Goal: Transaction & Acquisition: Purchase product/service

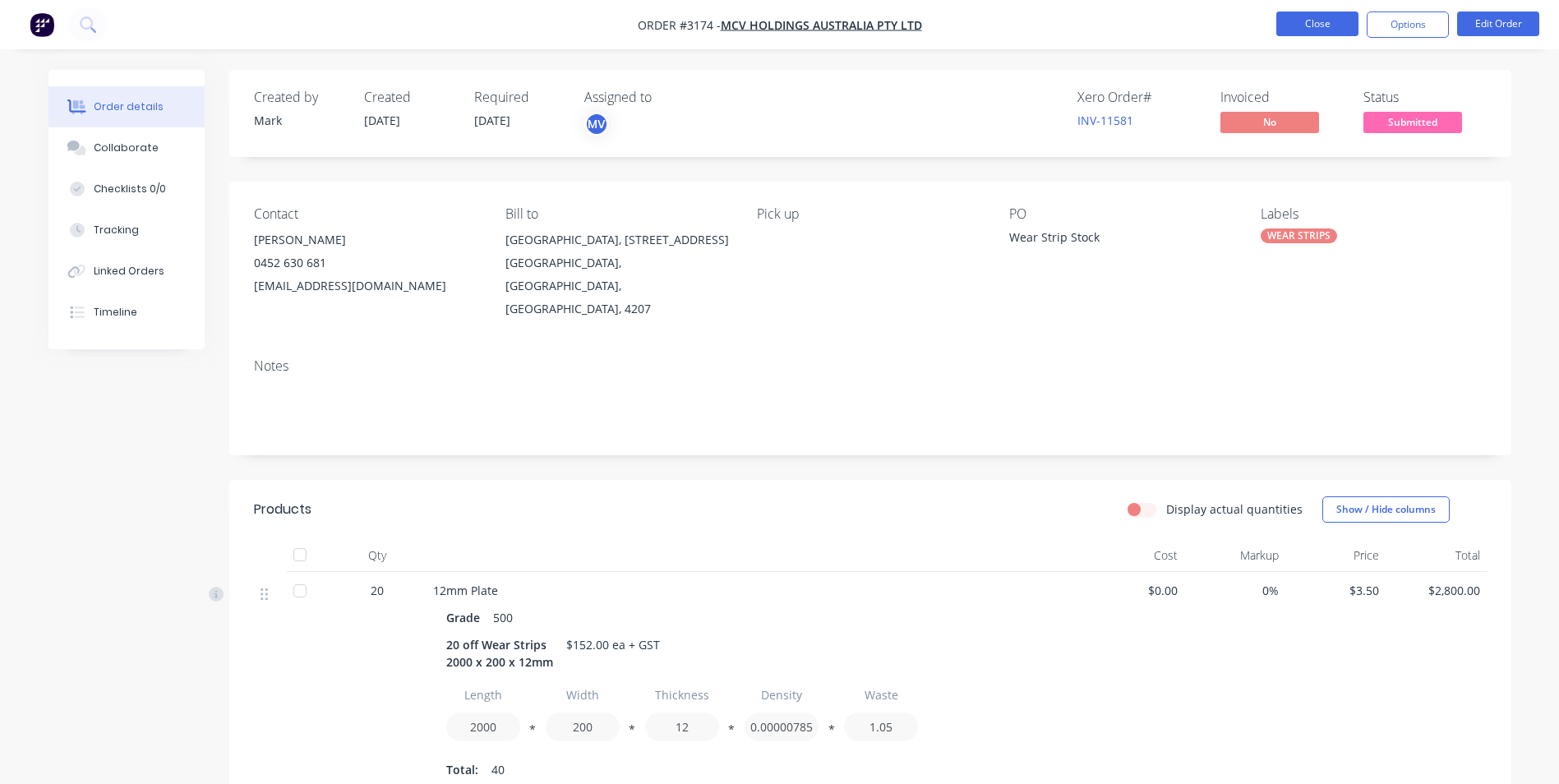
click at [1303, 28] on button "Close" at bounding box center [1318, 24] width 82 height 24
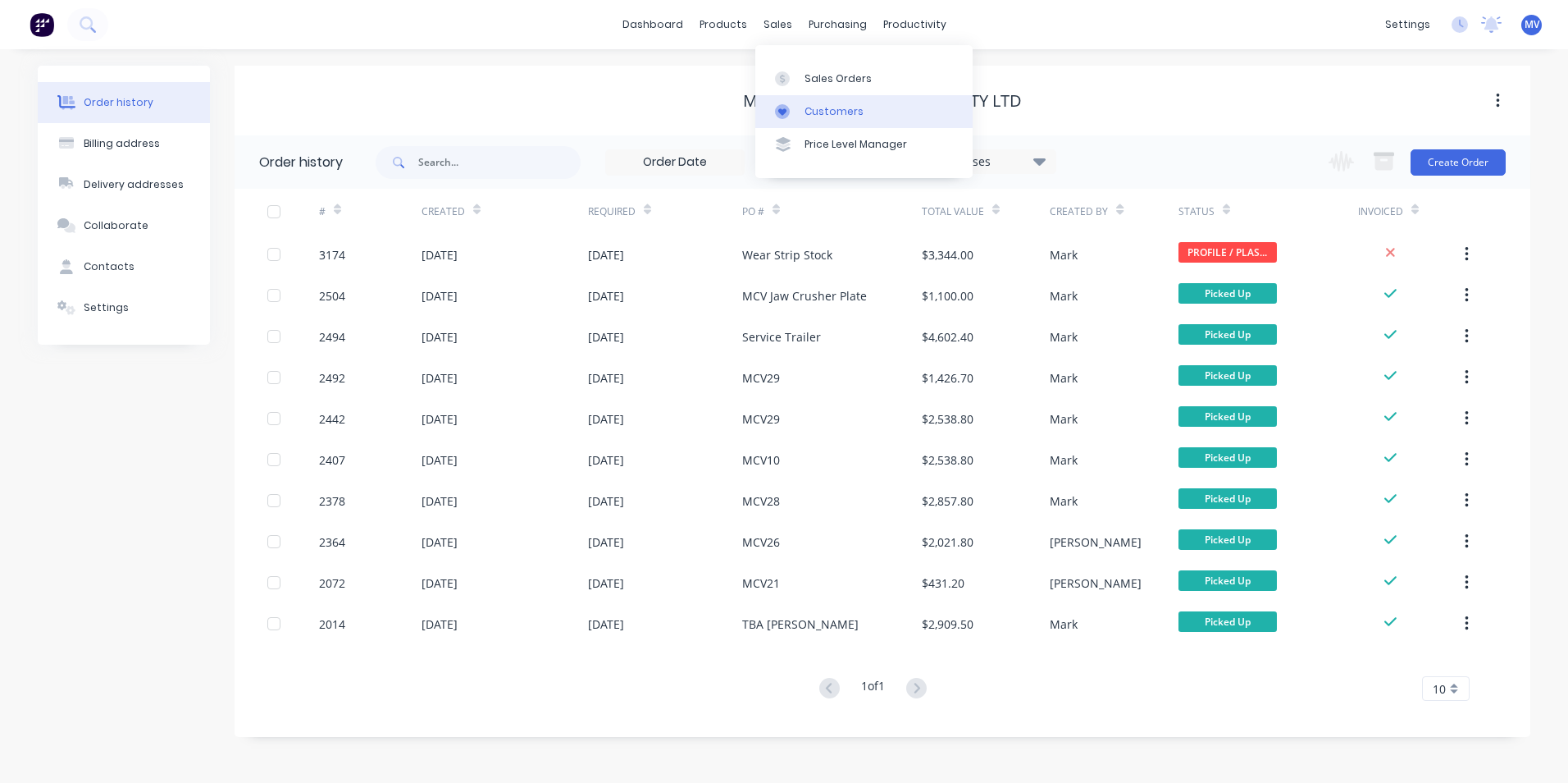
click at [821, 111] on div "Customers" at bounding box center [834, 111] width 59 height 15
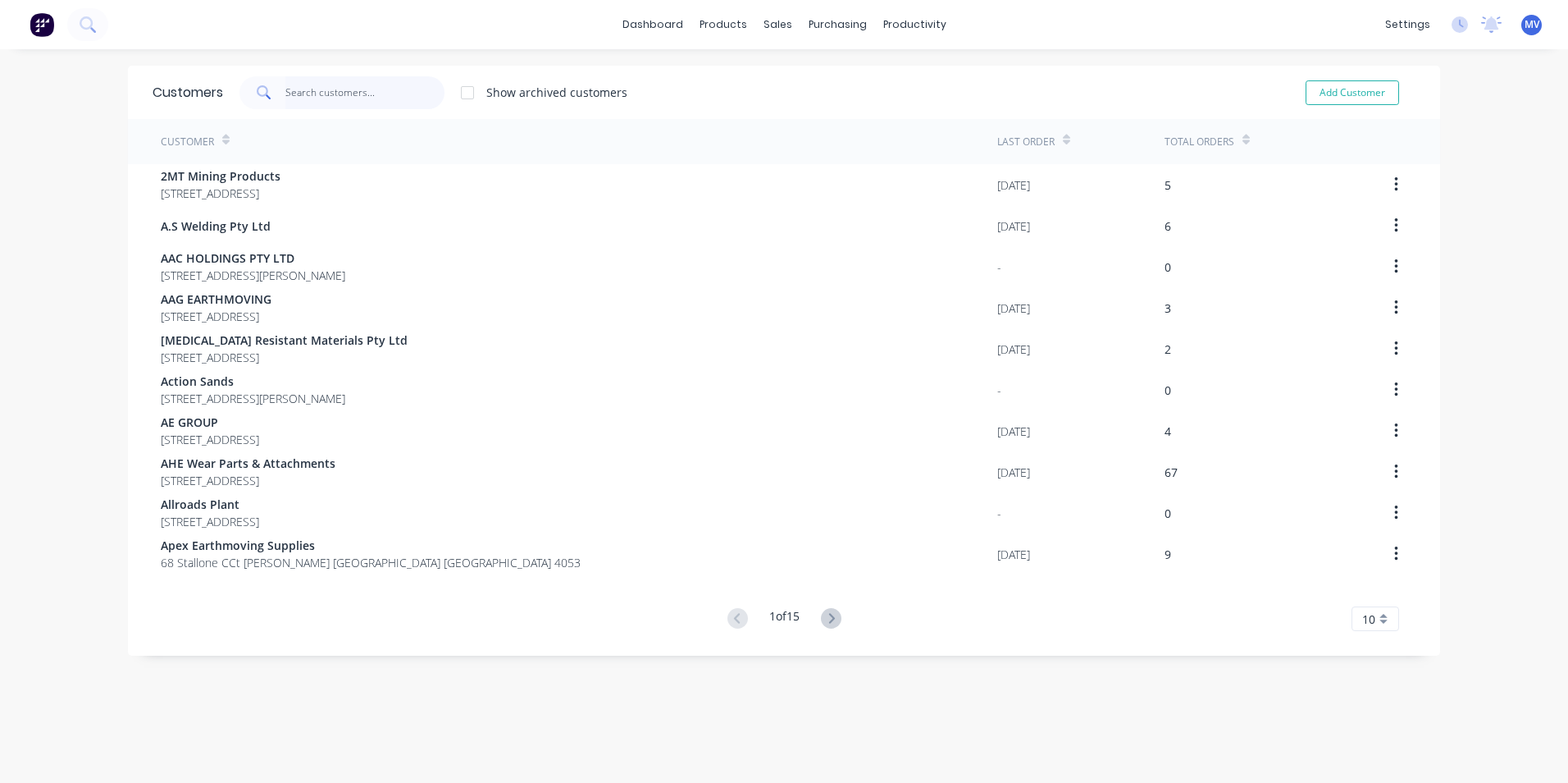
click at [308, 96] on input "text" at bounding box center [365, 93] width 160 height 33
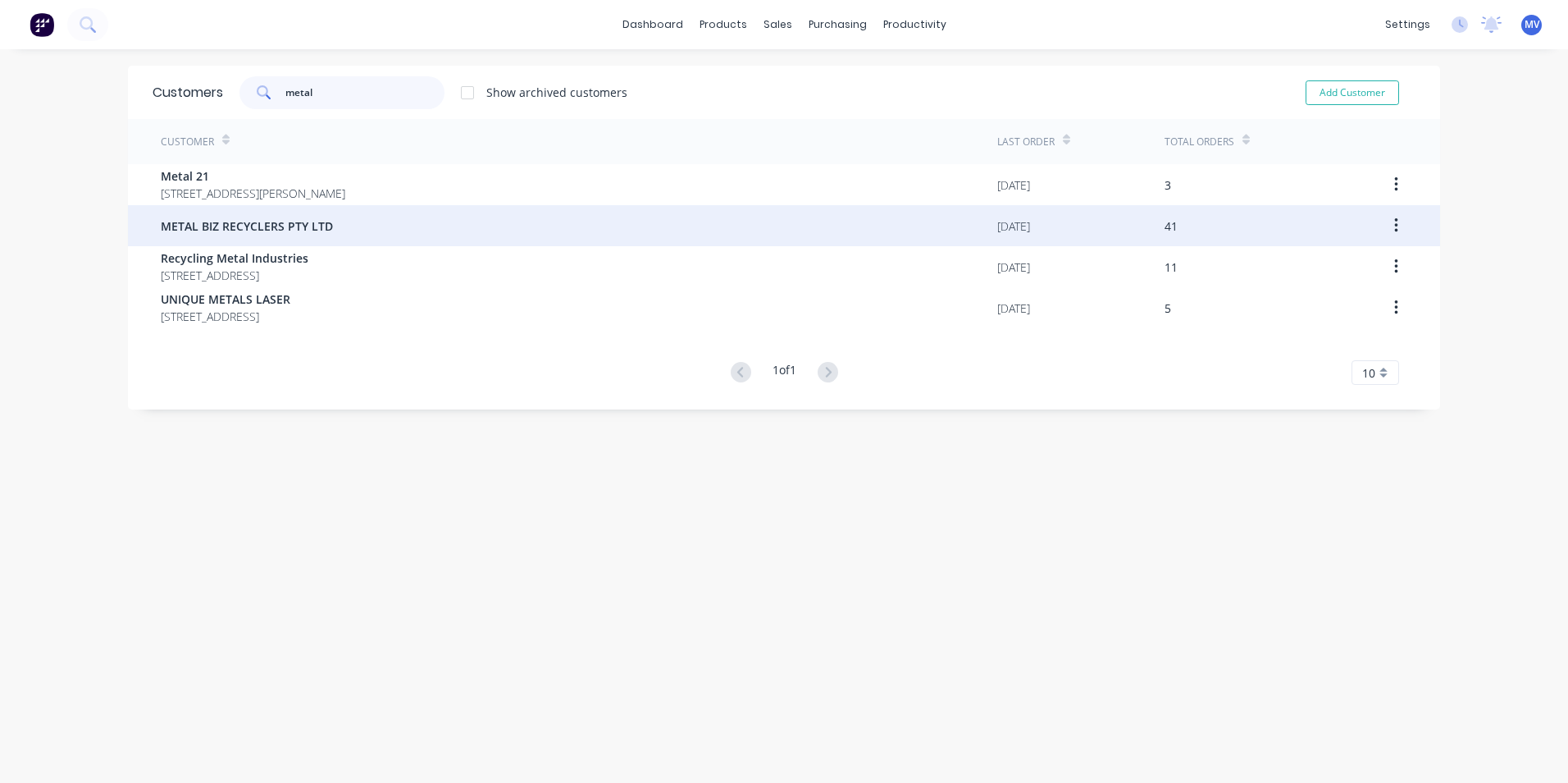
type input "metal"
click at [259, 226] on span "METAL BIZ RECYCLERS PTY LTD" at bounding box center [246, 226] width 172 height 17
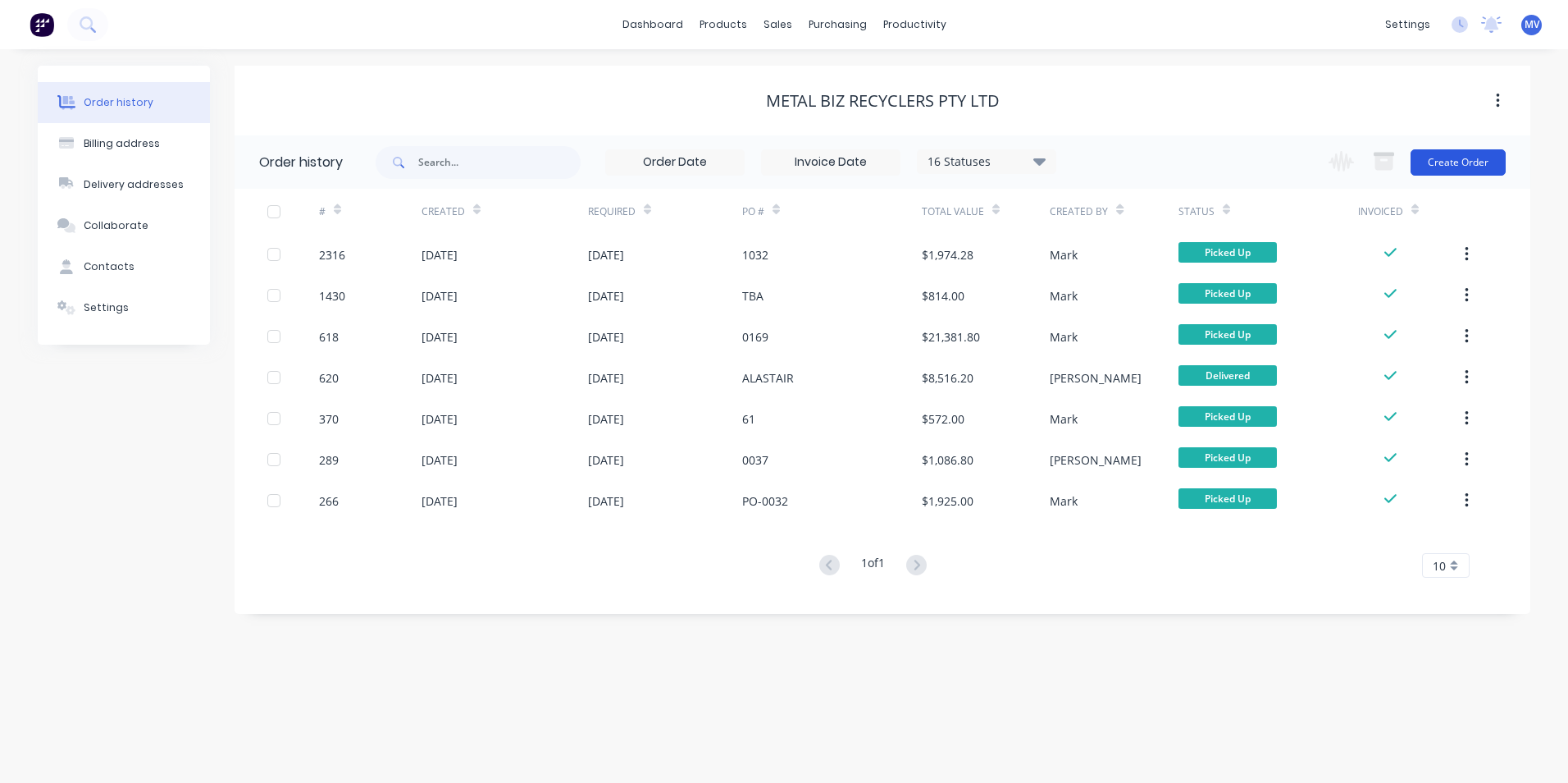
click at [1458, 165] on button "Create Order" at bounding box center [1458, 162] width 95 height 26
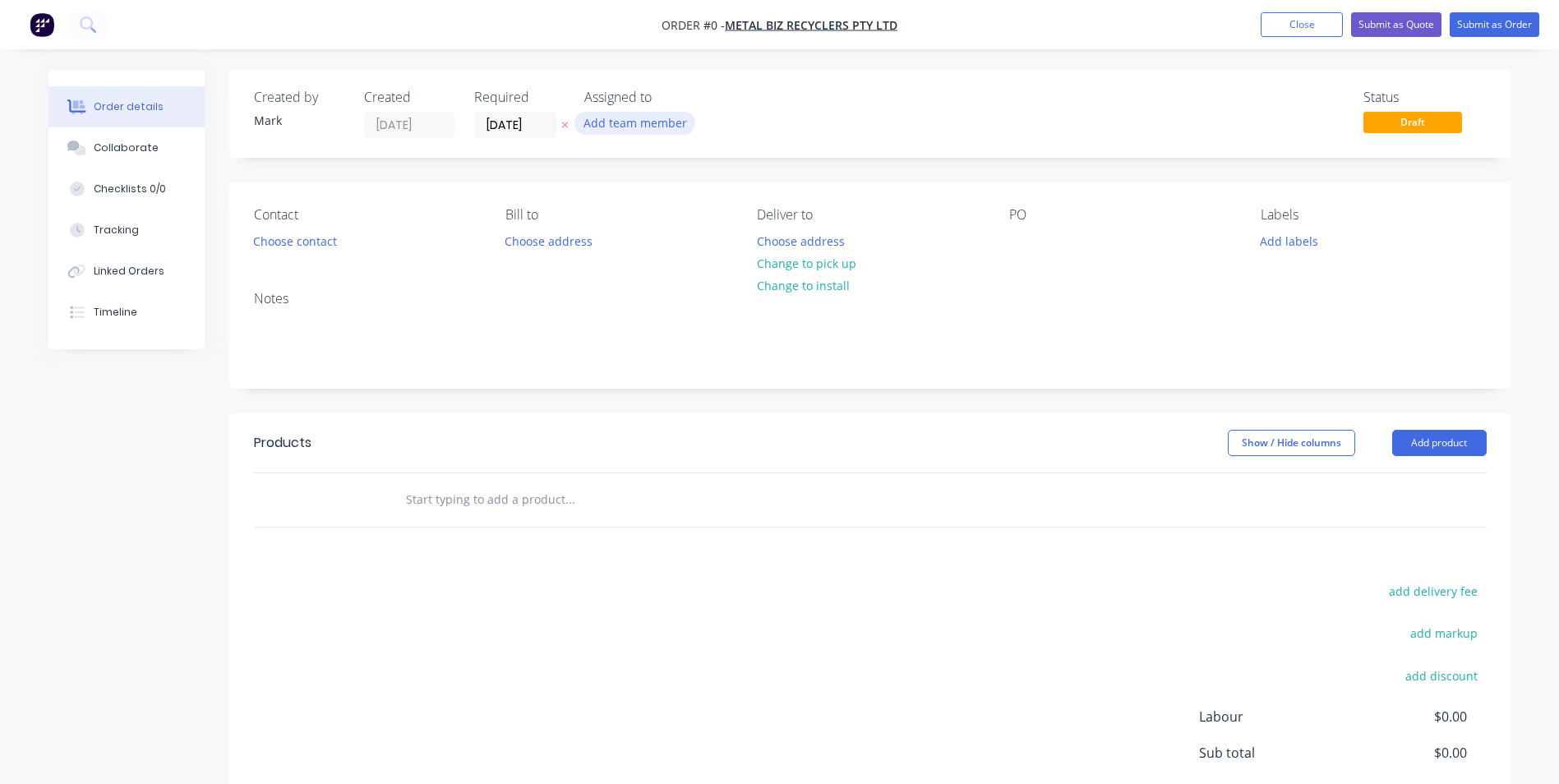
click at [609, 119] on button "Add team member" at bounding box center [635, 122] width 121 height 22
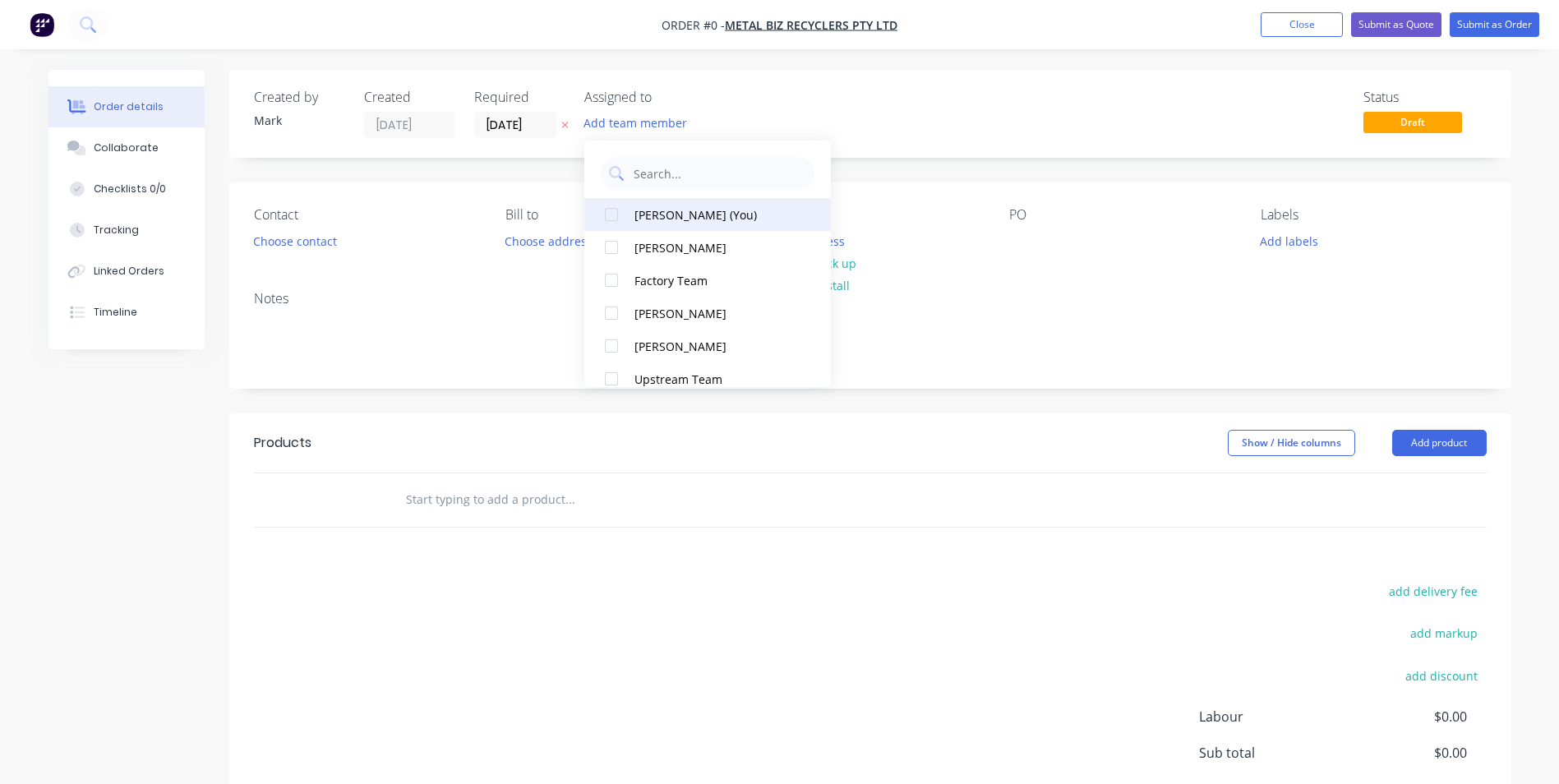
click at [656, 218] on div "[PERSON_NAME] (You)" at bounding box center [717, 215] width 164 height 17
click at [524, 128] on div "Order details Collaborate Checklists 0/0 Tracking Linked Orders Timeline Order …" at bounding box center [780, 508] width 1496 height 877
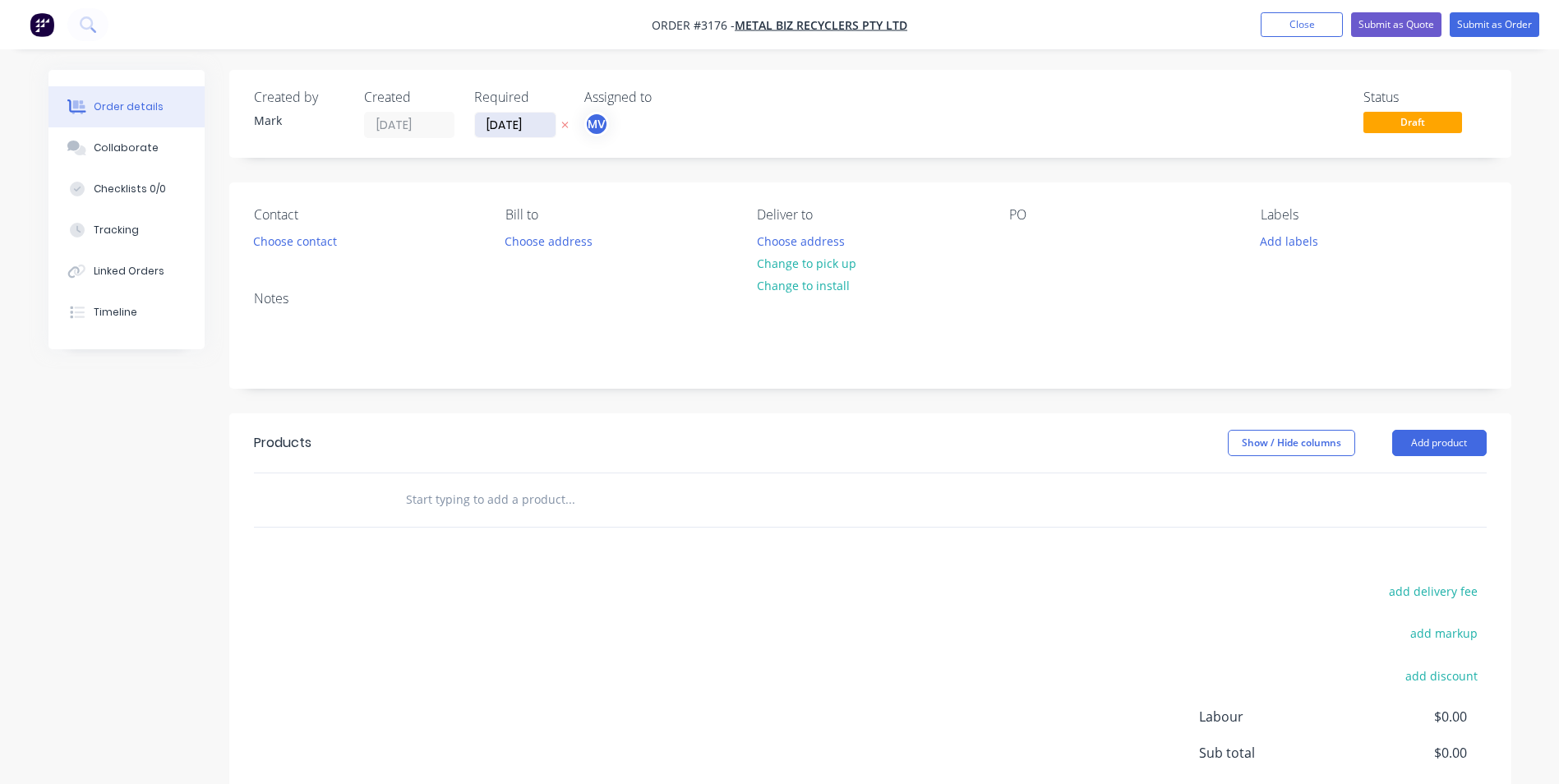
click at [527, 130] on input "[DATE]" at bounding box center [515, 125] width 80 height 24
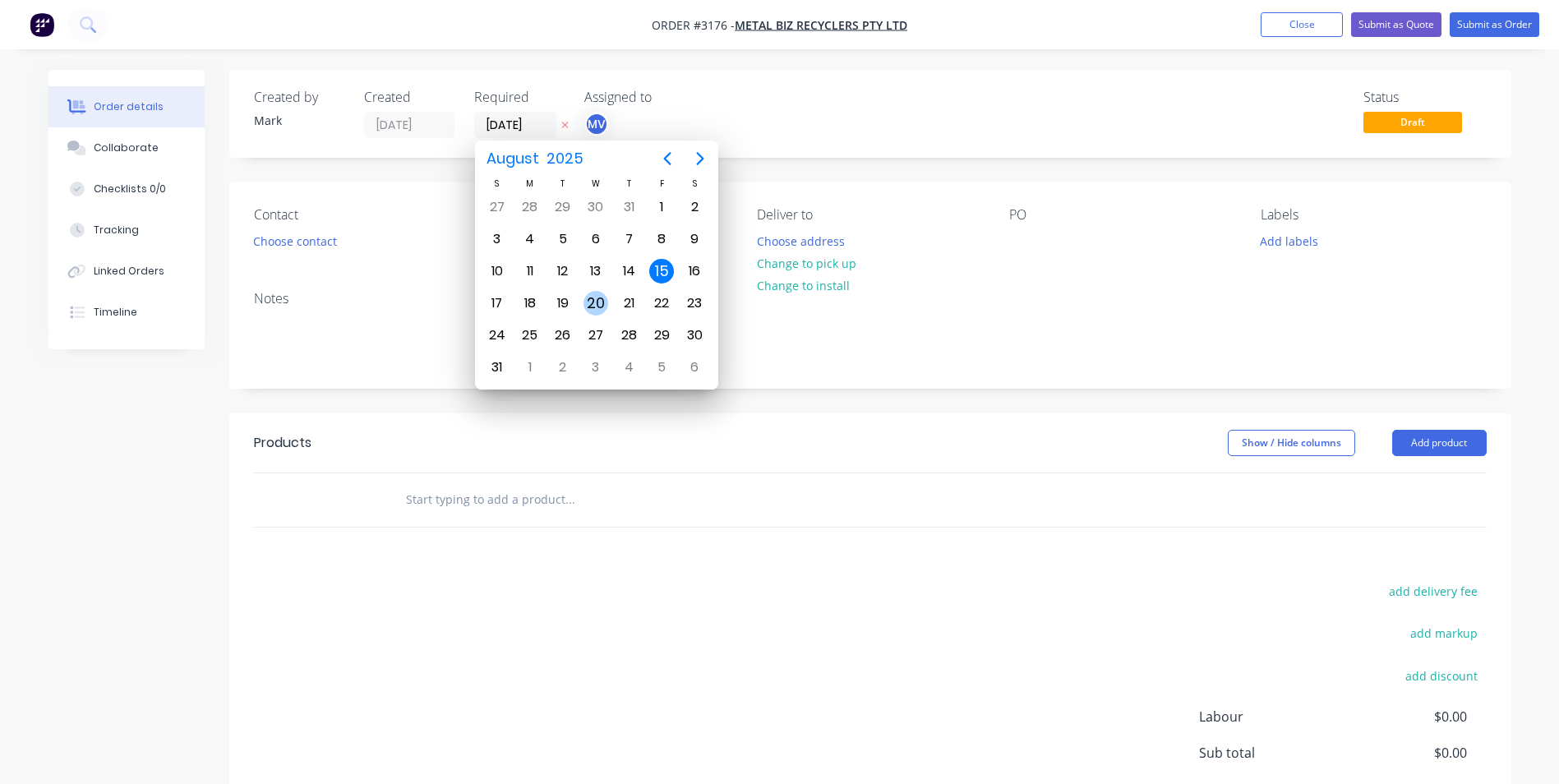
click at [594, 302] on div "20" at bounding box center [595, 303] width 24 height 24
type input "[DATE]"
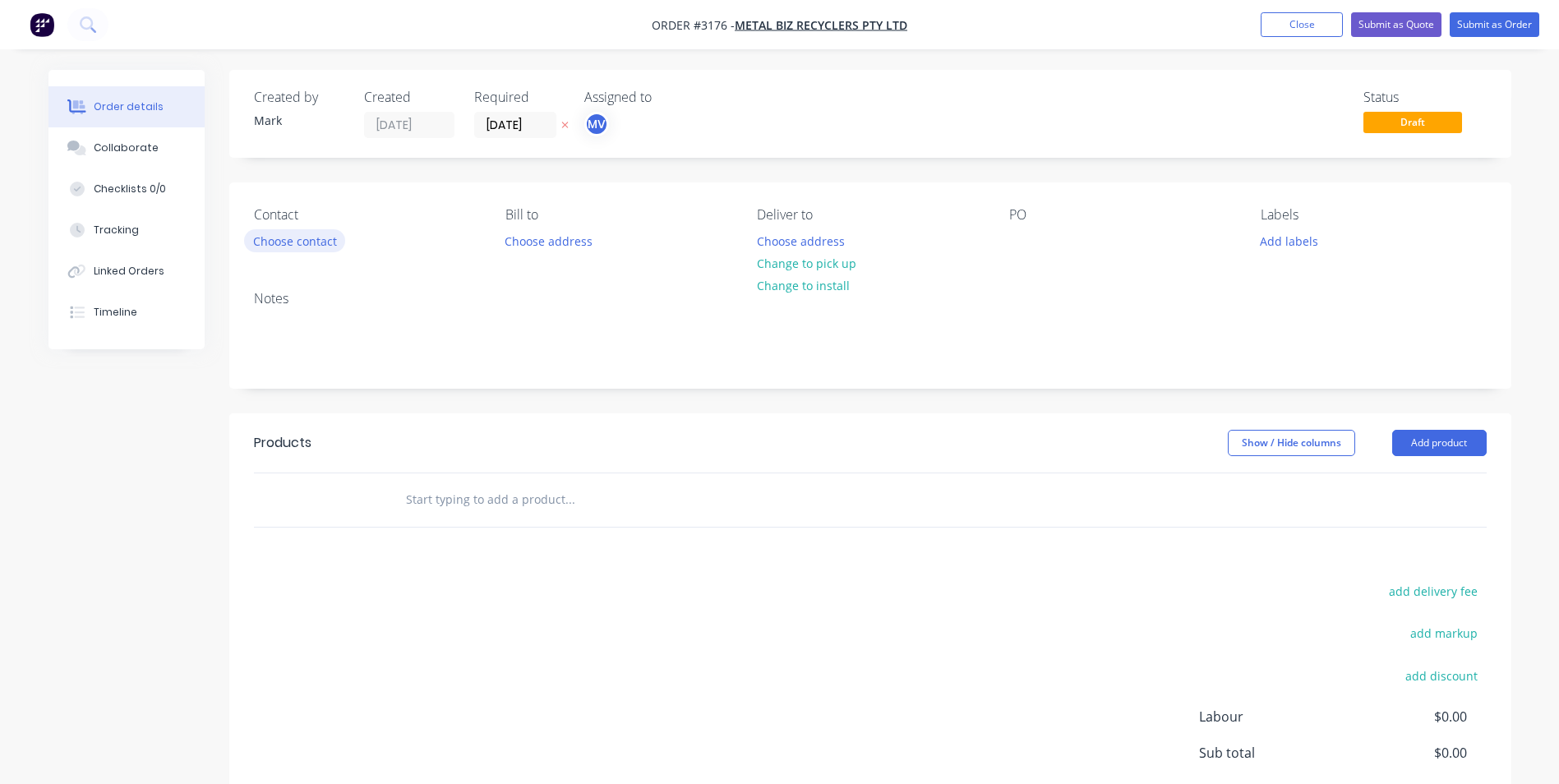
click at [313, 241] on button "Choose contact" at bounding box center [295, 239] width 101 height 22
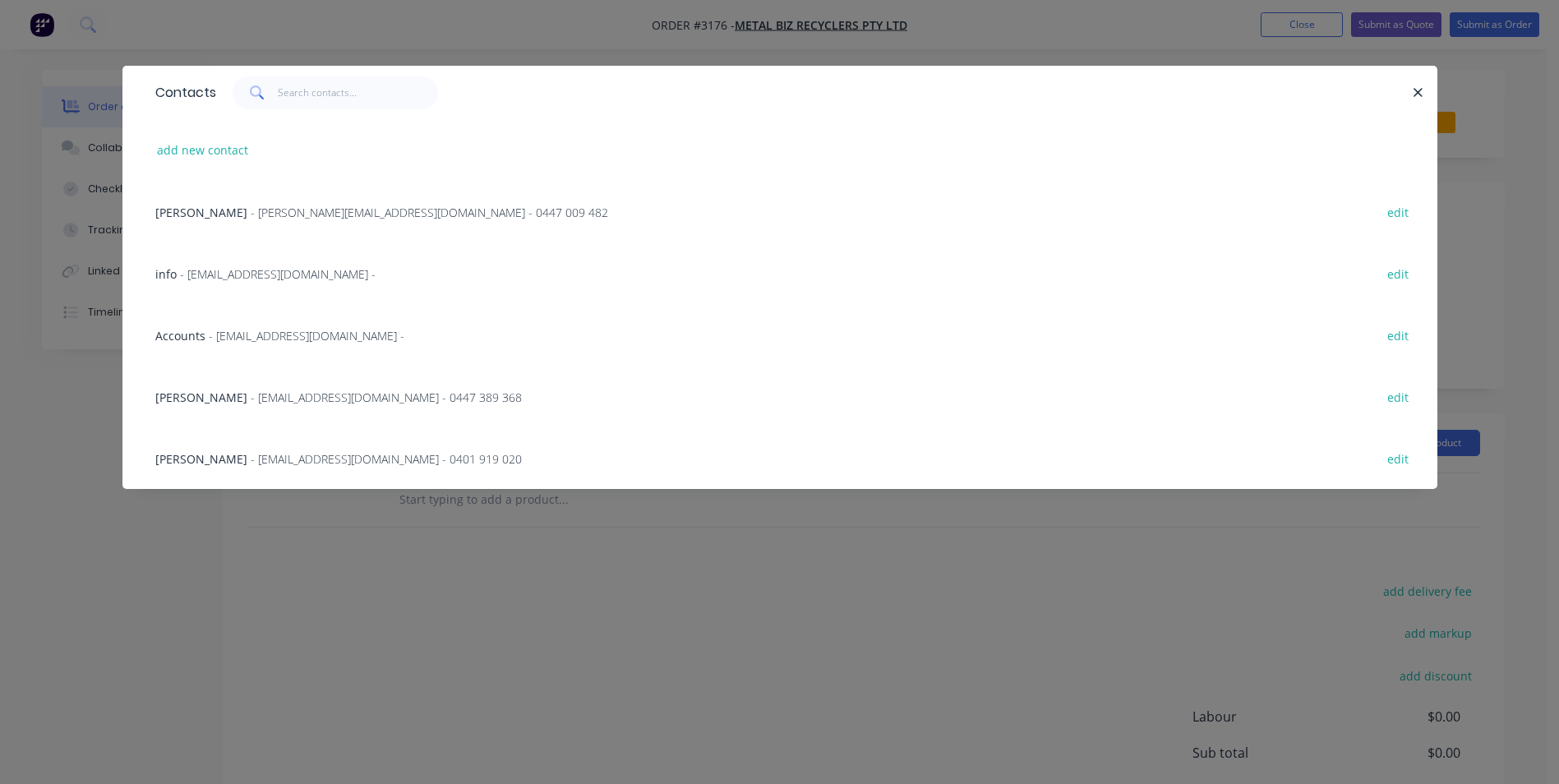
click at [251, 214] on span "- [PERSON_NAME][EMAIL_ADDRESS][DOMAIN_NAME] - 0447 009 482" at bounding box center [429, 212] width 358 height 16
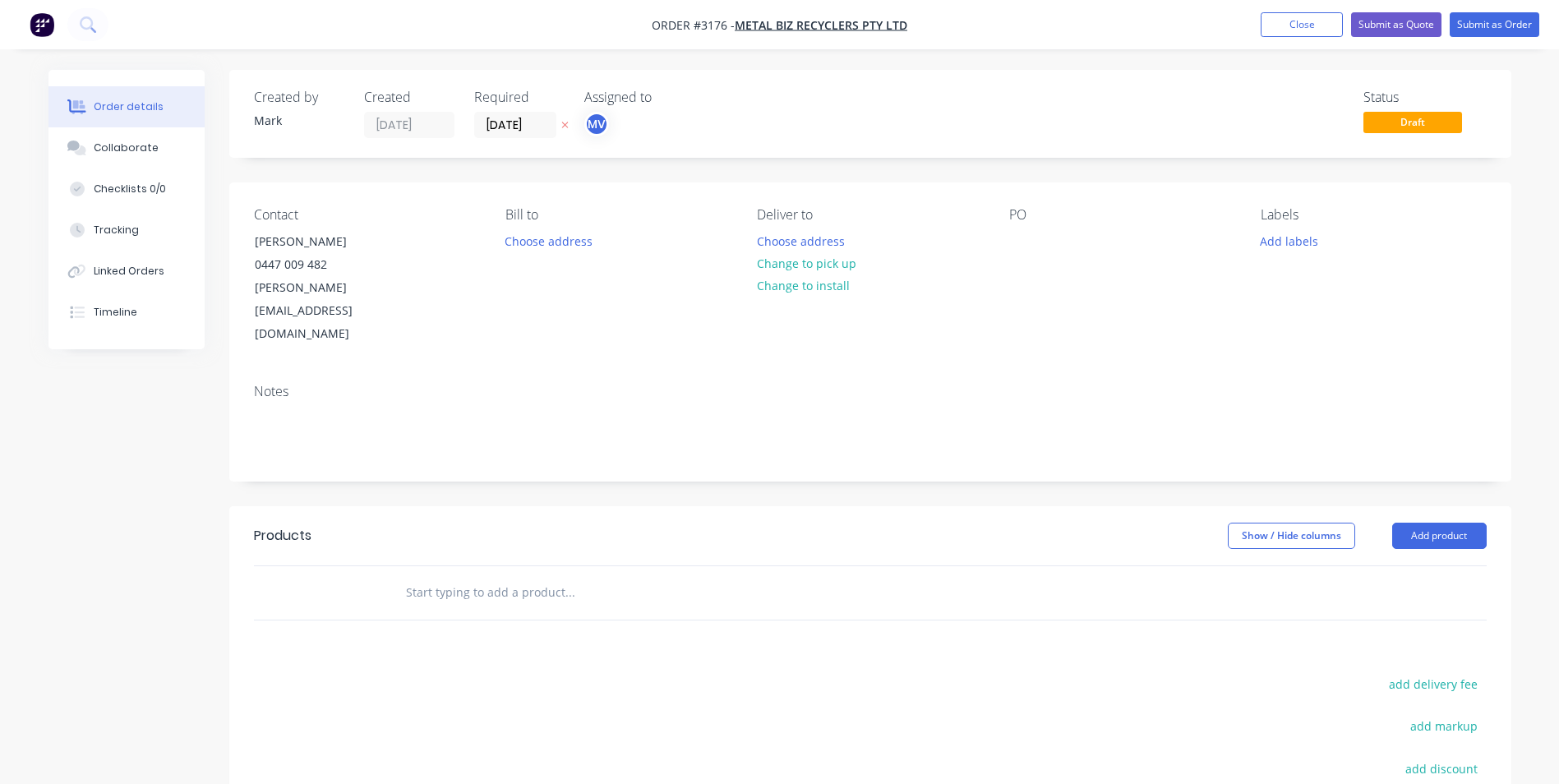
click at [555, 228] on div "Bill to Choose address" at bounding box center [618, 276] width 226 height 139
click at [552, 243] on button "Choose address" at bounding box center [549, 239] width 105 height 22
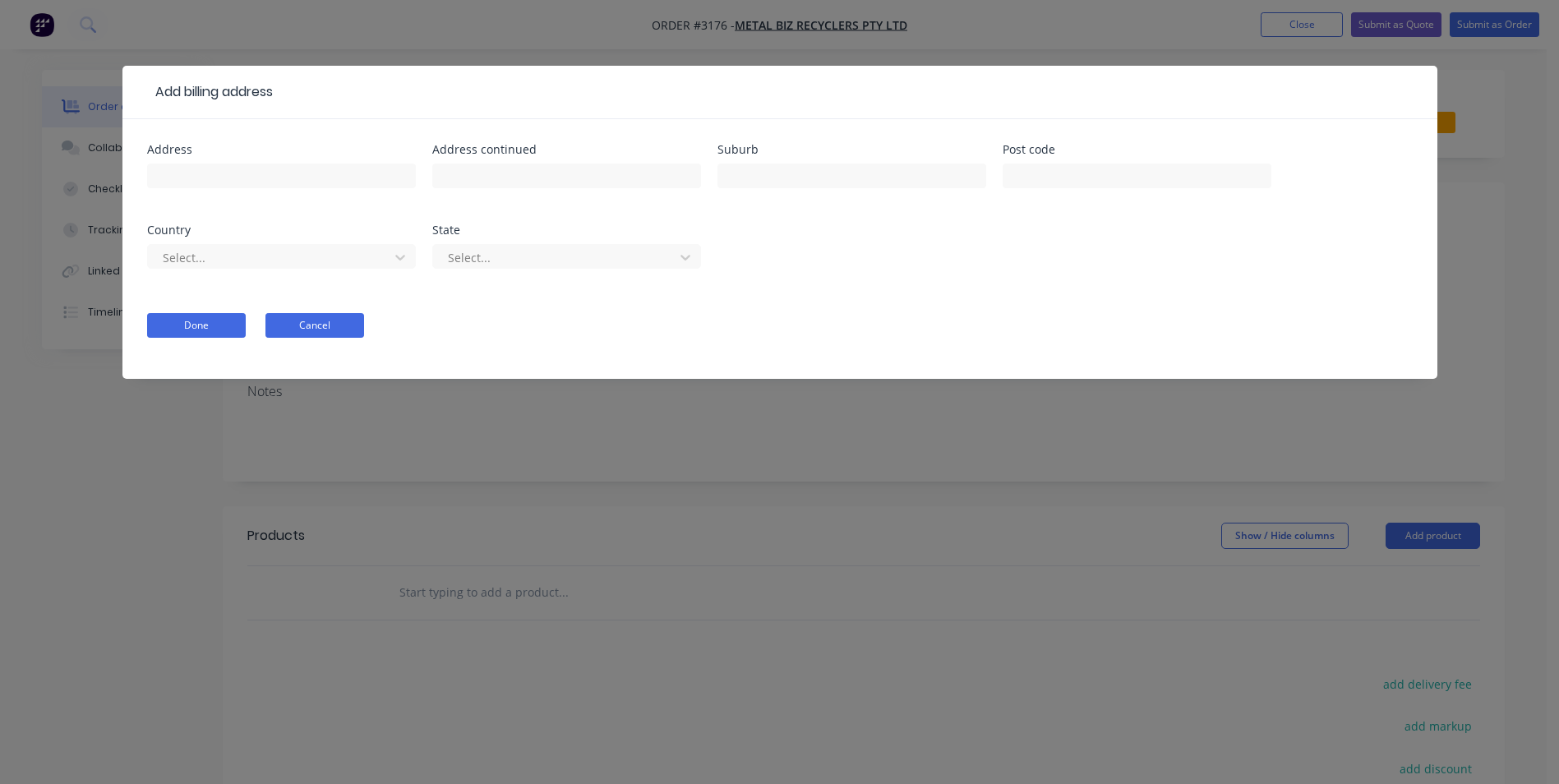
click at [307, 325] on button "Cancel" at bounding box center [315, 325] width 99 height 24
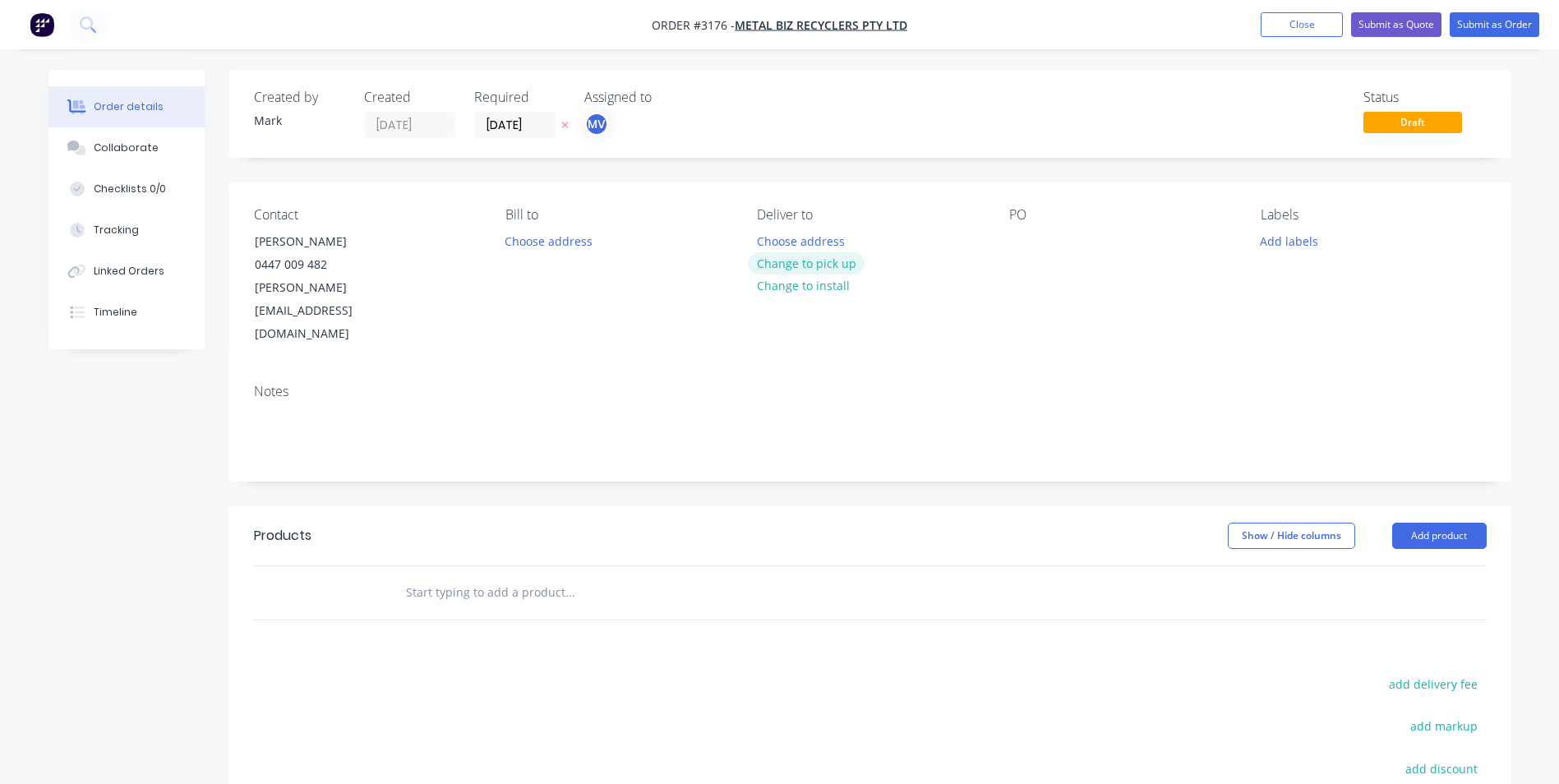
click at [784, 264] on button "Change to pick up" at bounding box center [805, 263] width 116 height 22
click at [1022, 240] on div at bounding box center [1022, 240] width 26 height 24
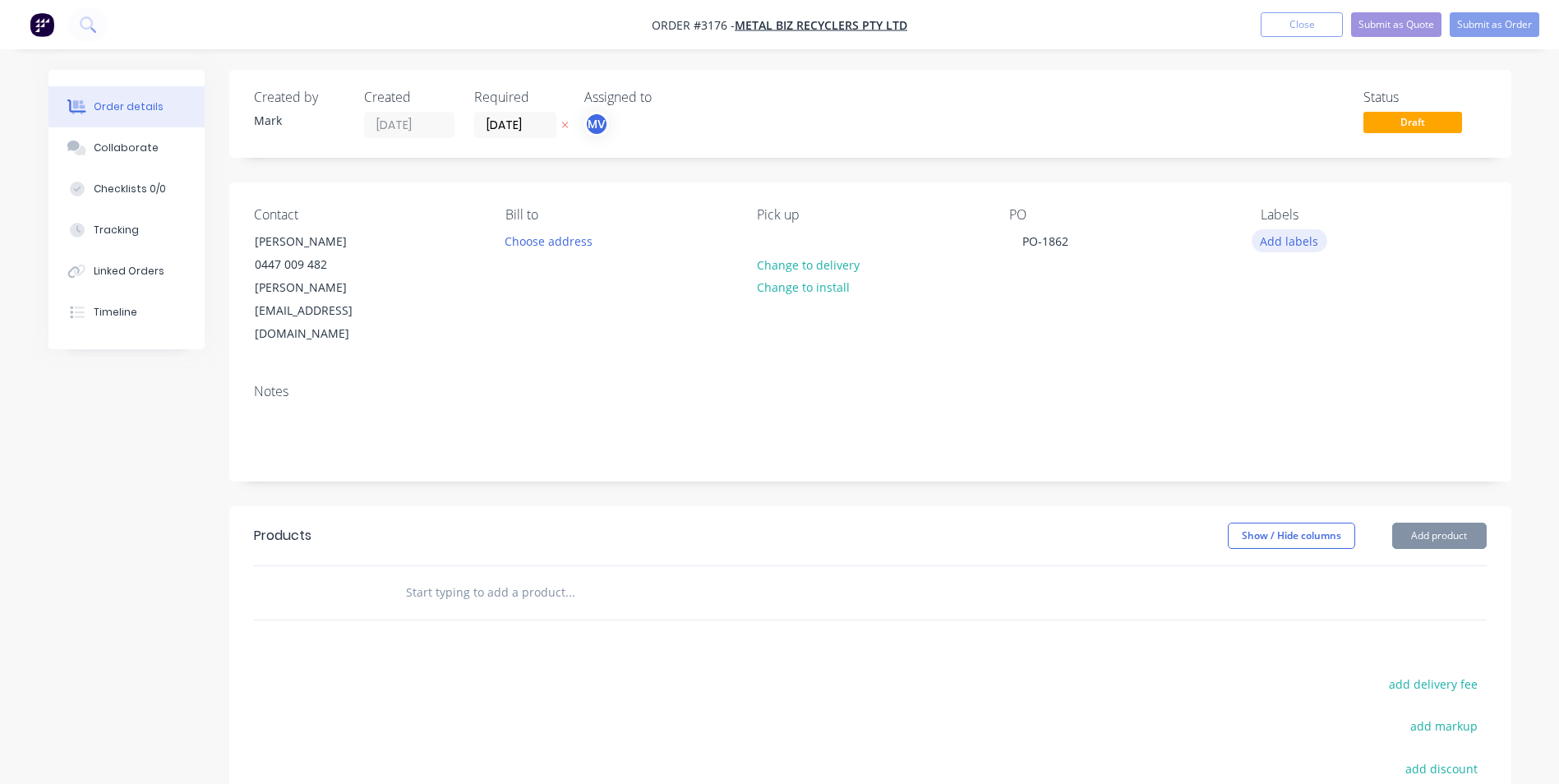
click at [1307, 241] on button "Add labels" at bounding box center [1290, 239] width 75 height 22
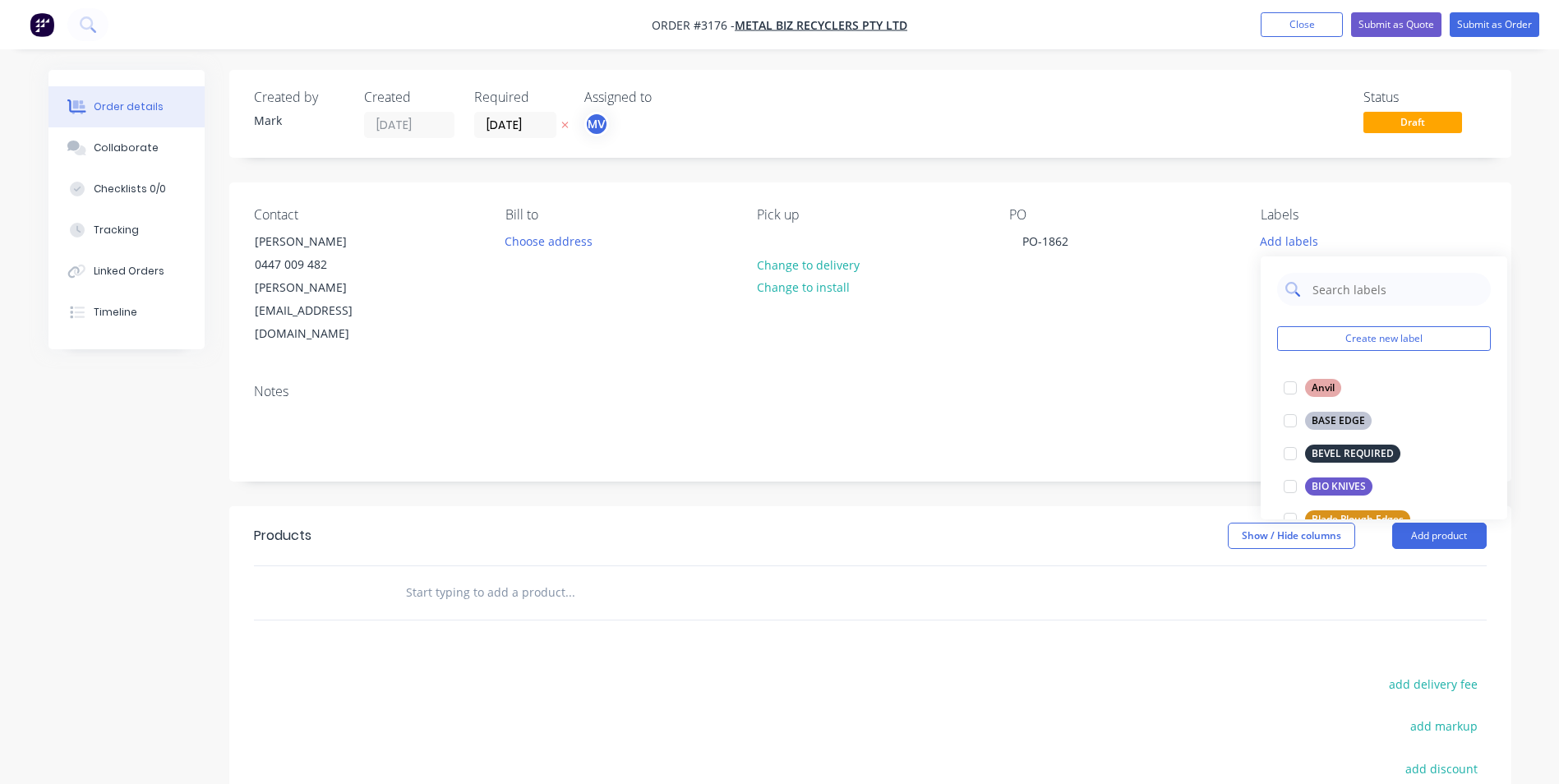
click at [1317, 281] on input "text" at bounding box center [1396, 289] width 171 height 33
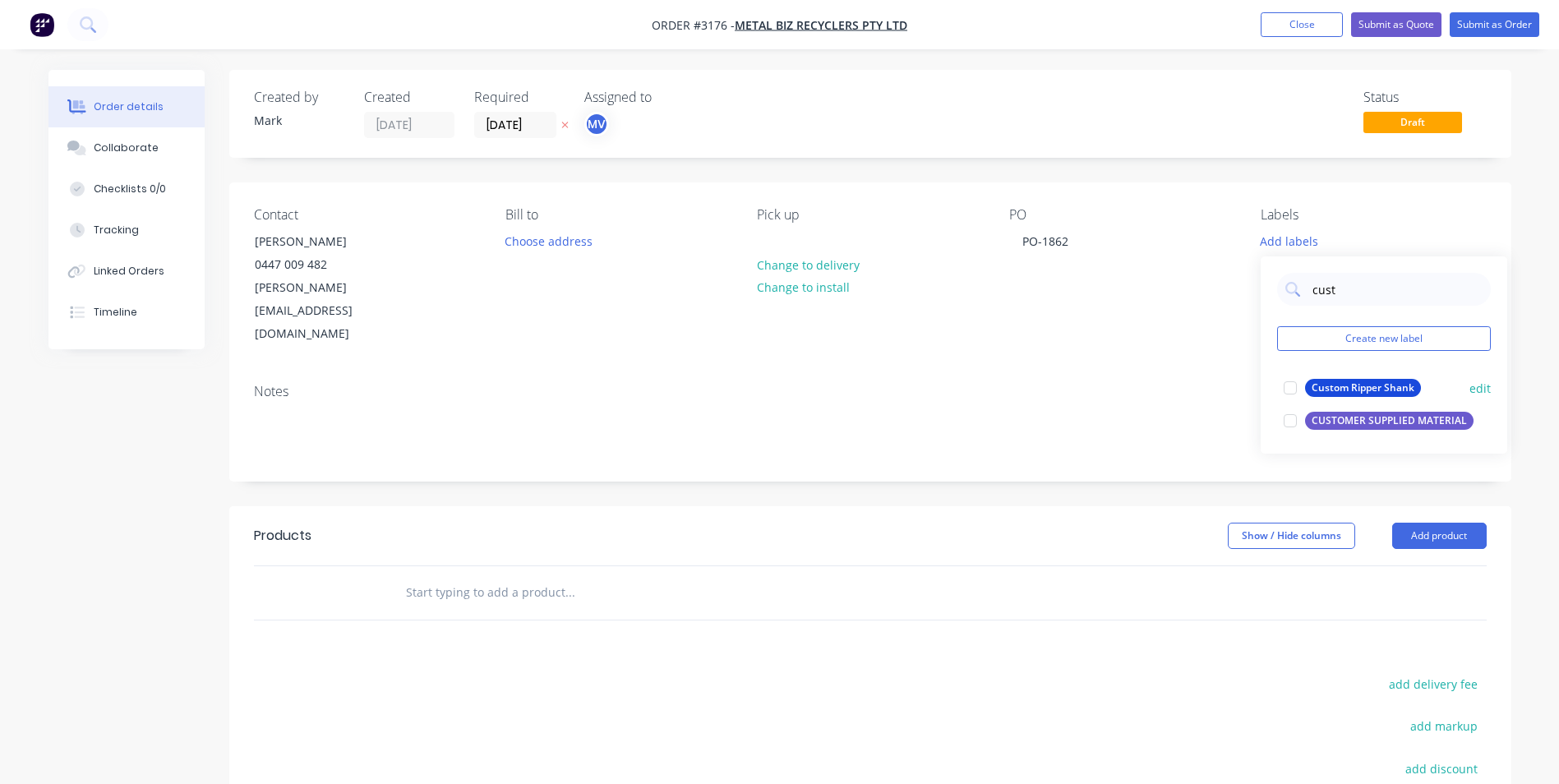
click at [1292, 420] on div at bounding box center [1291, 421] width 33 height 33
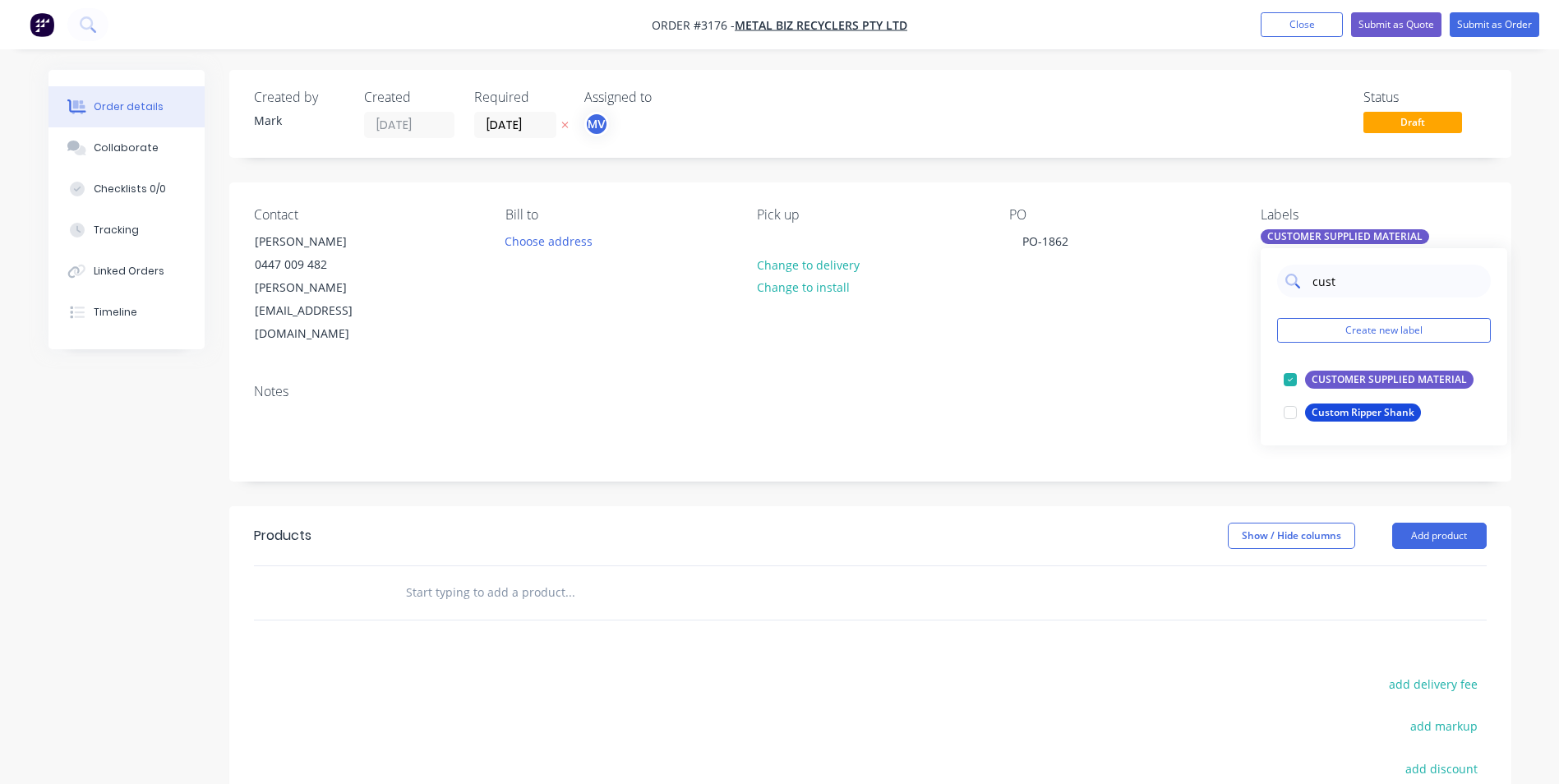
drag, startPoint x: 1359, startPoint y: 282, endPoint x: 1290, endPoint y: 281, distance: 69.0
click at [1290, 281] on div "cust" at bounding box center [1384, 281] width 213 height 33
type input "Plas"
click at [1288, 378] on div at bounding box center [1291, 380] width 33 height 33
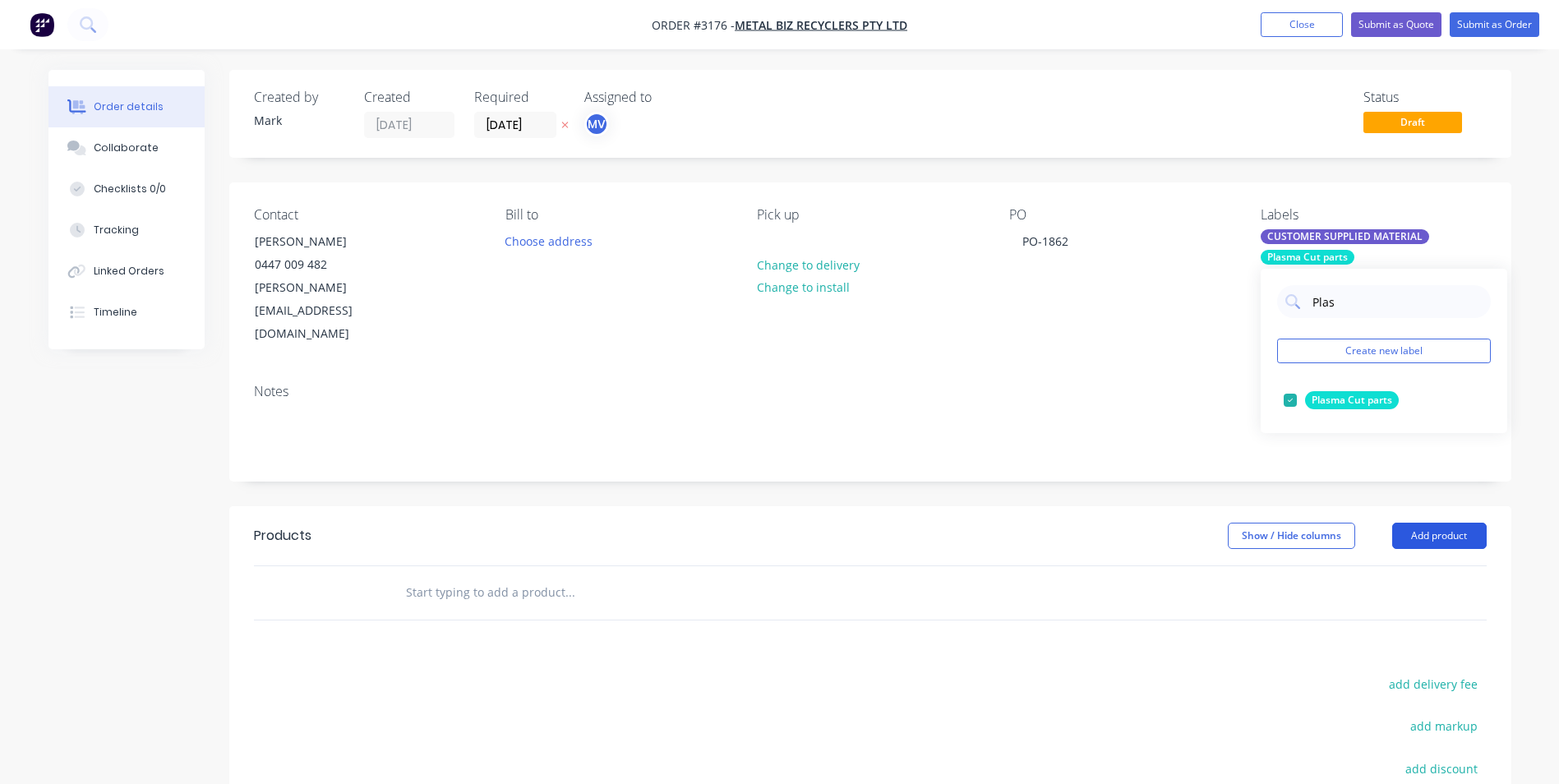
click at [1441, 523] on button "Add product" at bounding box center [1440, 536] width 94 height 26
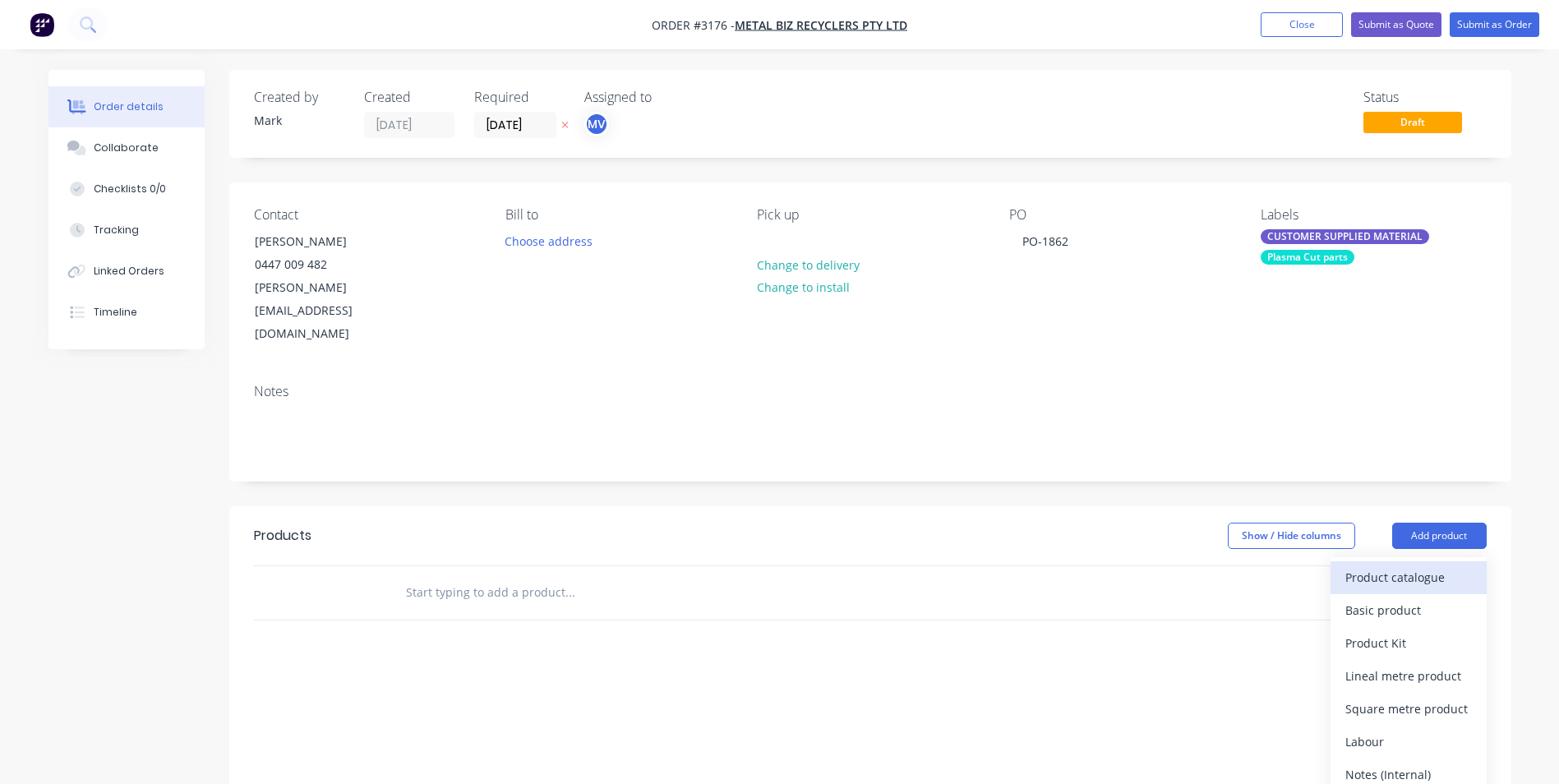
click at [1383, 565] on div "Product catalogue" at bounding box center [1409, 577] width 127 height 24
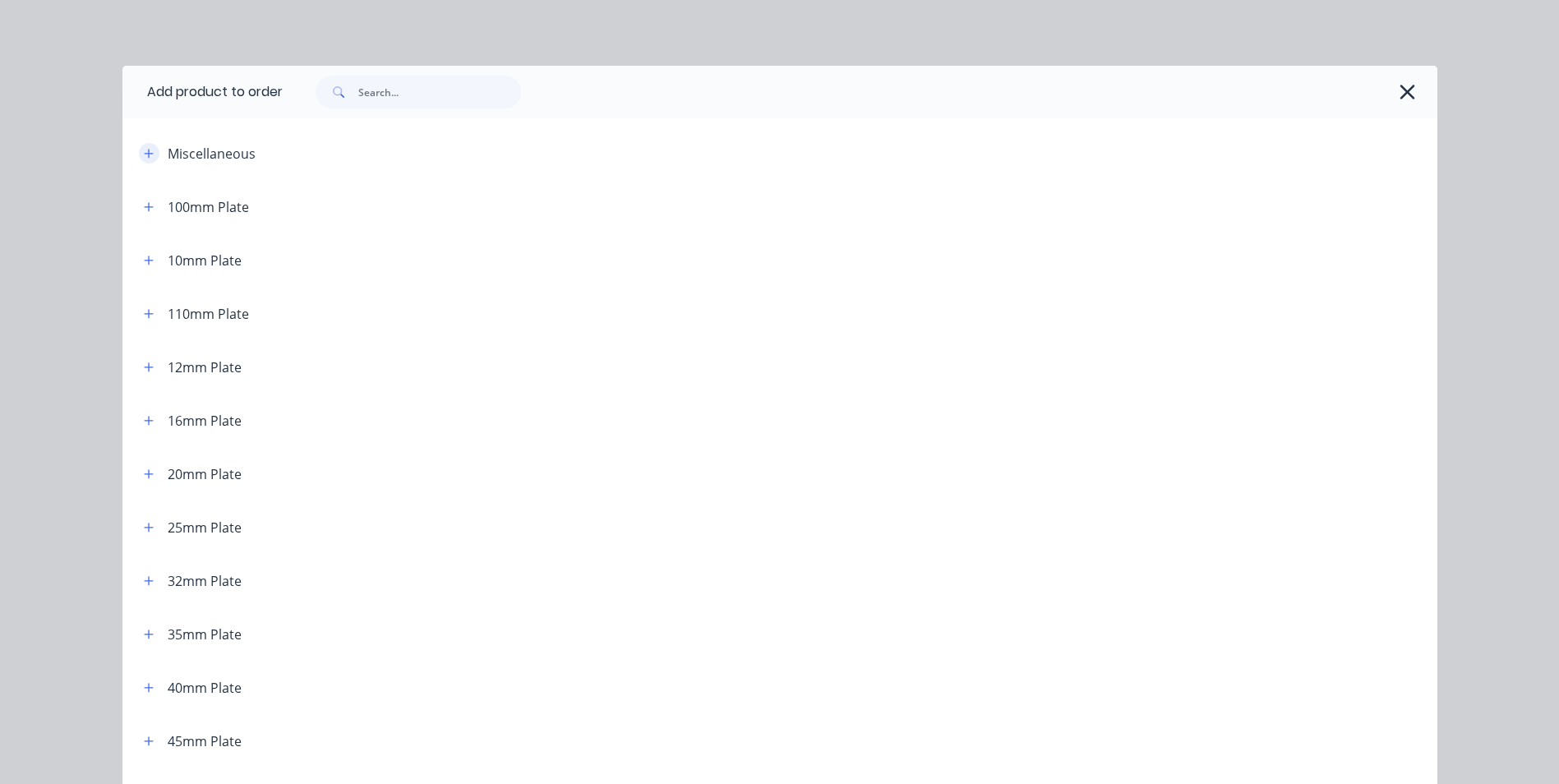
click at [144, 150] on icon "button" at bounding box center [149, 153] width 10 height 11
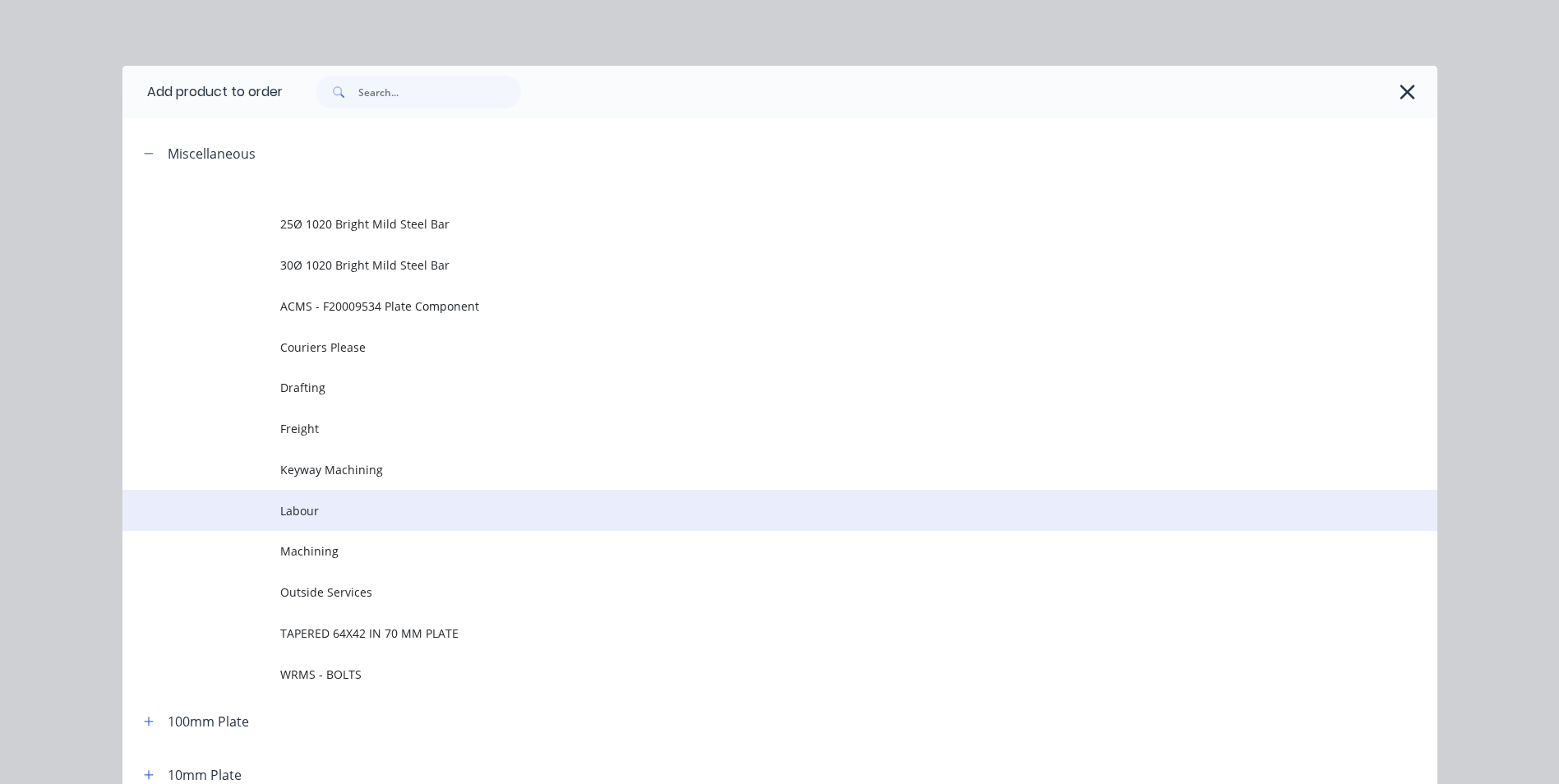
click at [350, 516] on span "Labour" at bounding box center [743, 510] width 926 height 17
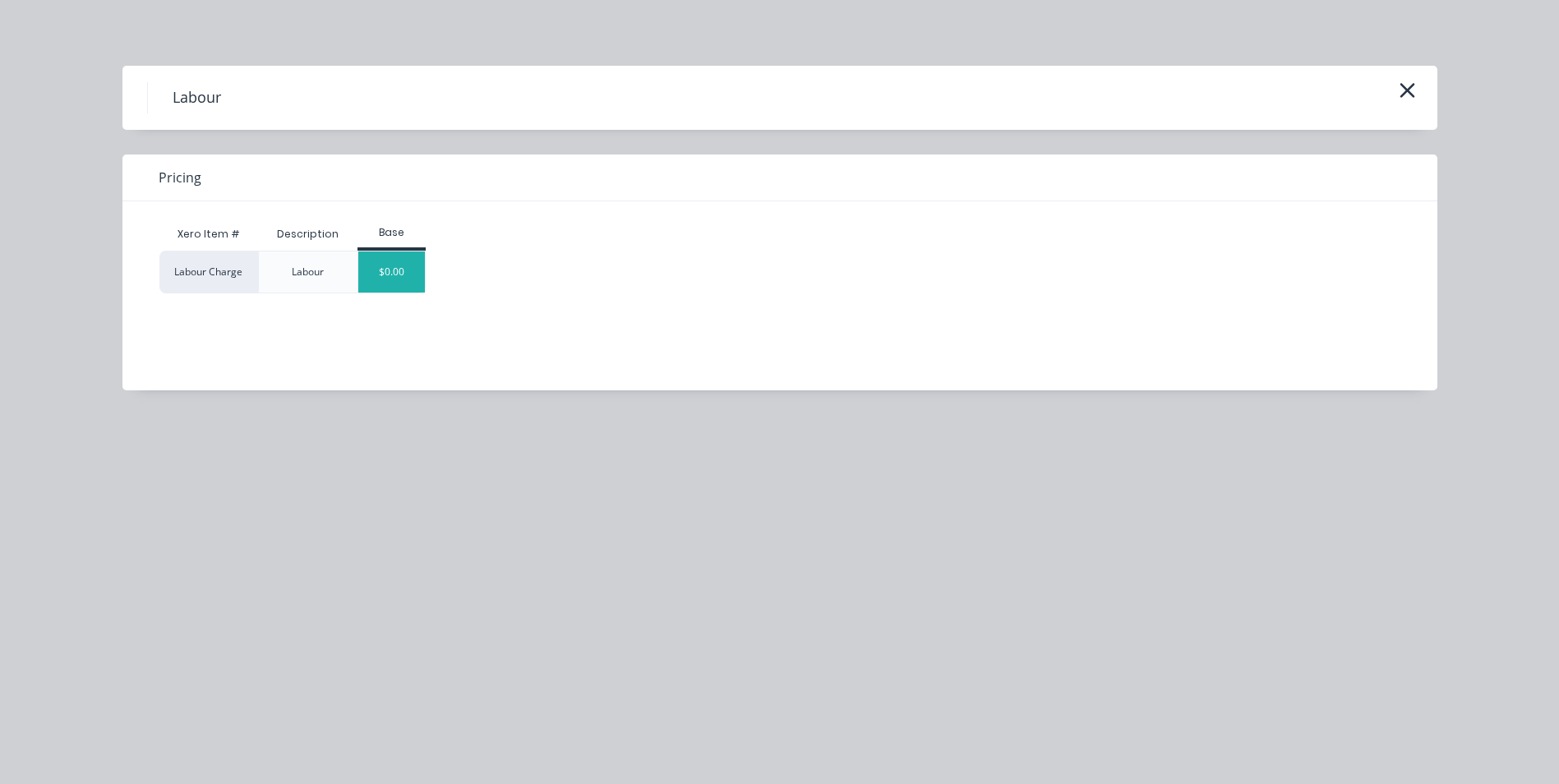
click at [414, 267] on div "$0.00" at bounding box center [392, 272] width 66 height 41
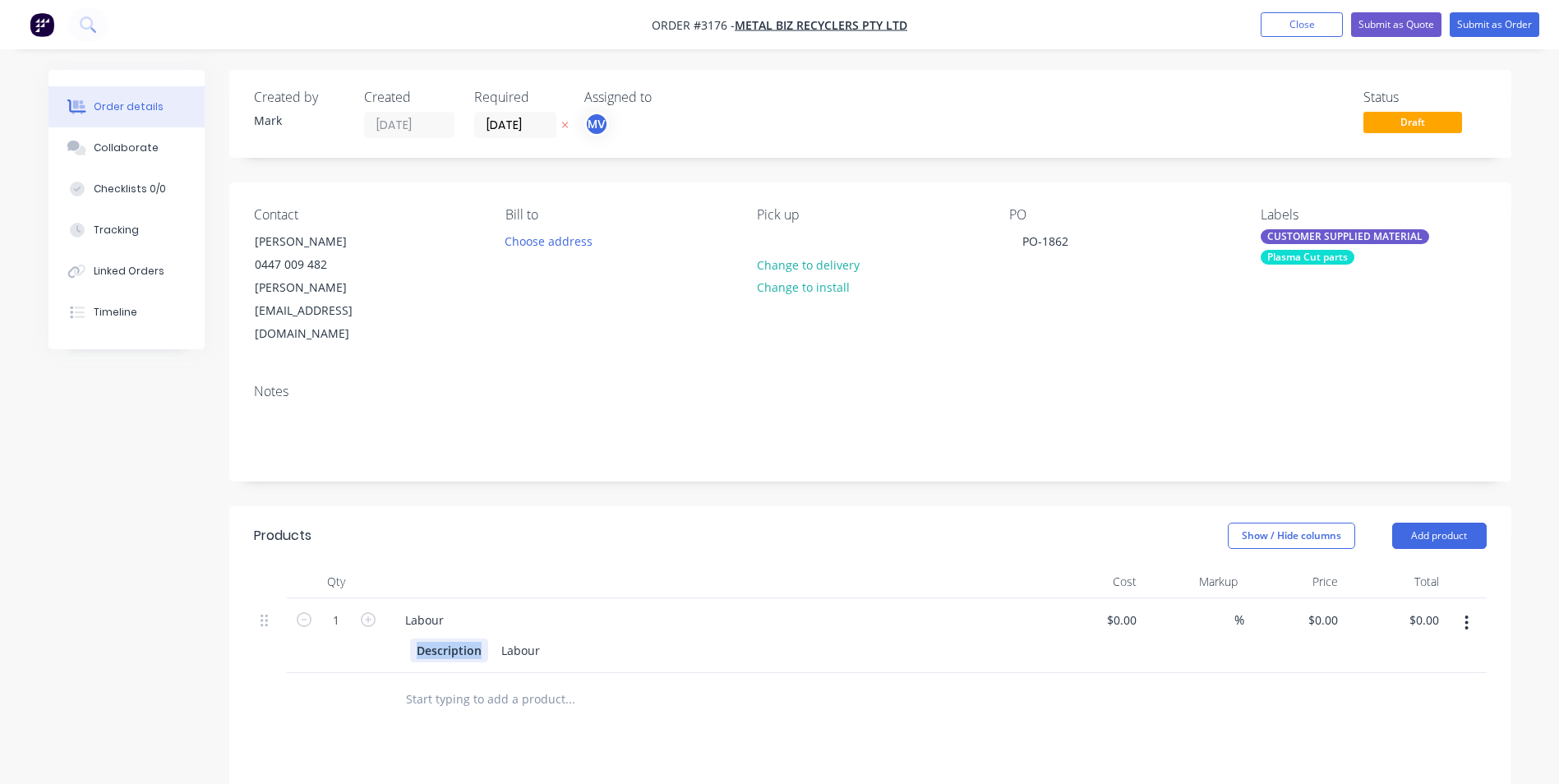
drag, startPoint x: 414, startPoint y: 603, endPoint x: 481, endPoint y: 606, distance: 67.1
click at [481, 638] on div "Description" at bounding box center [449, 649] width 78 height 24
click at [663, 638] on div "Labour" at bounding box center [648, 649] width 52 height 24
type input "78"
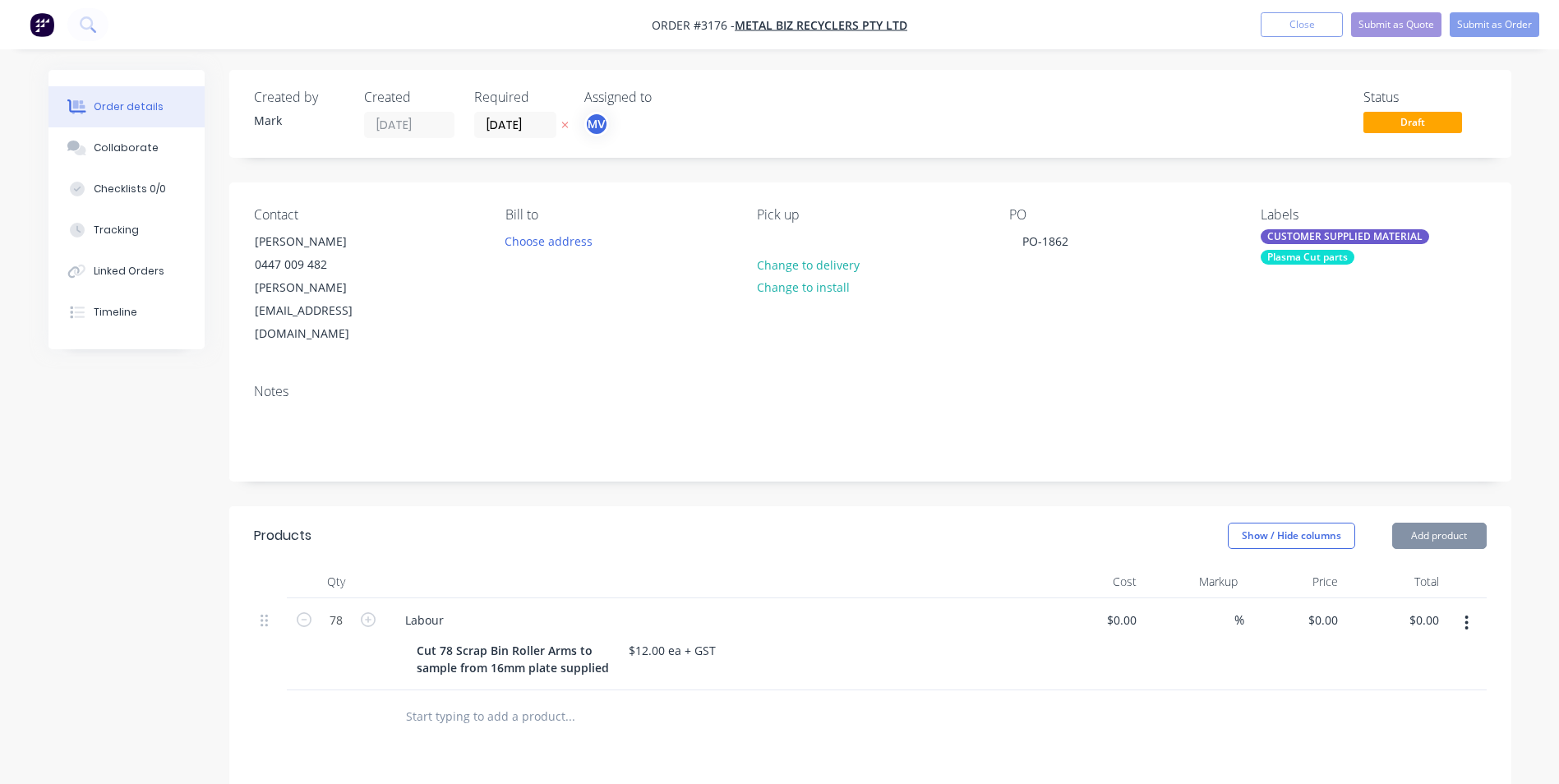
click at [803, 700] on div at bounding box center [638, 717] width 493 height 33
click at [1318, 598] on div "0 0" at bounding box center [1295, 643] width 101 height 92
type input "$12.00"
type input "$936.00"
click at [1286, 633] on div "$12.00 $12.00" at bounding box center [1295, 643] width 101 height 92
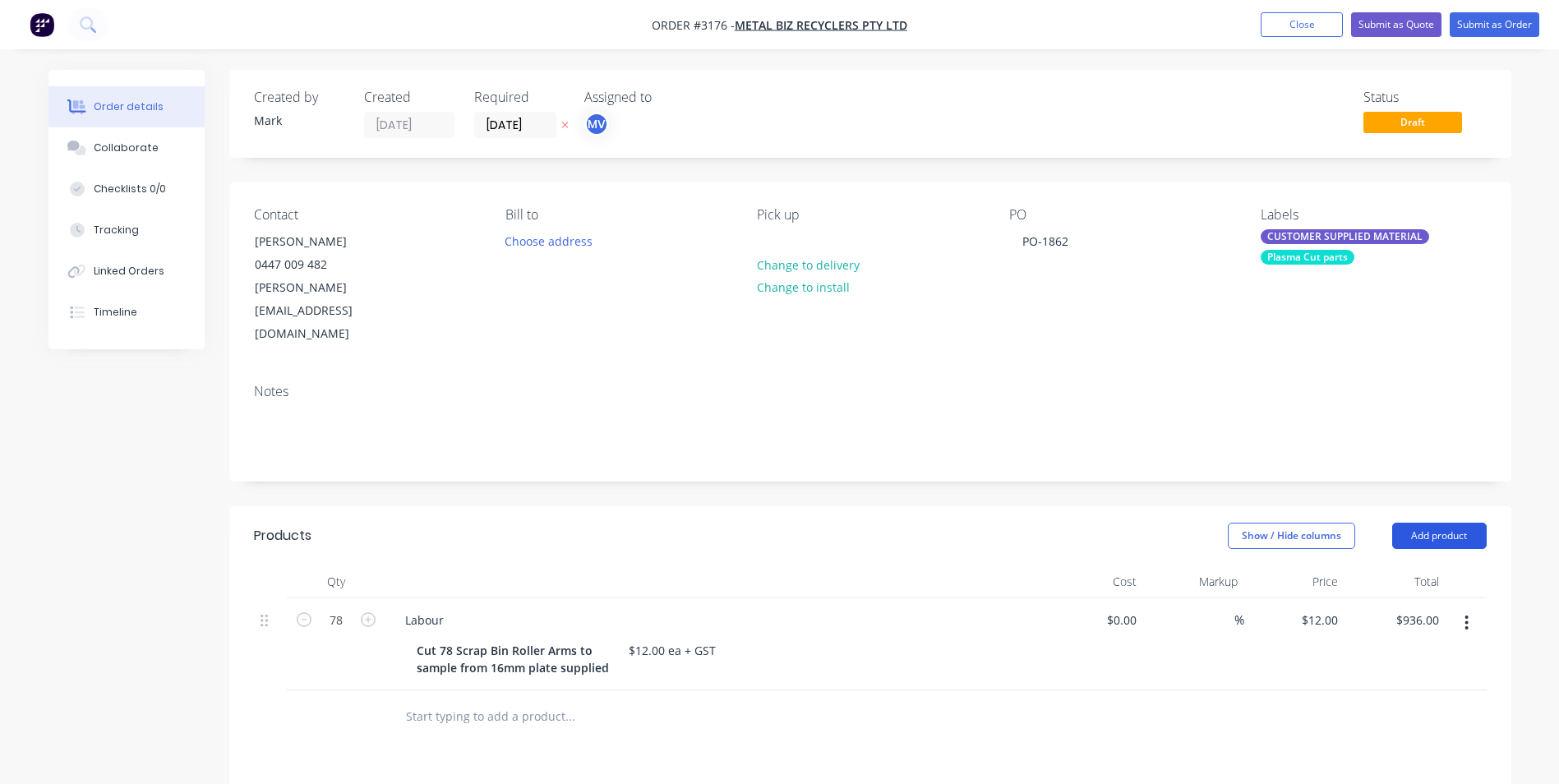
click at [1435, 523] on button "Add product" at bounding box center [1440, 536] width 94 height 26
click at [406, 700] on div at bounding box center [450, 711] width 118 height 24
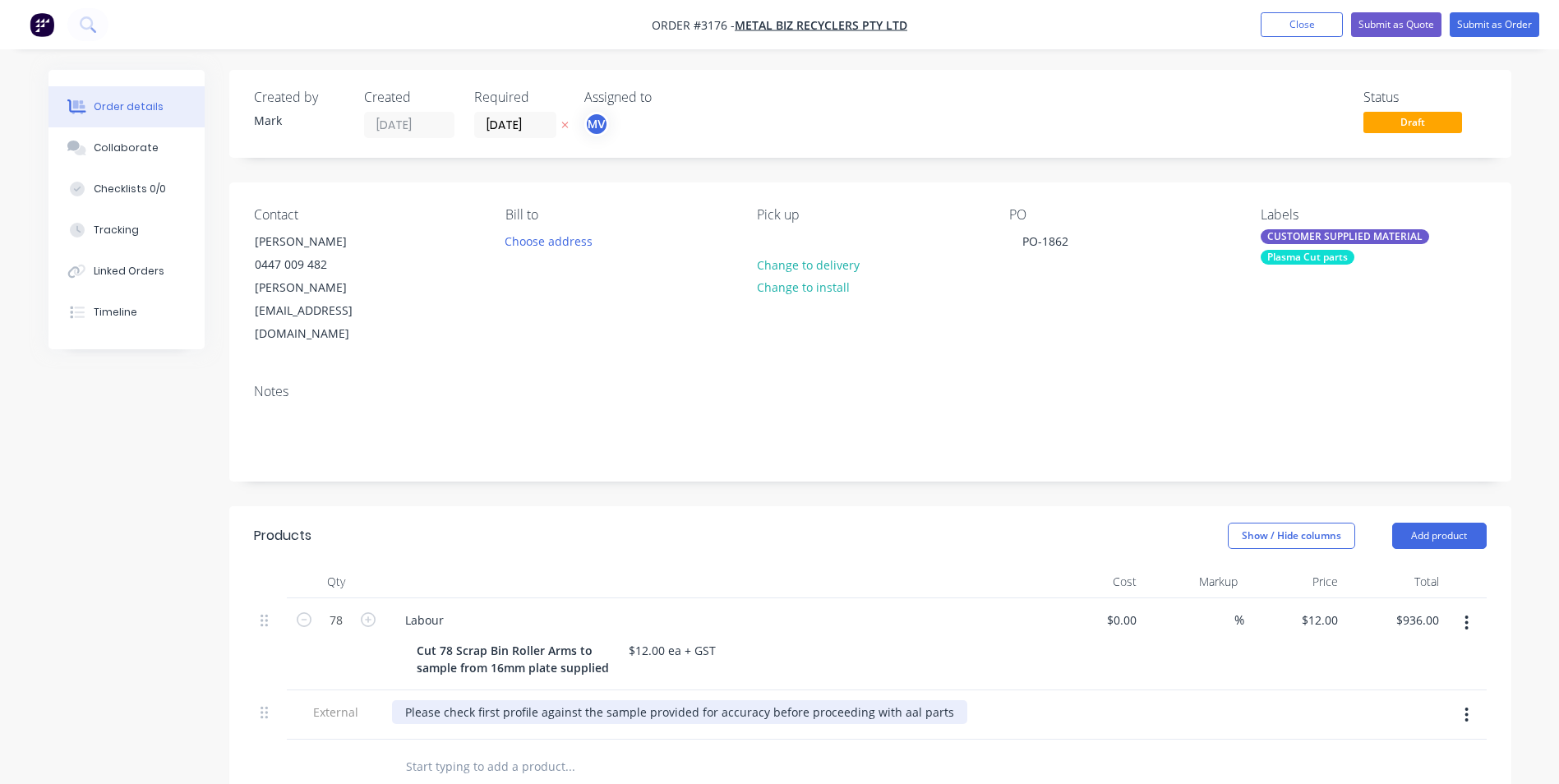
click at [402, 700] on div "Please check first profile against the sample provided for accuracy before proc…" at bounding box center [679, 711] width 575 height 24
click at [964, 700] on div "**** Please check first profile against the sample provided for accuracy before…" at bounding box center [694, 711] width 605 height 24
click at [1135, 690] on div at bounding box center [1094, 715] width 101 height 50
drag, startPoint x: 926, startPoint y: 665, endPoint x: 981, endPoint y: 747, distance: 98.7
click at [926, 700] on div "**** Please check first profile against the sample provided for accuracy before…" at bounding box center [709, 711] width 635 height 24
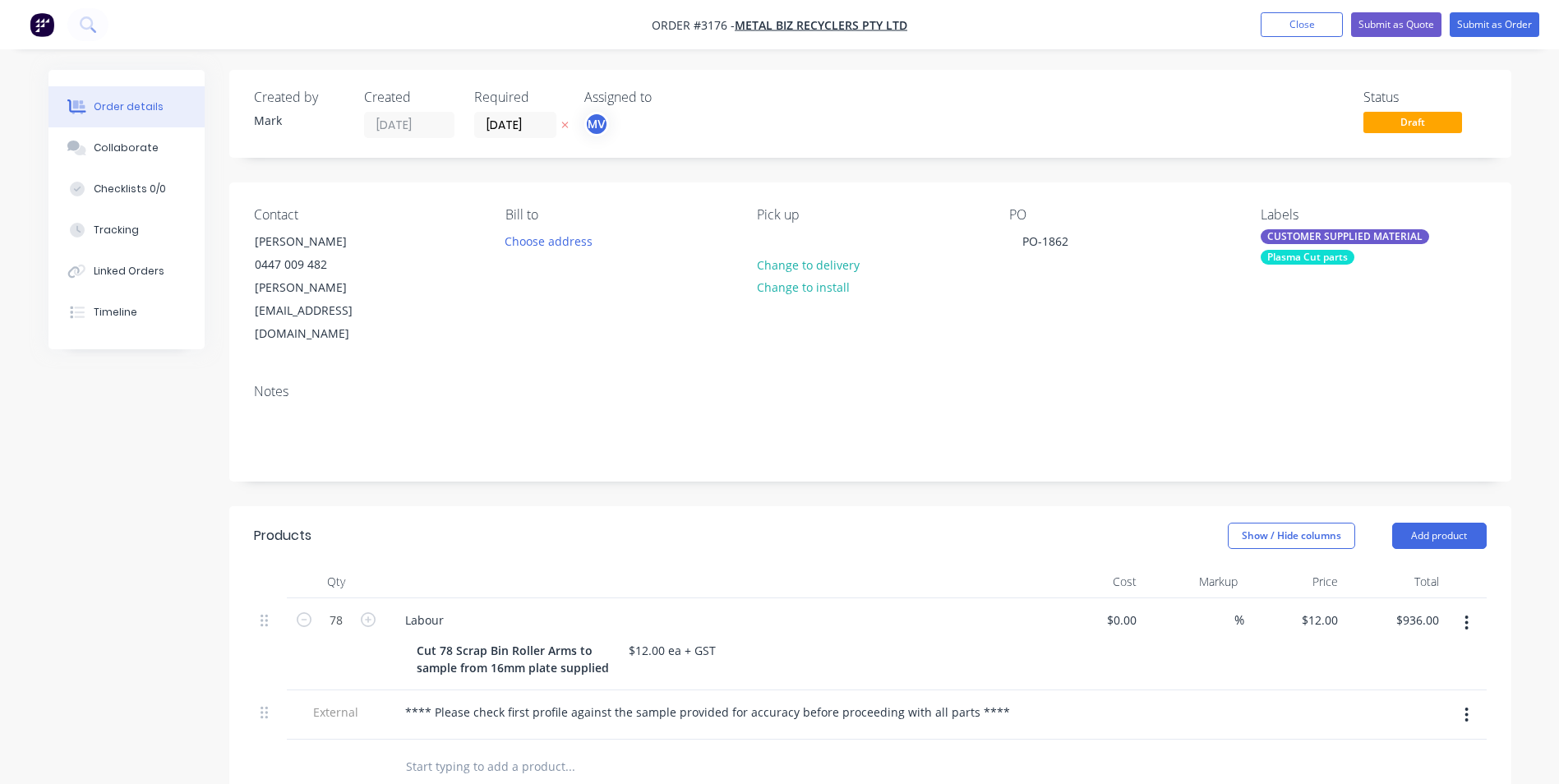
click at [1145, 739] on div at bounding box center [870, 766] width 1233 height 53
click at [1082, 690] on div at bounding box center [1094, 715] width 101 height 50
click at [1491, 20] on button "Submit as Order" at bounding box center [1494, 24] width 89 height 24
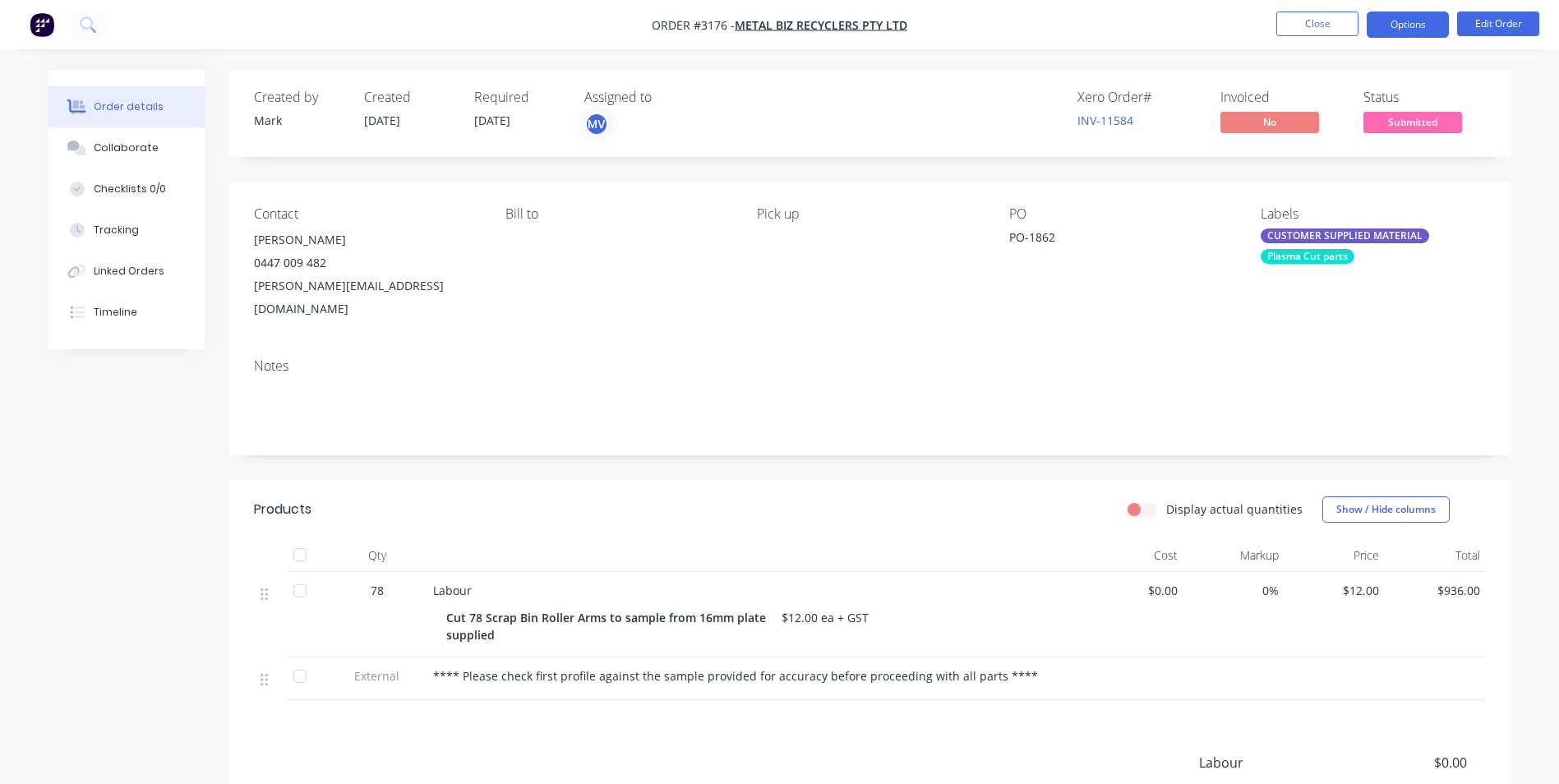
click at [1405, 20] on button "Options" at bounding box center [1408, 24] width 82 height 26
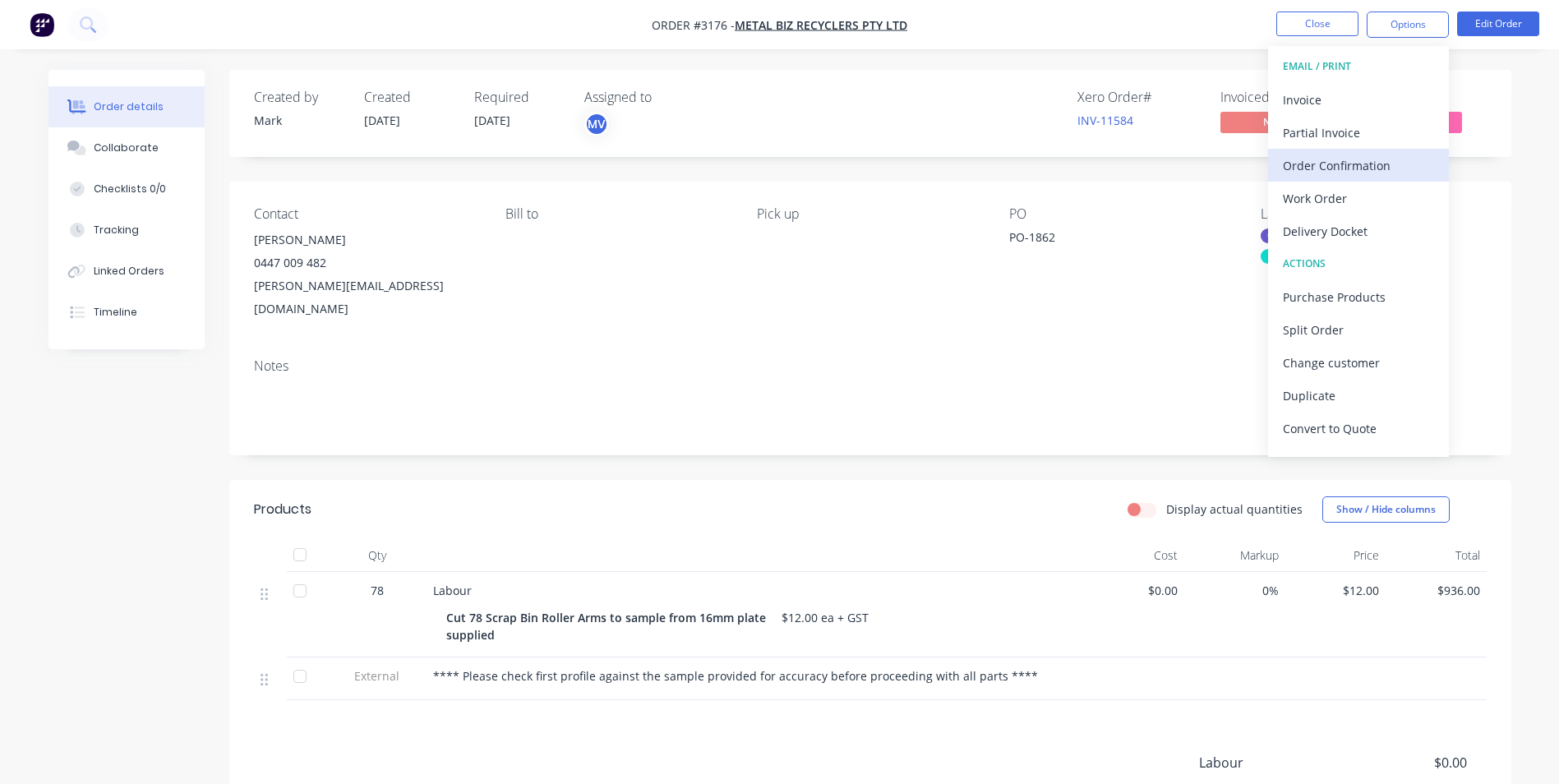
click at [1338, 162] on div "Order Confirmation" at bounding box center [1358, 165] width 151 height 24
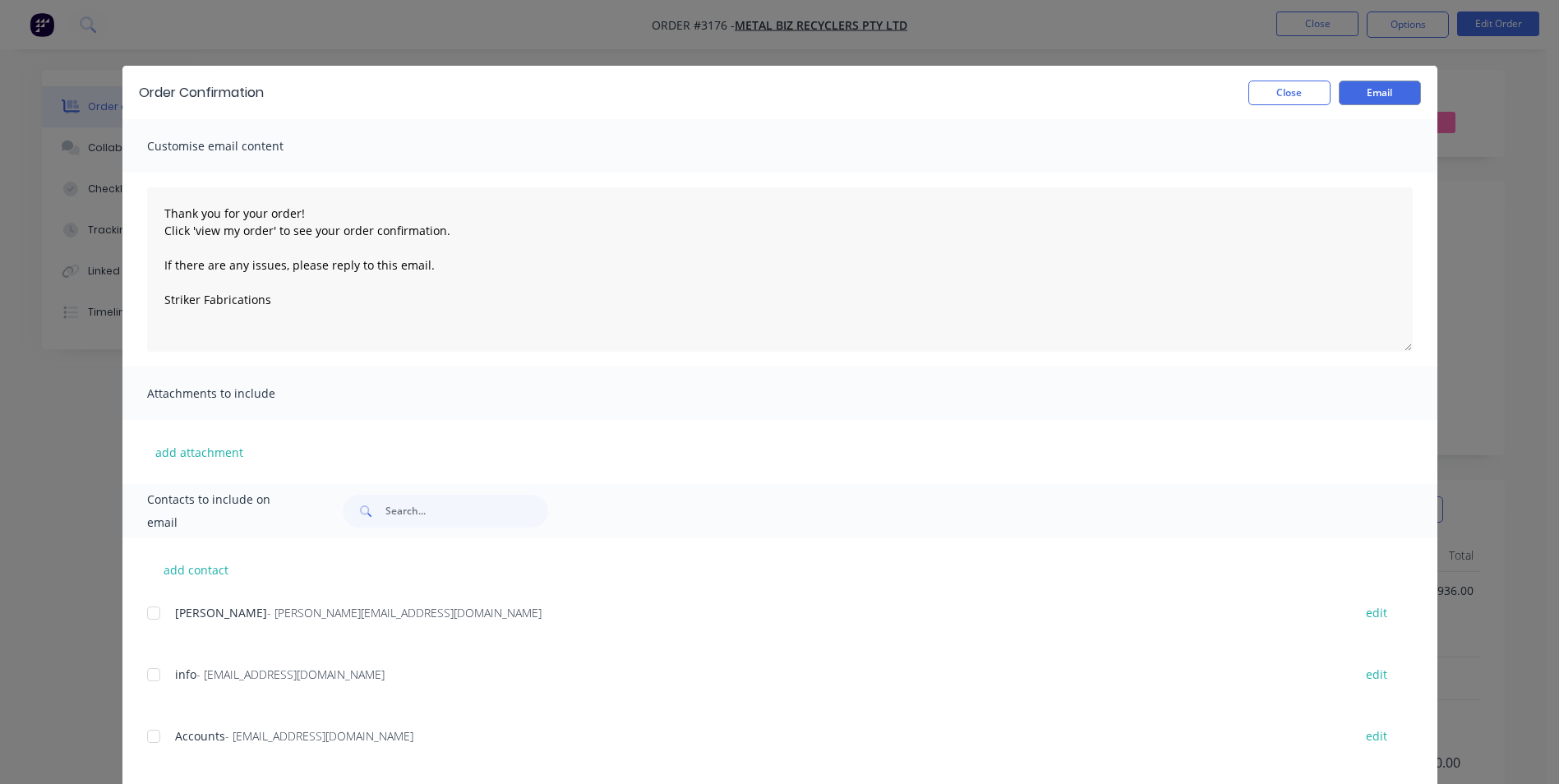
click at [146, 616] on div at bounding box center [154, 614] width 33 height 33
type textarea "Thank you for your order! Click 'view my order' to see your order confirmation.…"
click at [1359, 91] on button "Email" at bounding box center [1380, 93] width 82 height 24
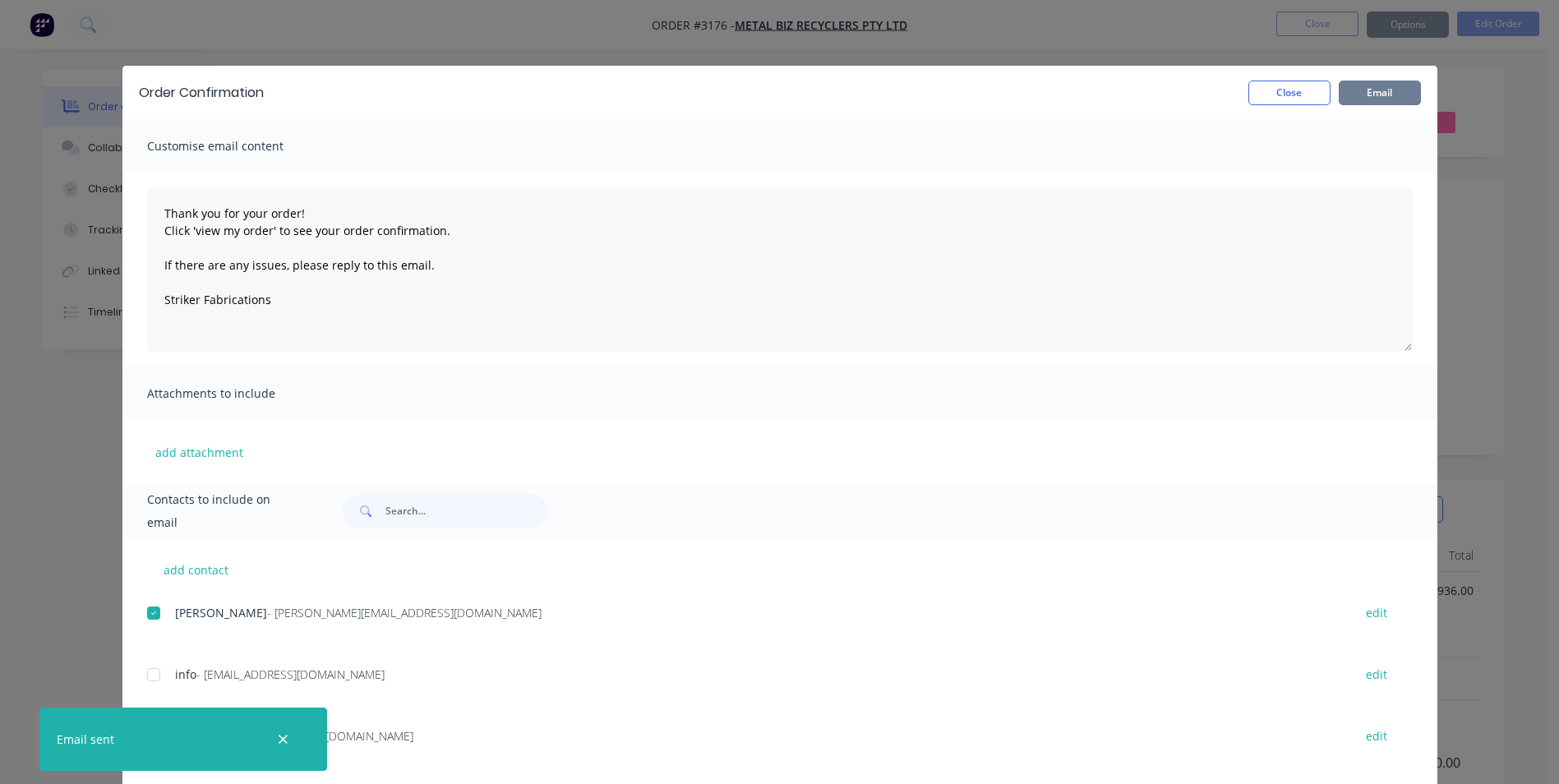
type textarea "Thank you for your order! Click 'view my order' to see your order confirmation.…"
click at [1284, 88] on button "Close" at bounding box center [1290, 93] width 82 height 24
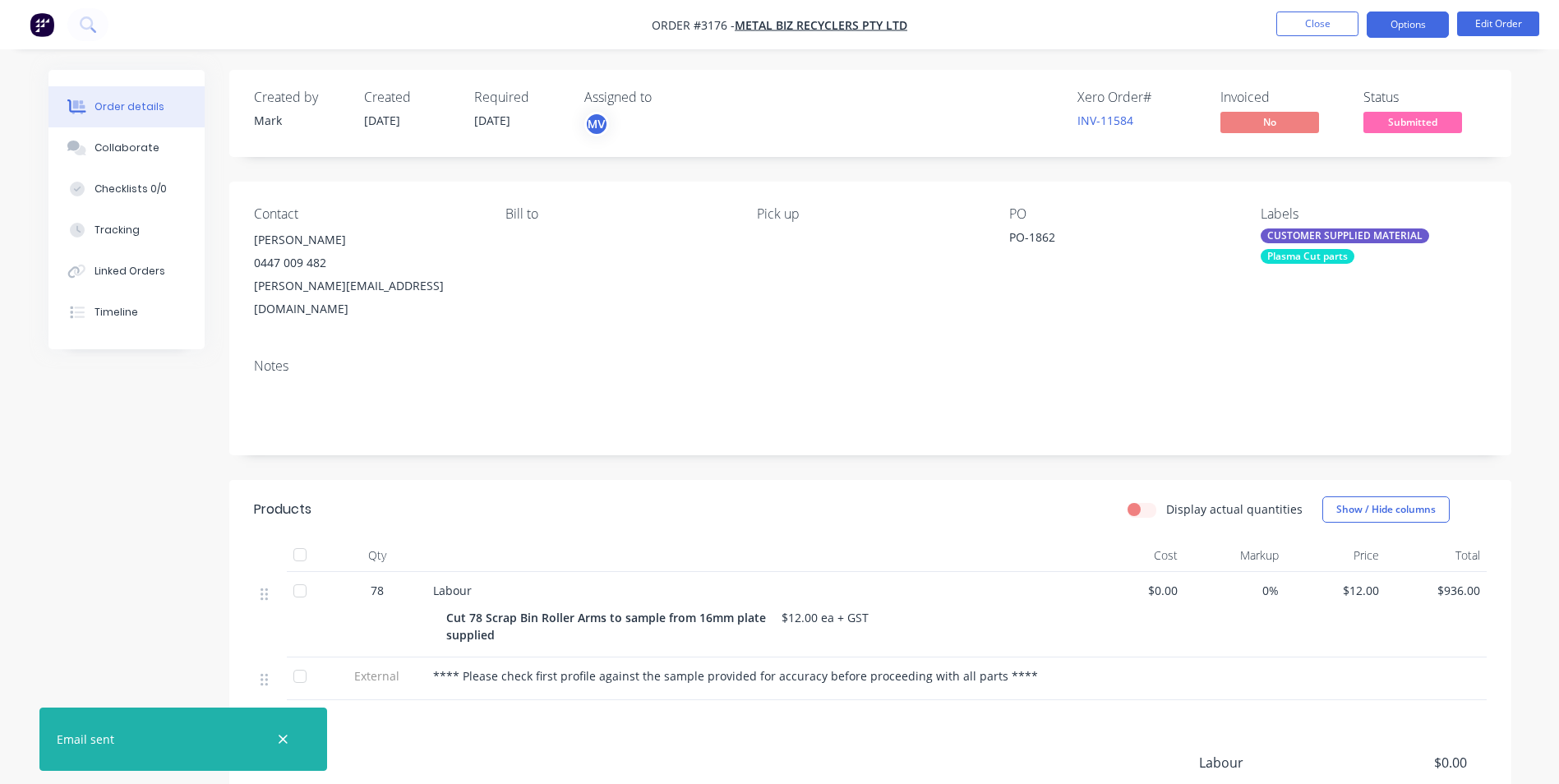
click at [1388, 21] on button "Options" at bounding box center [1408, 24] width 82 height 26
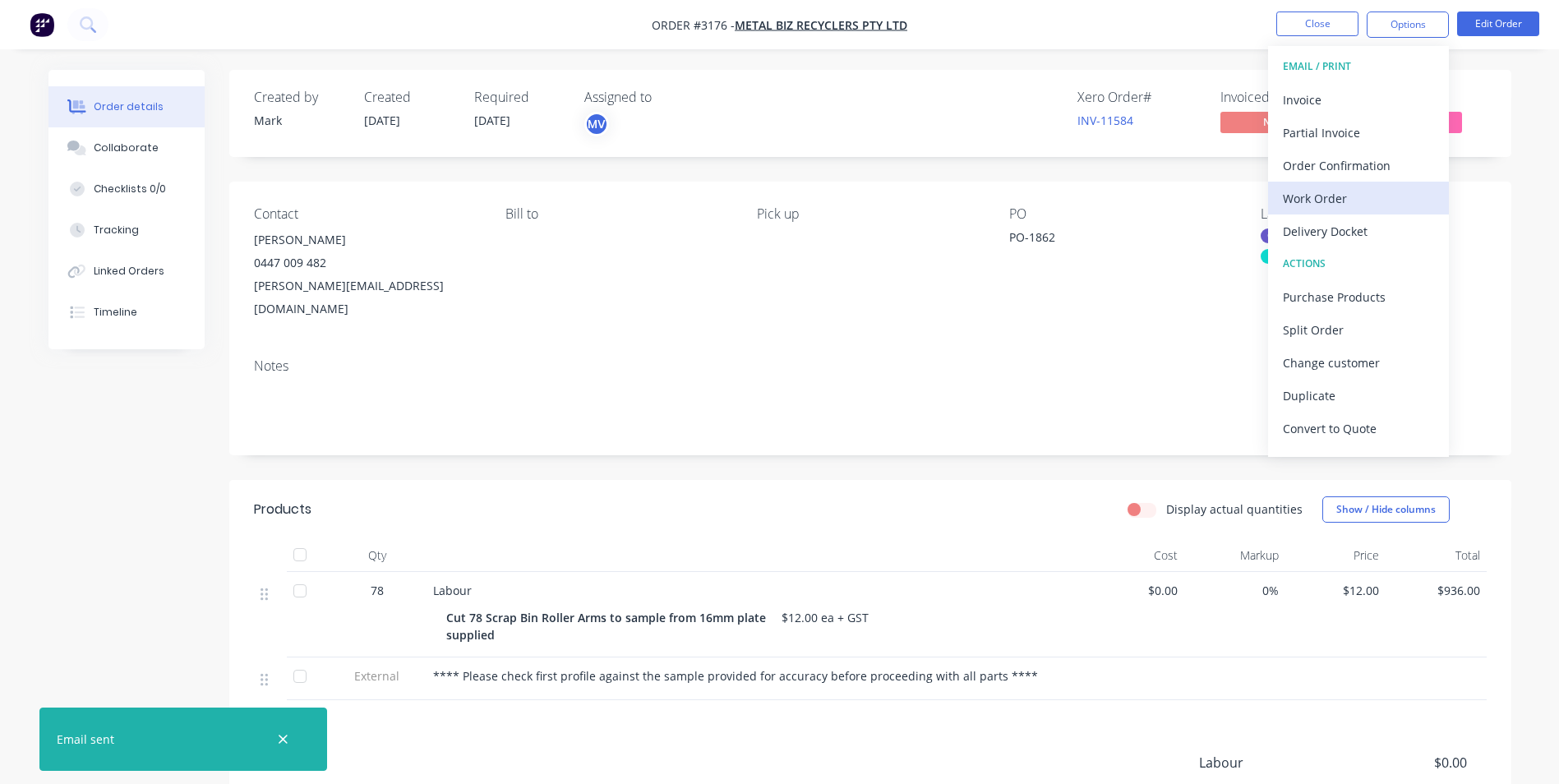
click at [1330, 194] on div "Work Order" at bounding box center [1358, 198] width 151 height 24
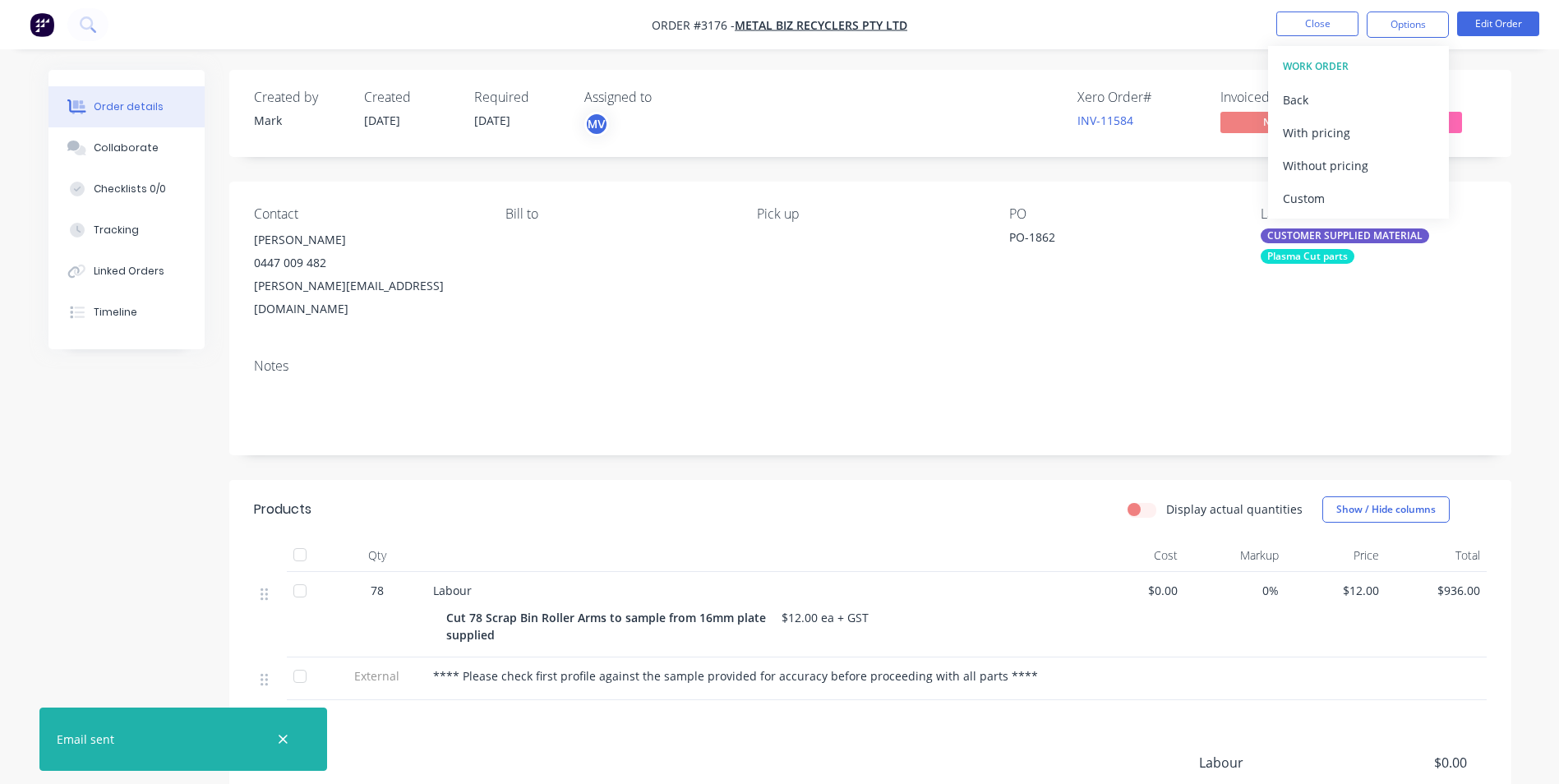
click at [1319, 197] on div "Custom" at bounding box center [1358, 198] width 151 height 24
click at [1320, 163] on div "Without pricing" at bounding box center [1358, 165] width 151 height 24
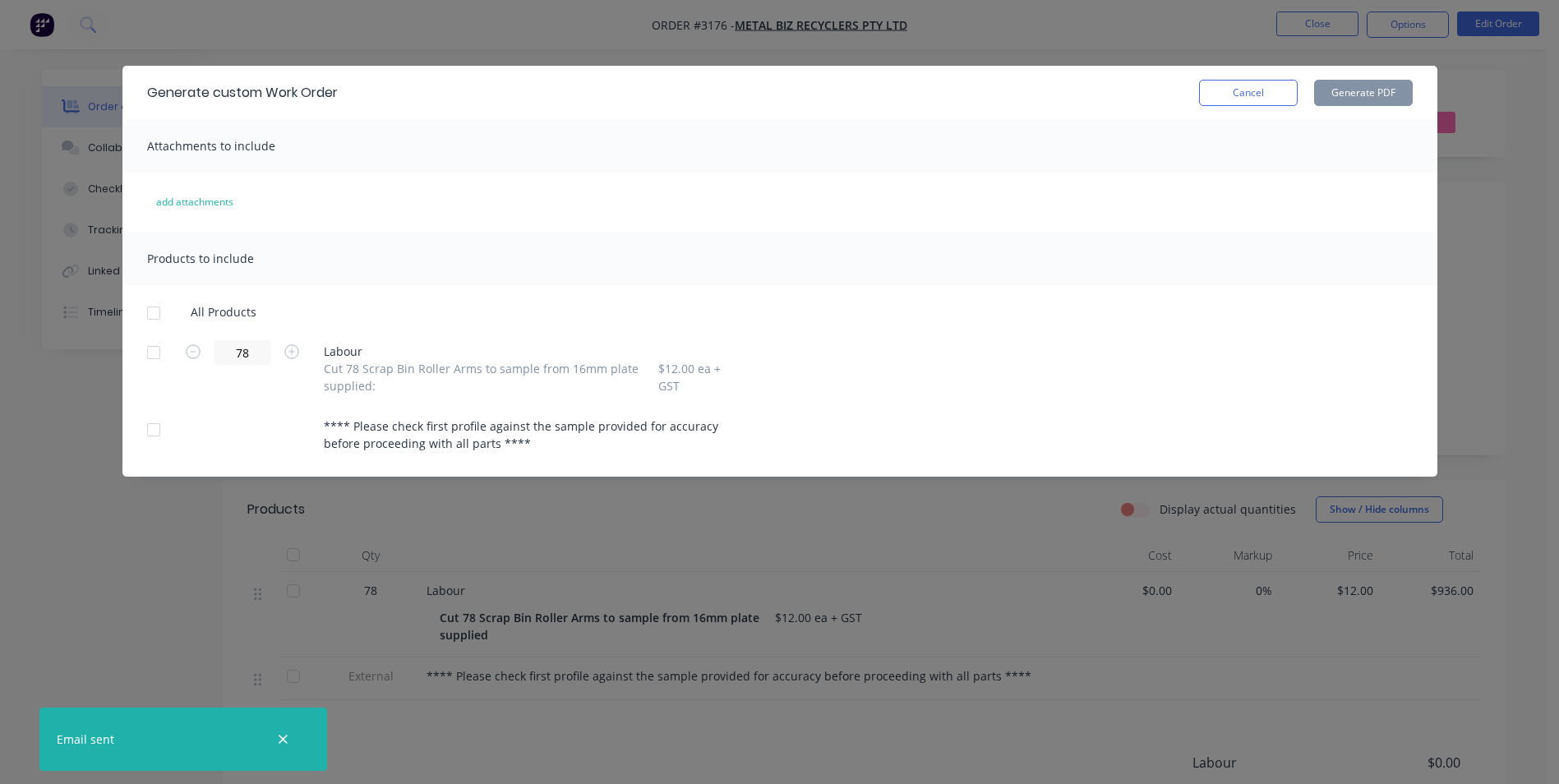
click at [143, 347] on div at bounding box center [154, 352] width 33 height 33
click at [153, 431] on div at bounding box center [154, 430] width 33 height 33
click at [1365, 91] on button "Generate PDF" at bounding box center [1363, 93] width 99 height 26
click at [1260, 88] on button "Cancel" at bounding box center [1249, 93] width 99 height 26
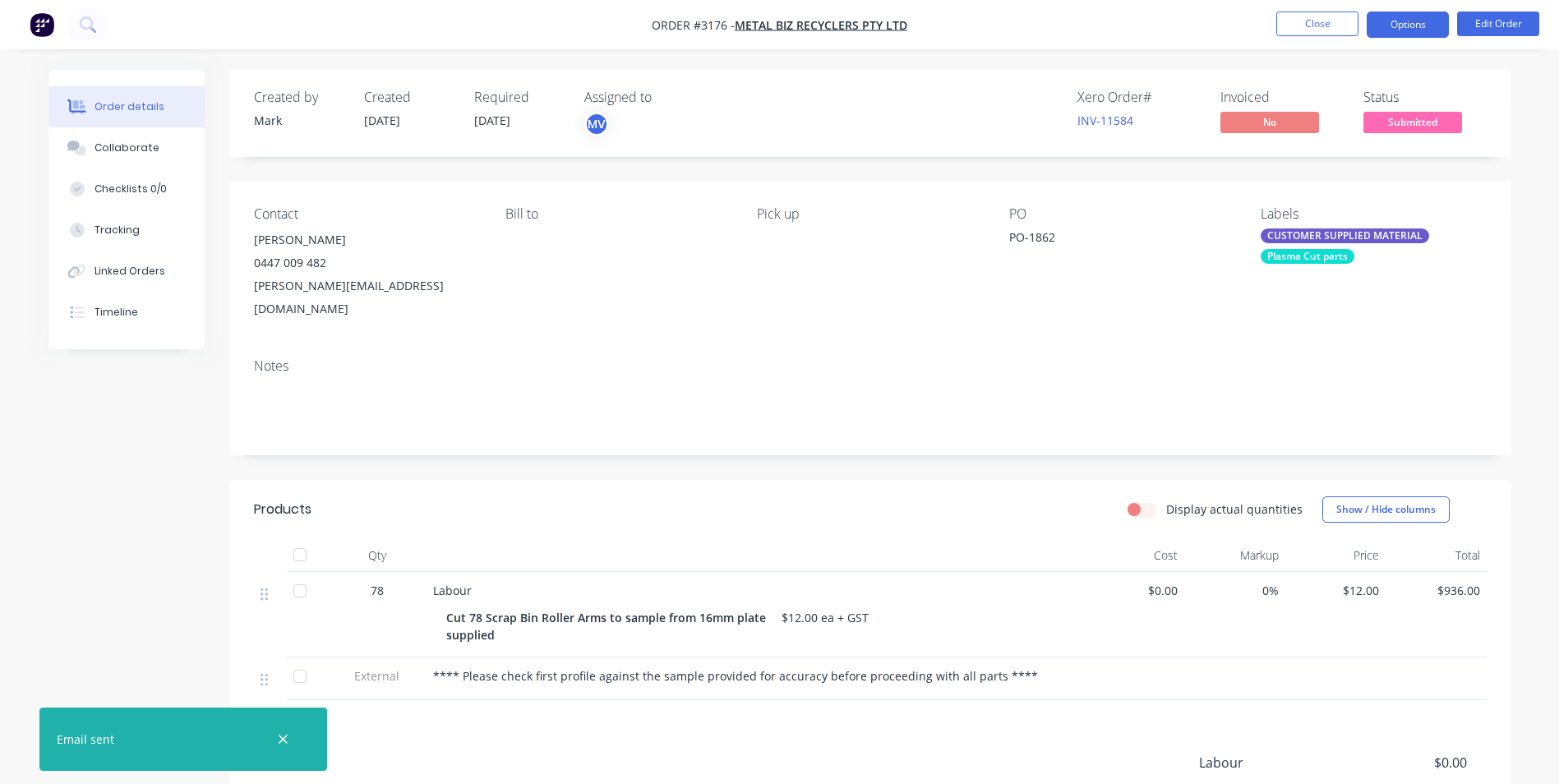
click at [1381, 21] on button "Options" at bounding box center [1408, 24] width 82 height 26
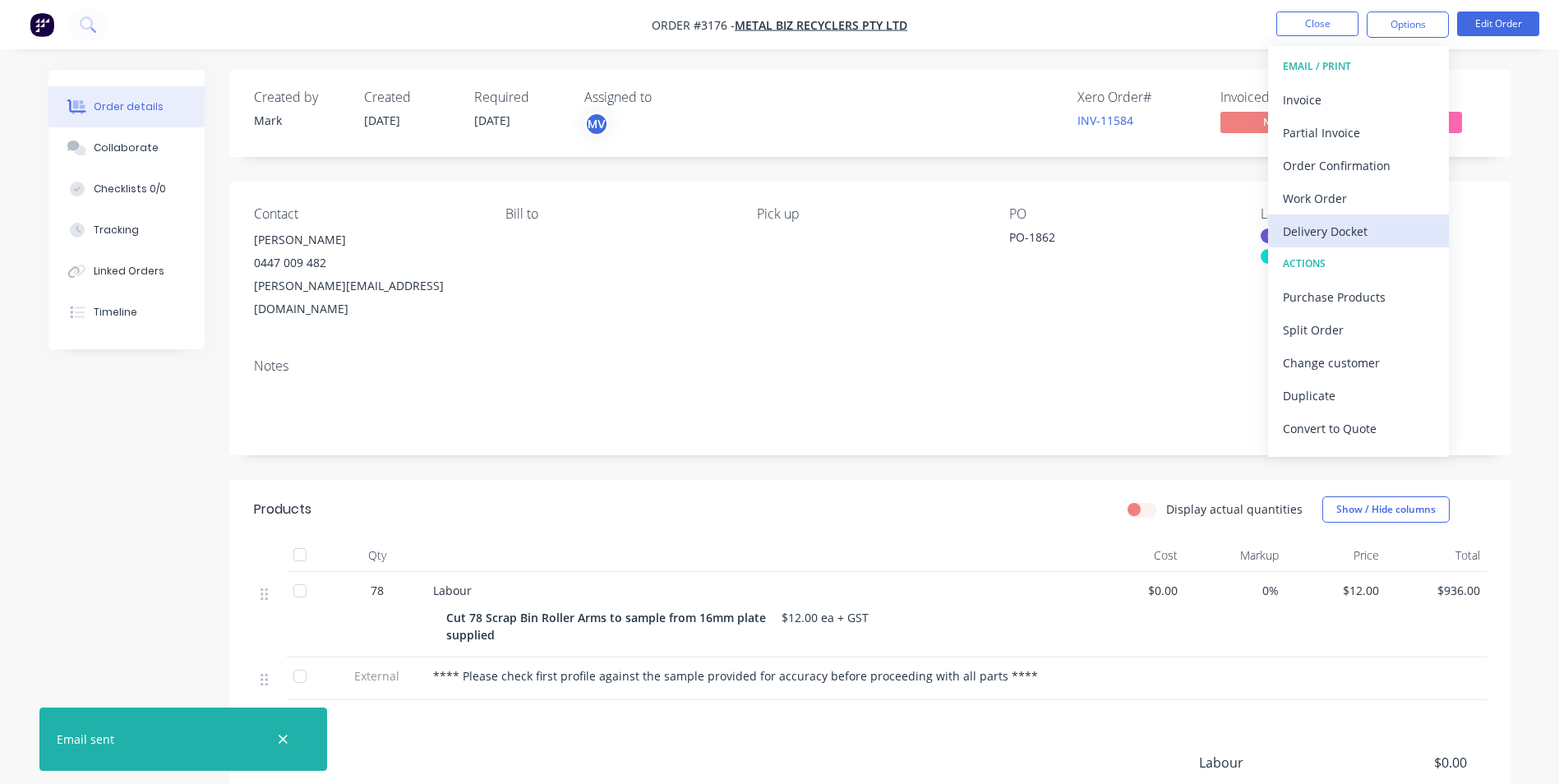
click at [1315, 229] on div "Delivery Docket" at bounding box center [1358, 231] width 151 height 24
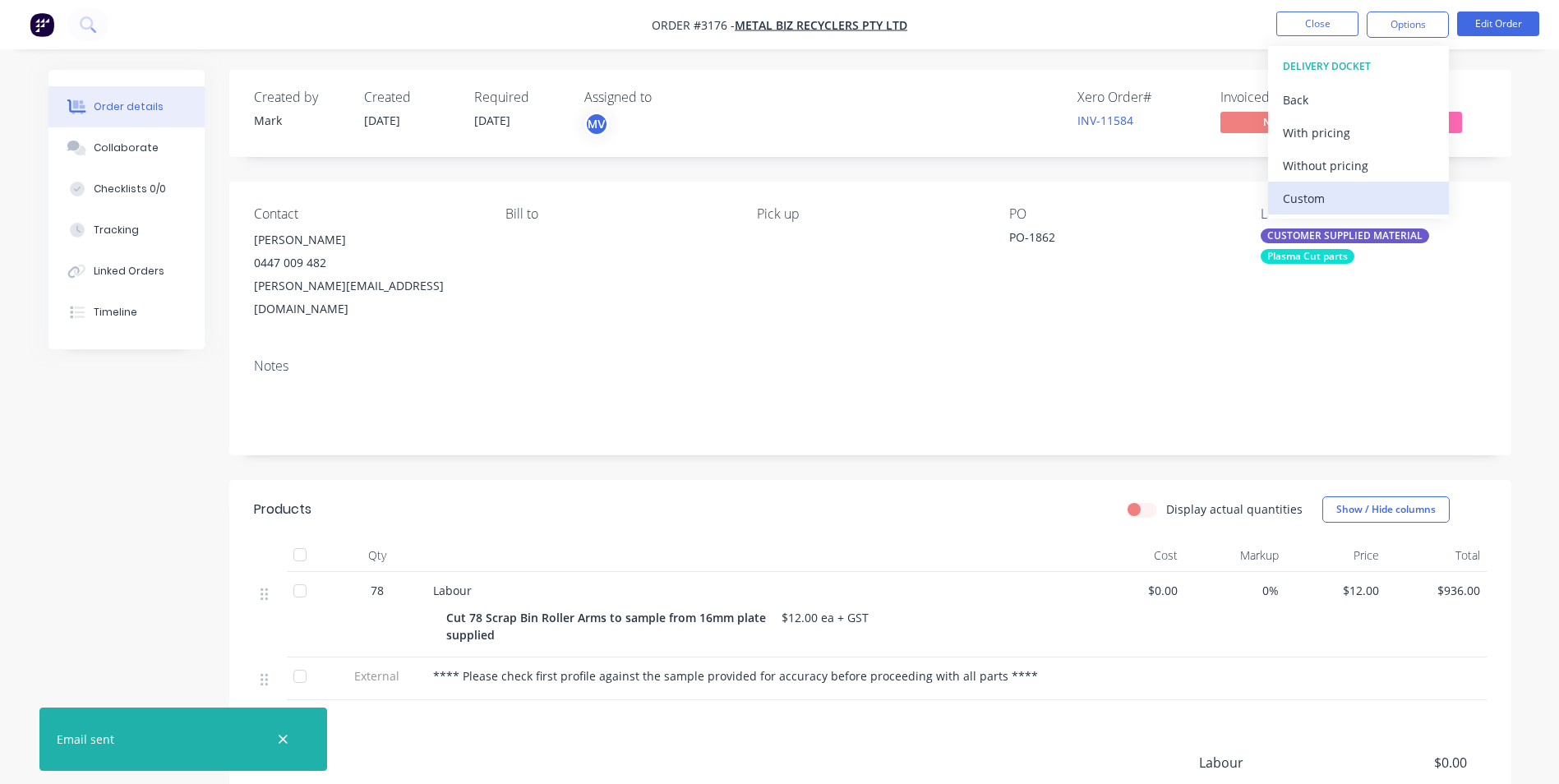
click at [1312, 198] on div "Custom" at bounding box center [1358, 198] width 151 height 24
click at [1311, 163] on div "Without pricing" at bounding box center [1358, 165] width 151 height 24
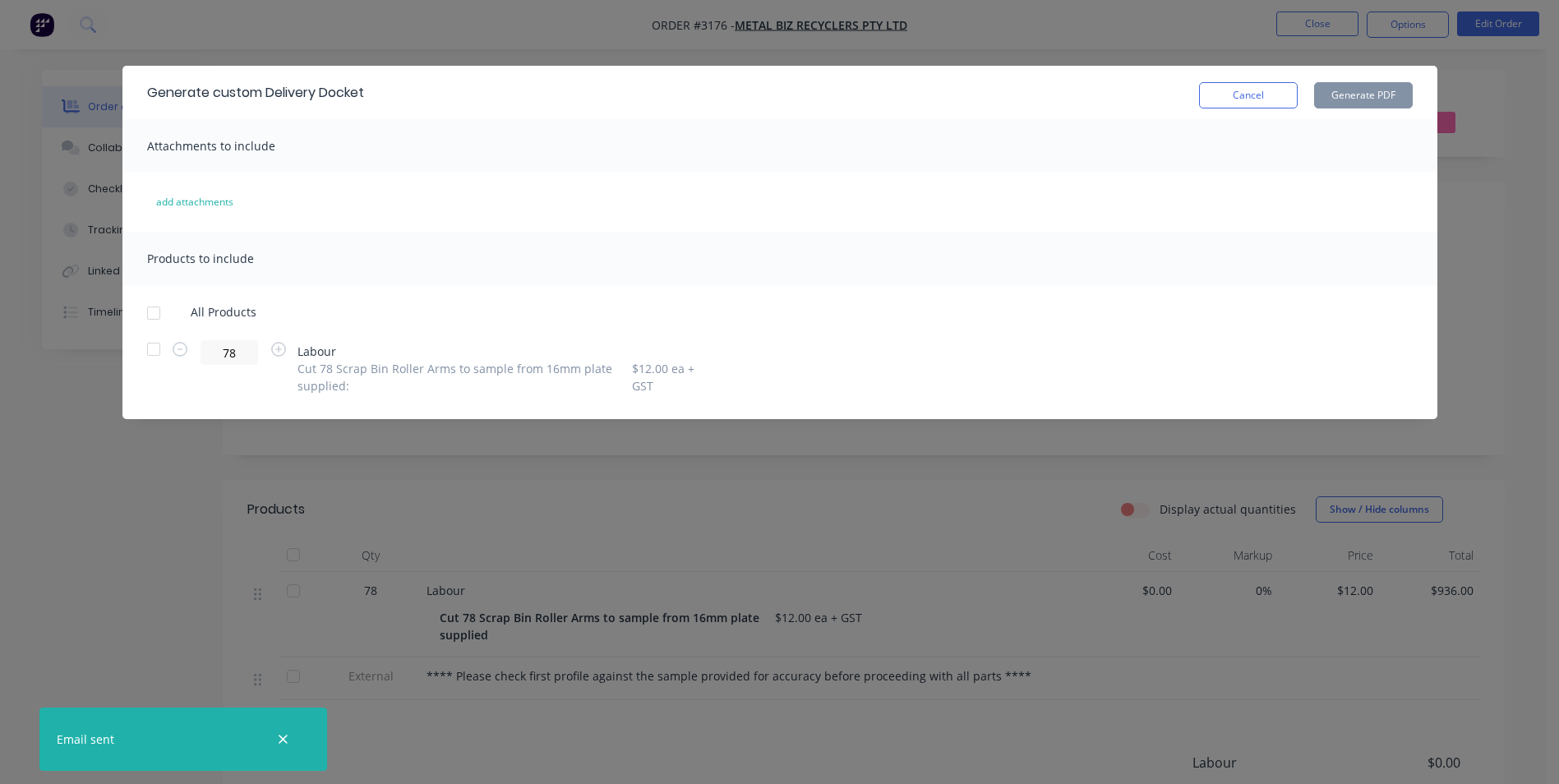
click at [152, 314] on div at bounding box center [154, 313] width 33 height 33
click at [1368, 91] on button "Generate PDF" at bounding box center [1363, 95] width 99 height 26
click at [1252, 94] on button "Cancel" at bounding box center [1249, 95] width 99 height 26
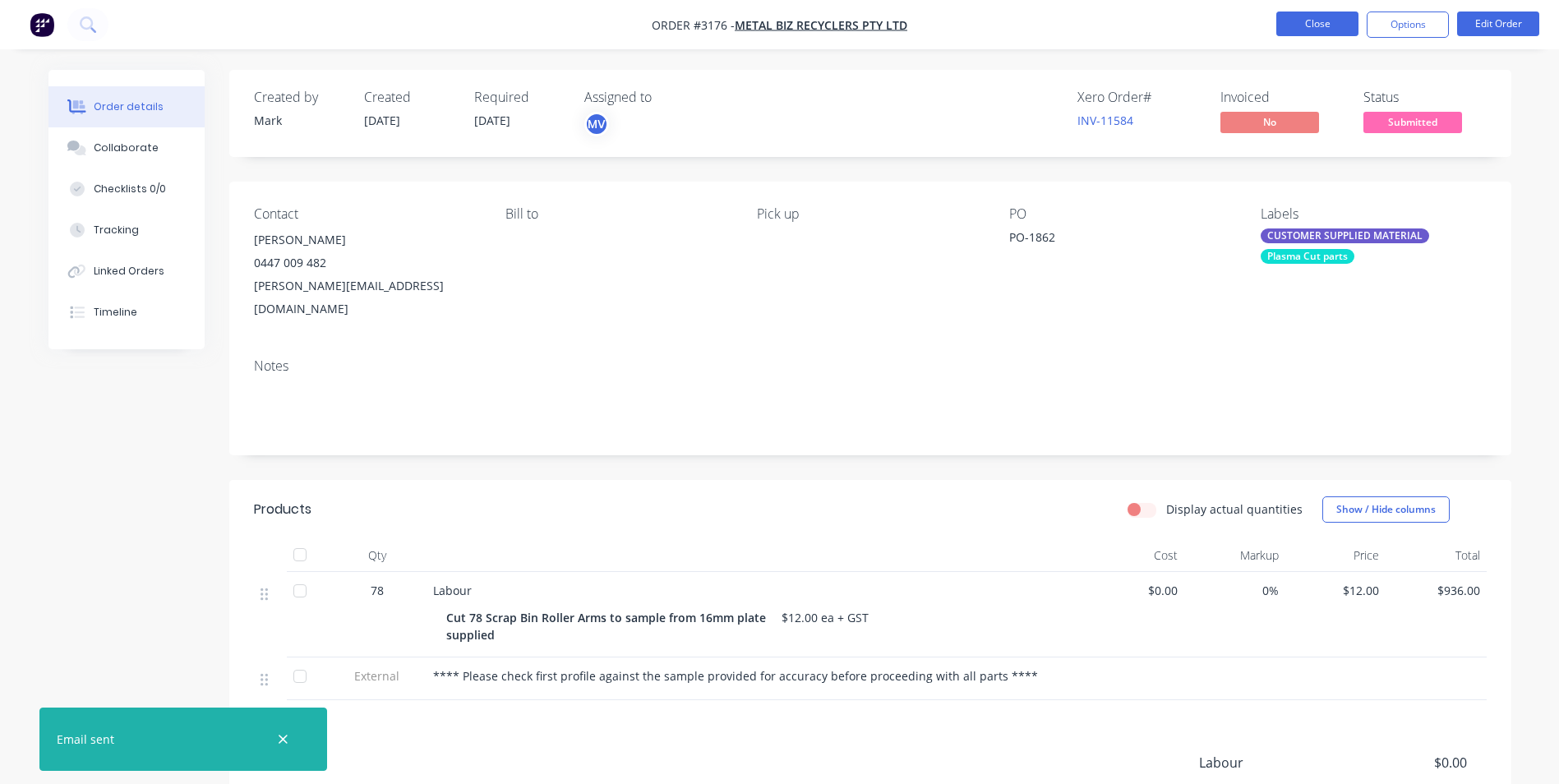
click at [1309, 21] on button "Close" at bounding box center [1318, 24] width 82 height 24
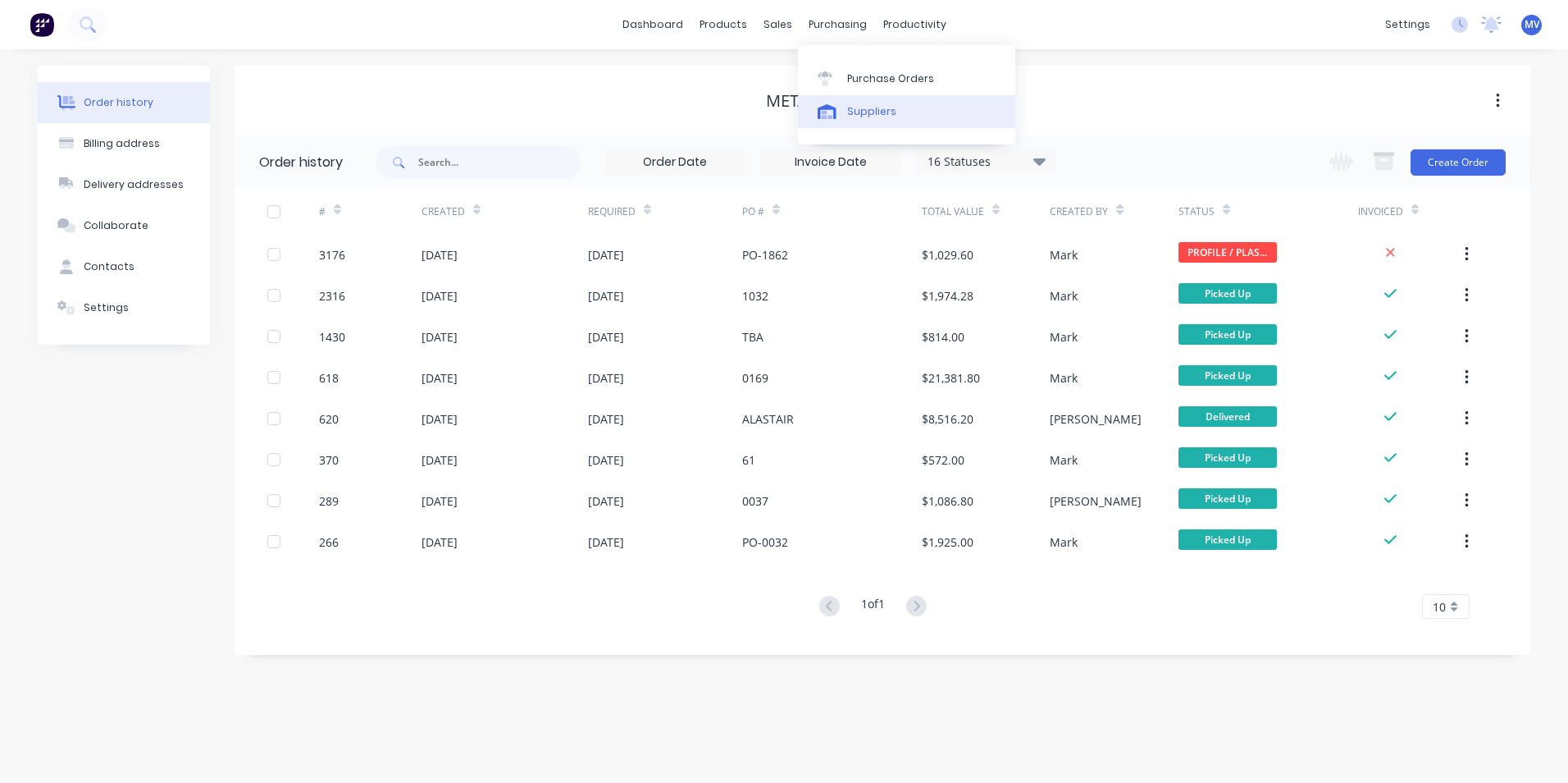
click at [868, 105] on div "Suppliers" at bounding box center [872, 111] width 49 height 15
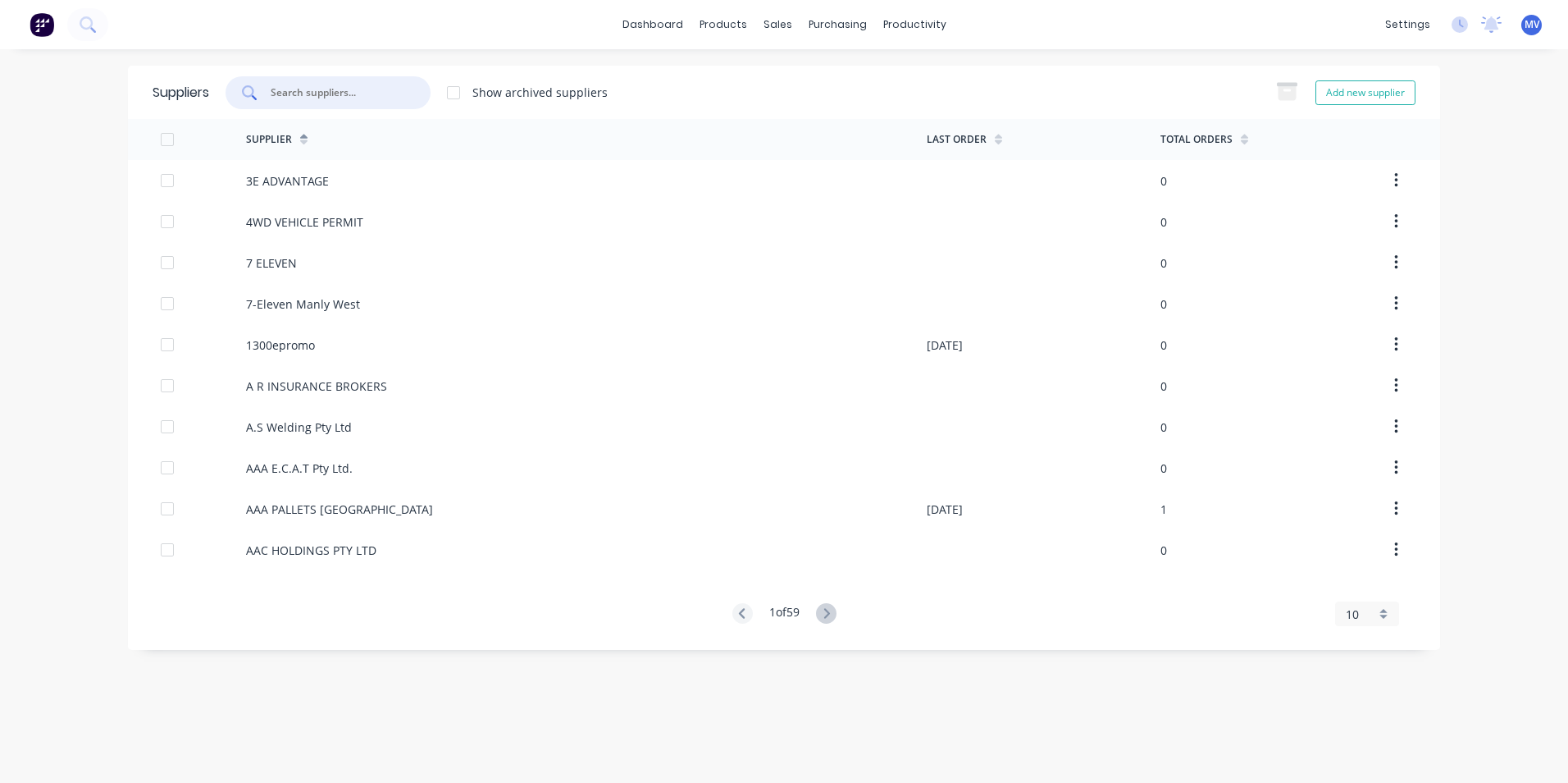
click at [307, 96] on input "text" at bounding box center [337, 93] width 136 height 17
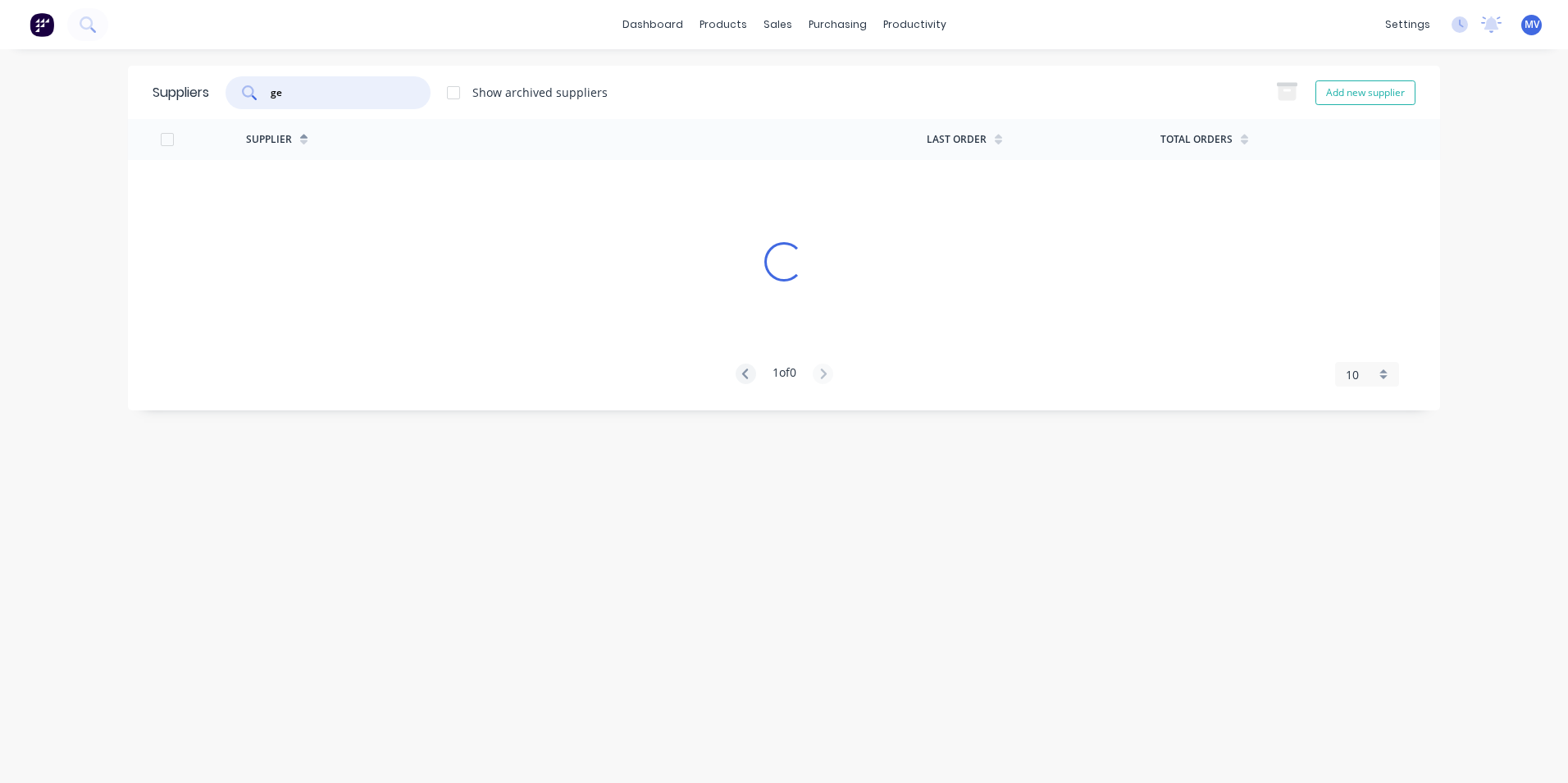
type input "g"
type input "G ."
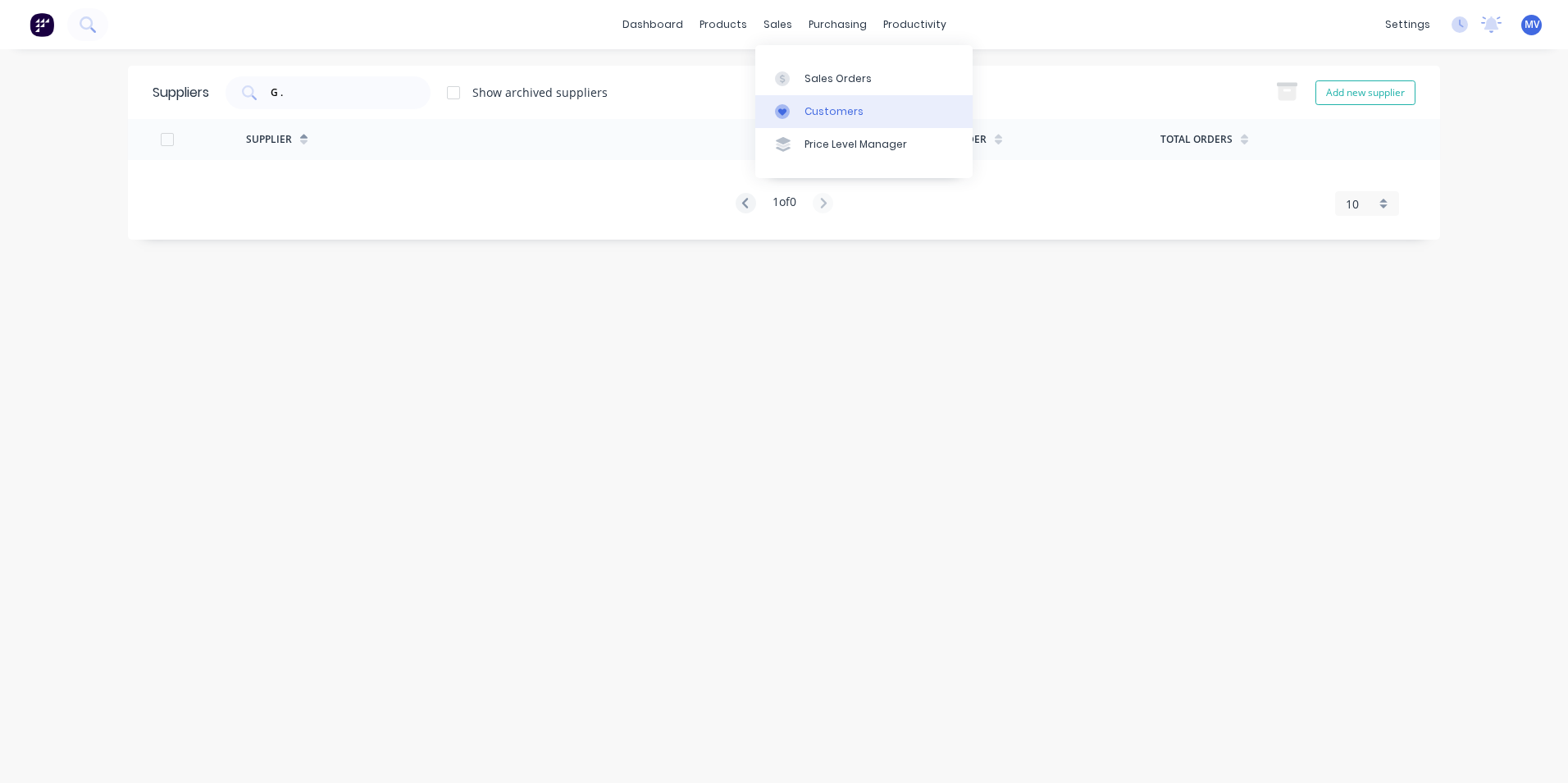
click at [825, 110] on div "Customers" at bounding box center [834, 111] width 59 height 15
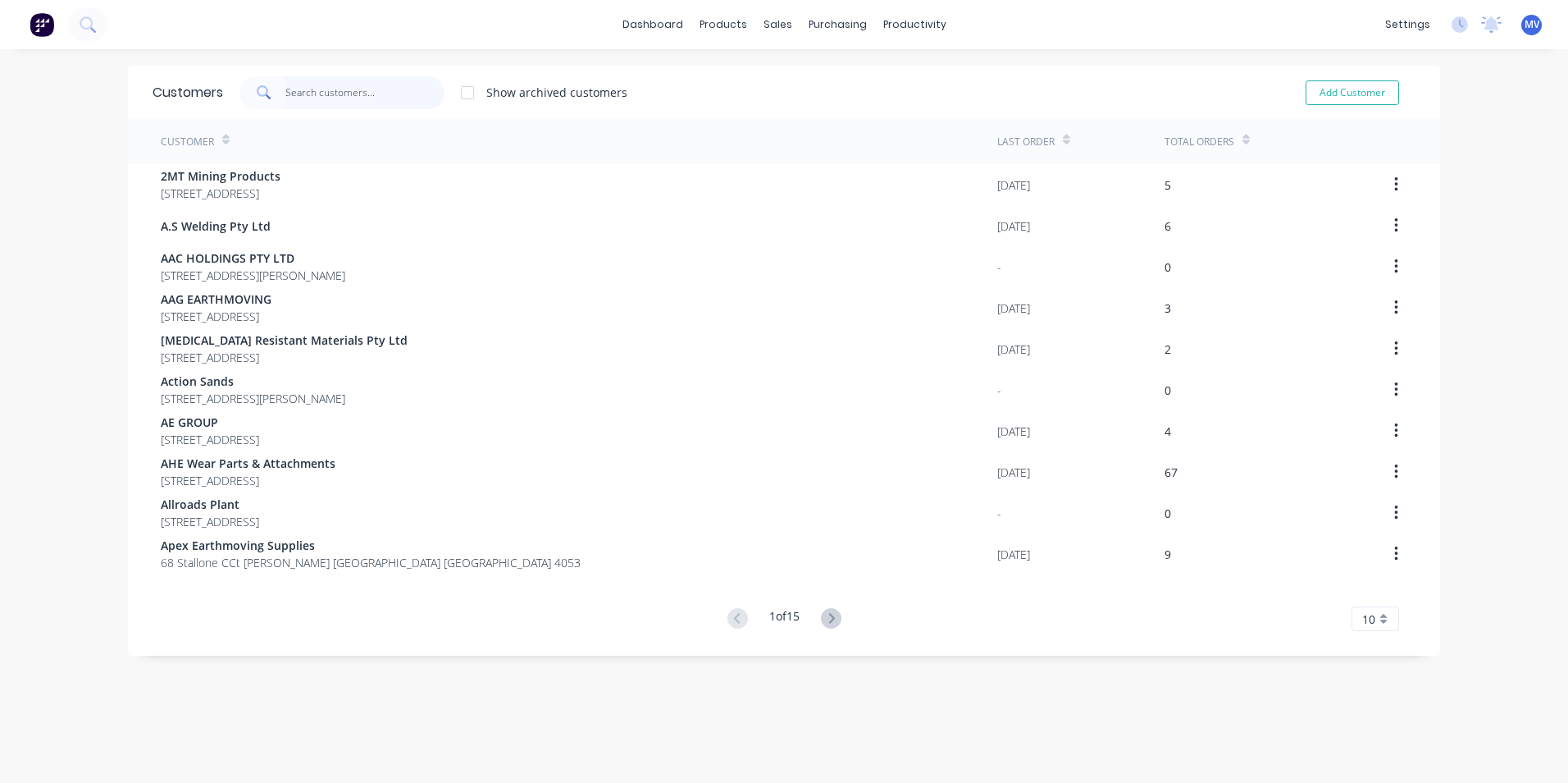
click at [316, 81] on input "text" at bounding box center [365, 93] width 160 height 33
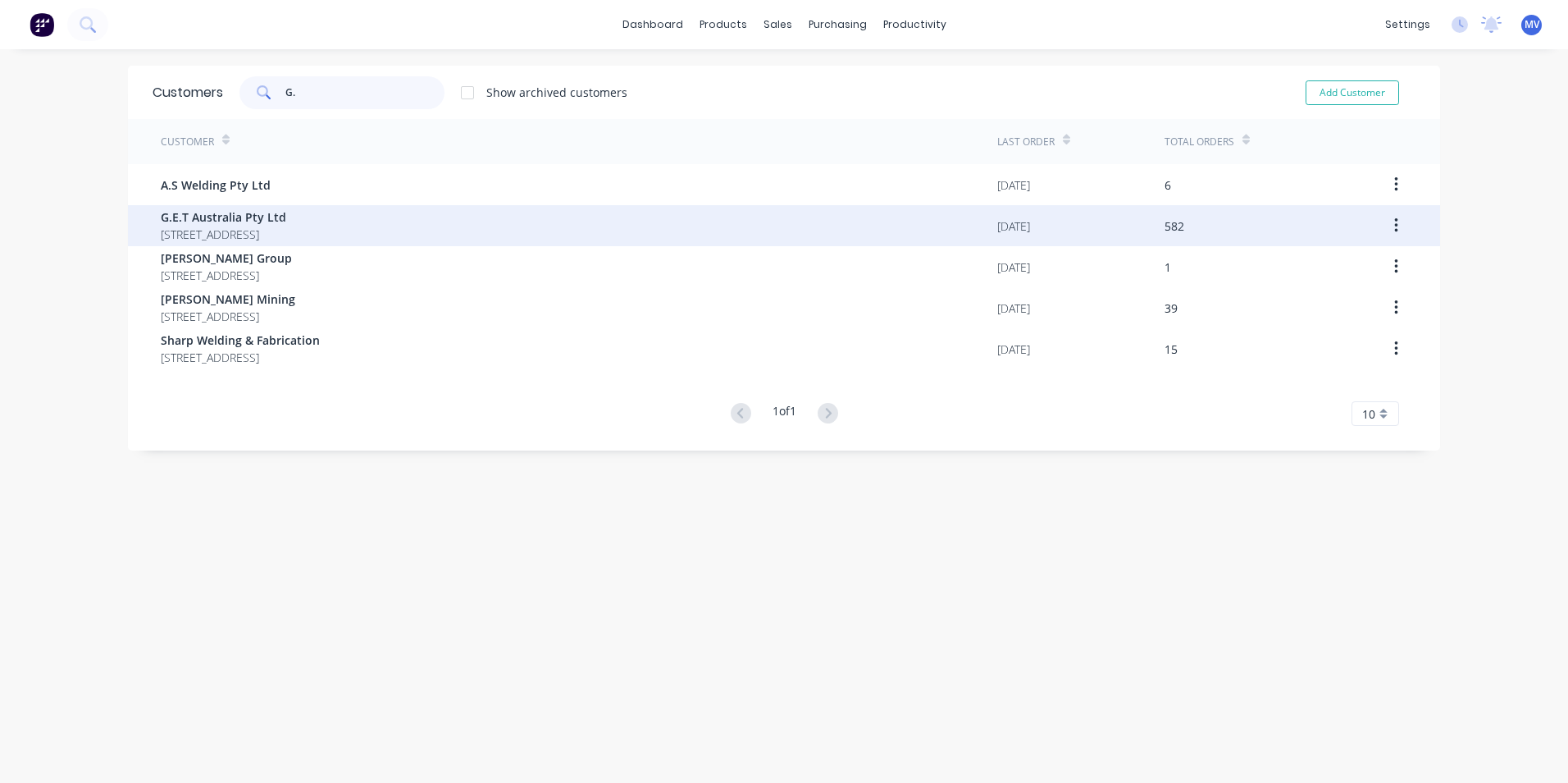
type input "G."
click at [263, 225] on span "G.E.T Australia Pty Ltd" at bounding box center [223, 217] width 126 height 17
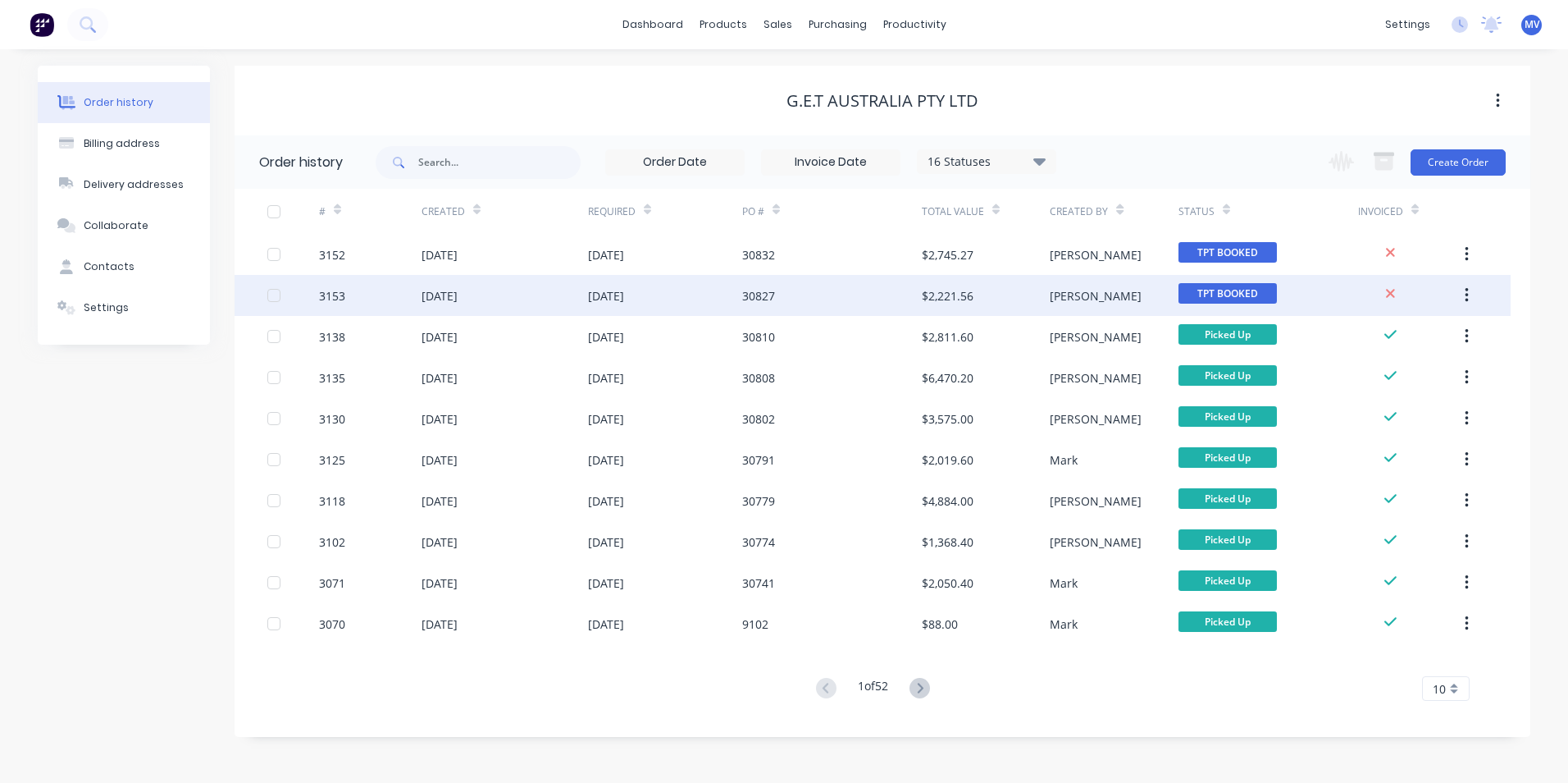
click at [759, 295] on div "30827" at bounding box center [759, 296] width 33 height 17
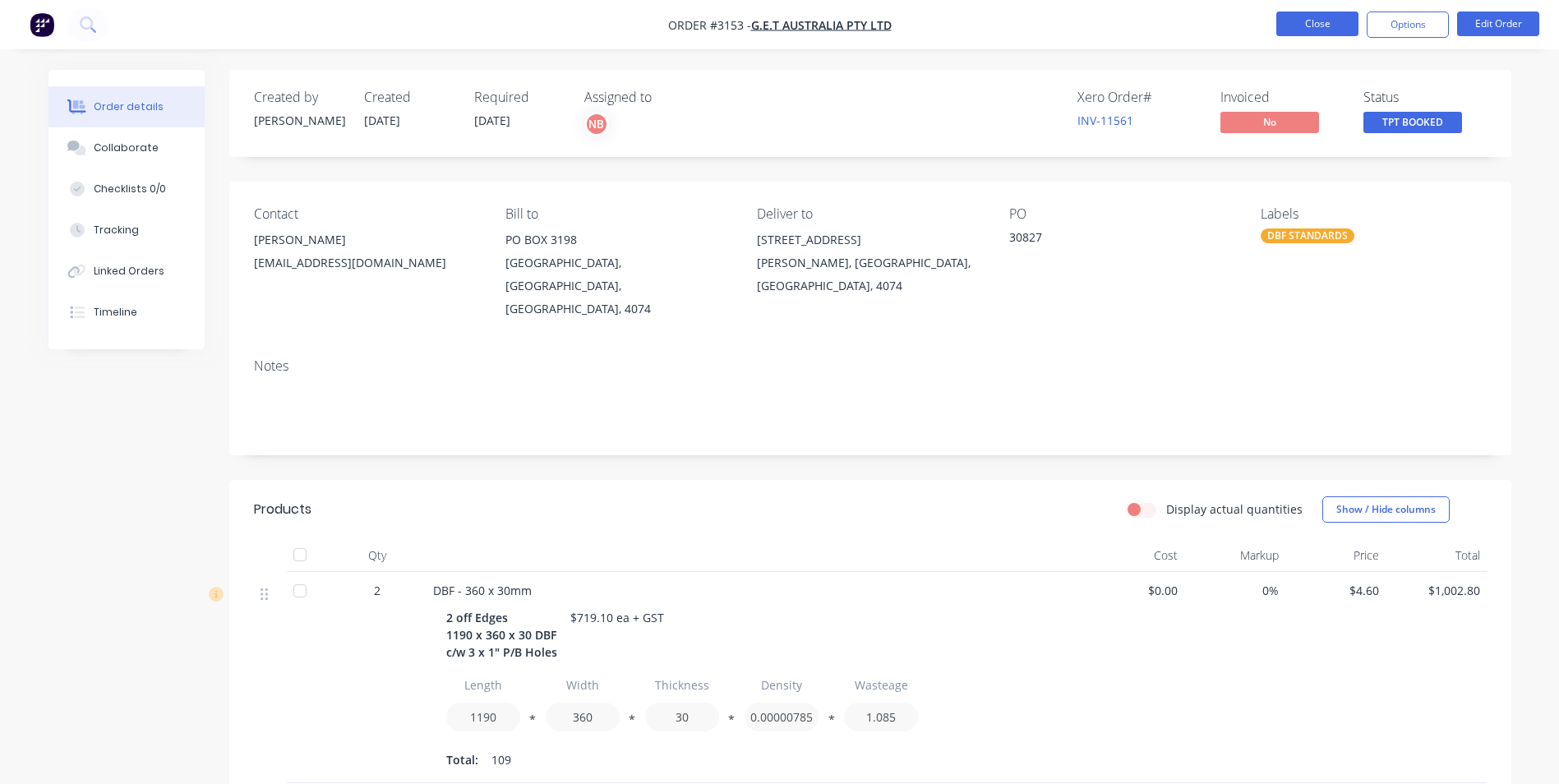
click at [1323, 23] on button "Close" at bounding box center [1318, 24] width 82 height 24
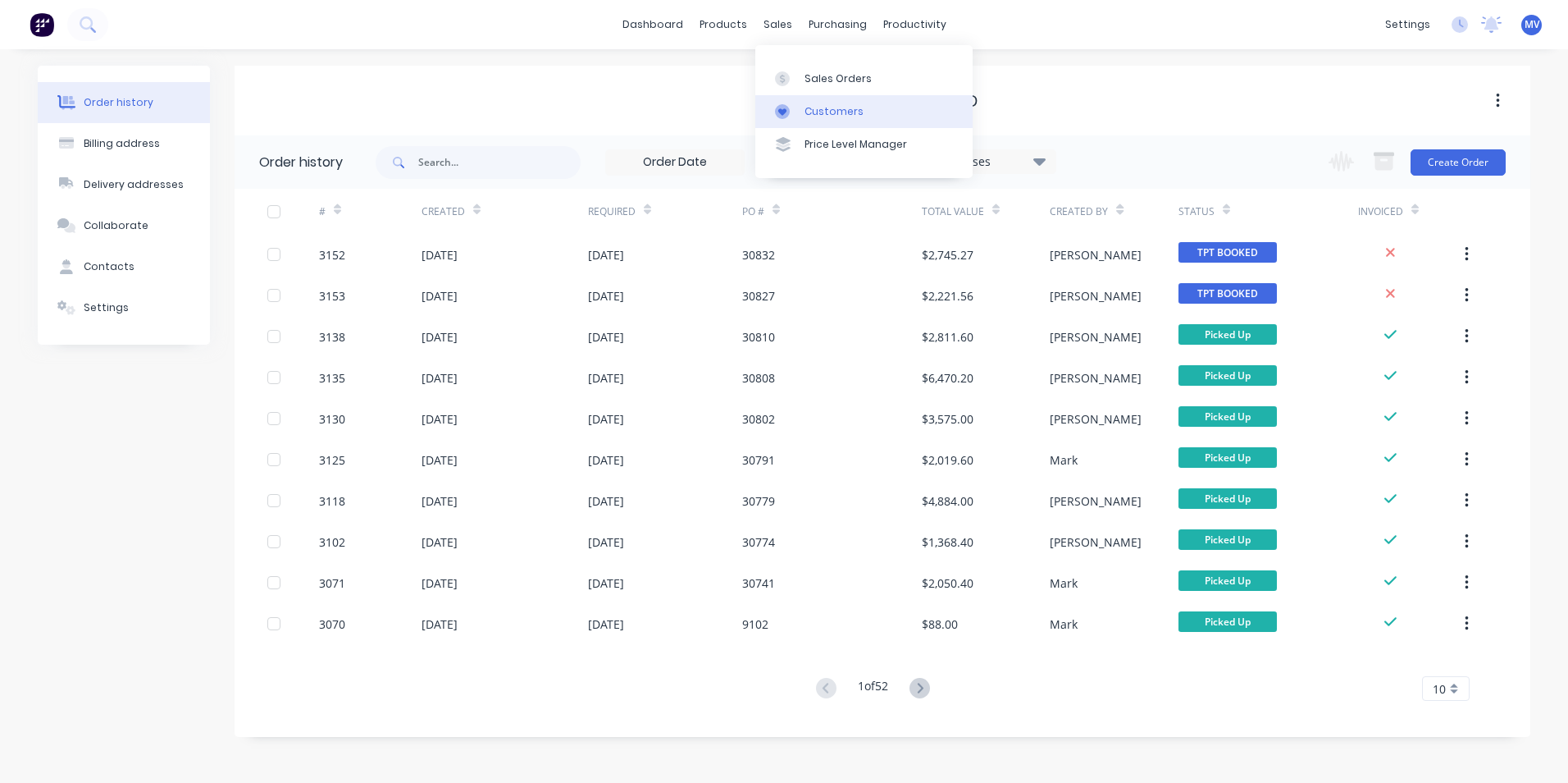
click at [832, 110] on div "Customers" at bounding box center [834, 111] width 59 height 15
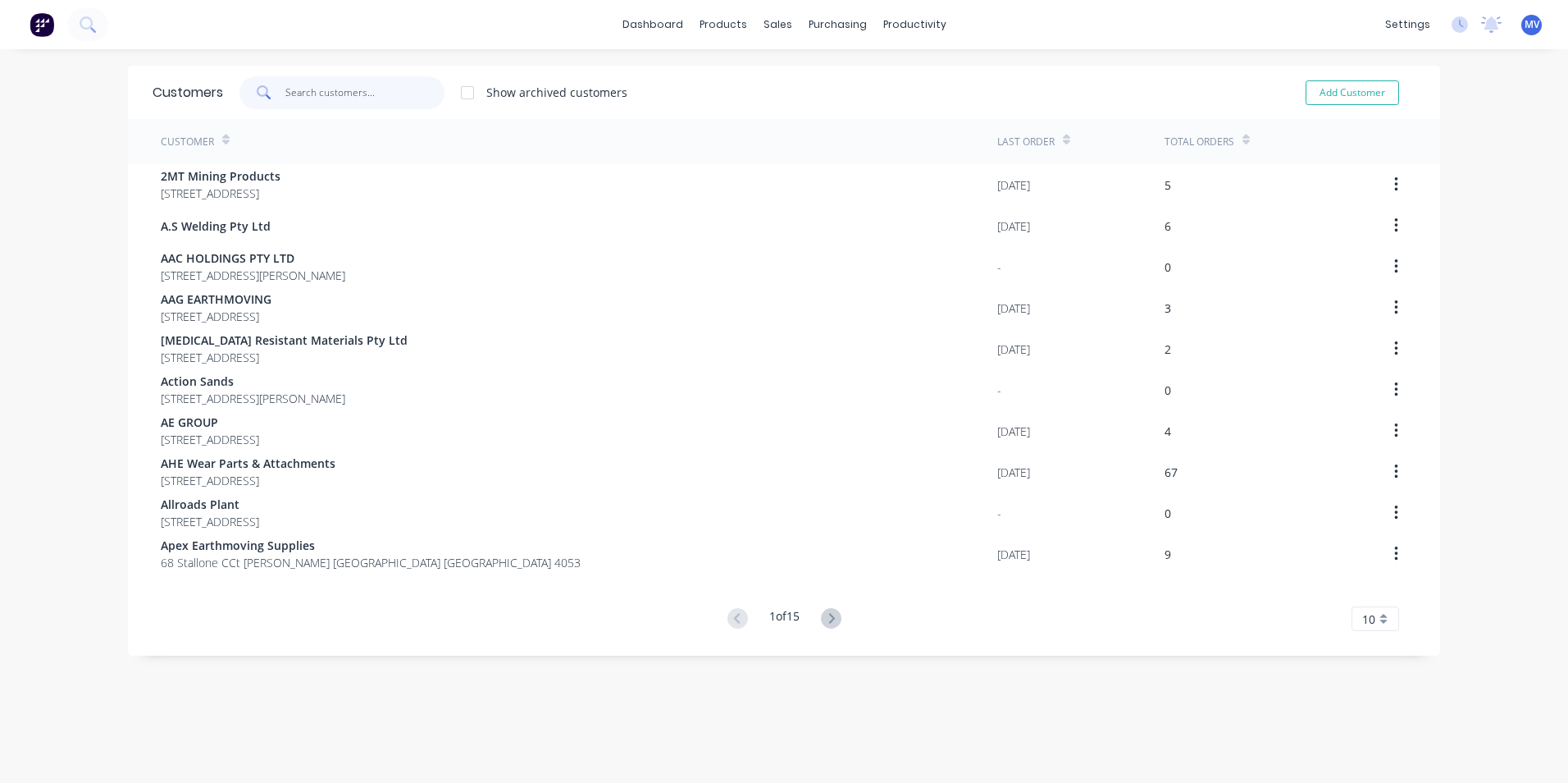
drag, startPoint x: 306, startPoint y: 91, endPoint x: 377, endPoint y: 94, distance: 71.1
click at [307, 91] on input "text" at bounding box center [365, 93] width 160 height 33
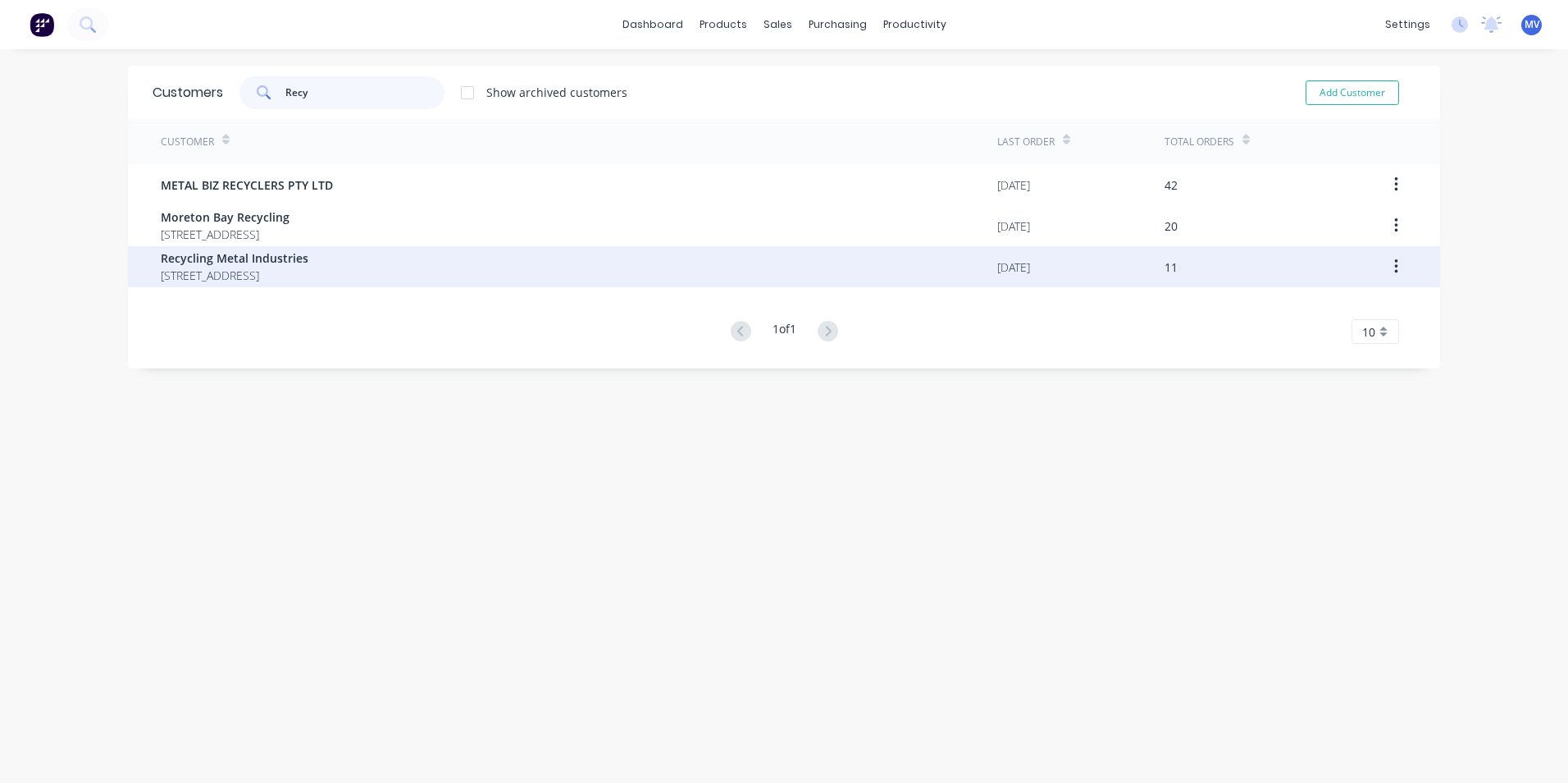
type input "Recy"
click at [245, 262] on span "Recycling Metal Industries" at bounding box center [234, 258] width 147 height 17
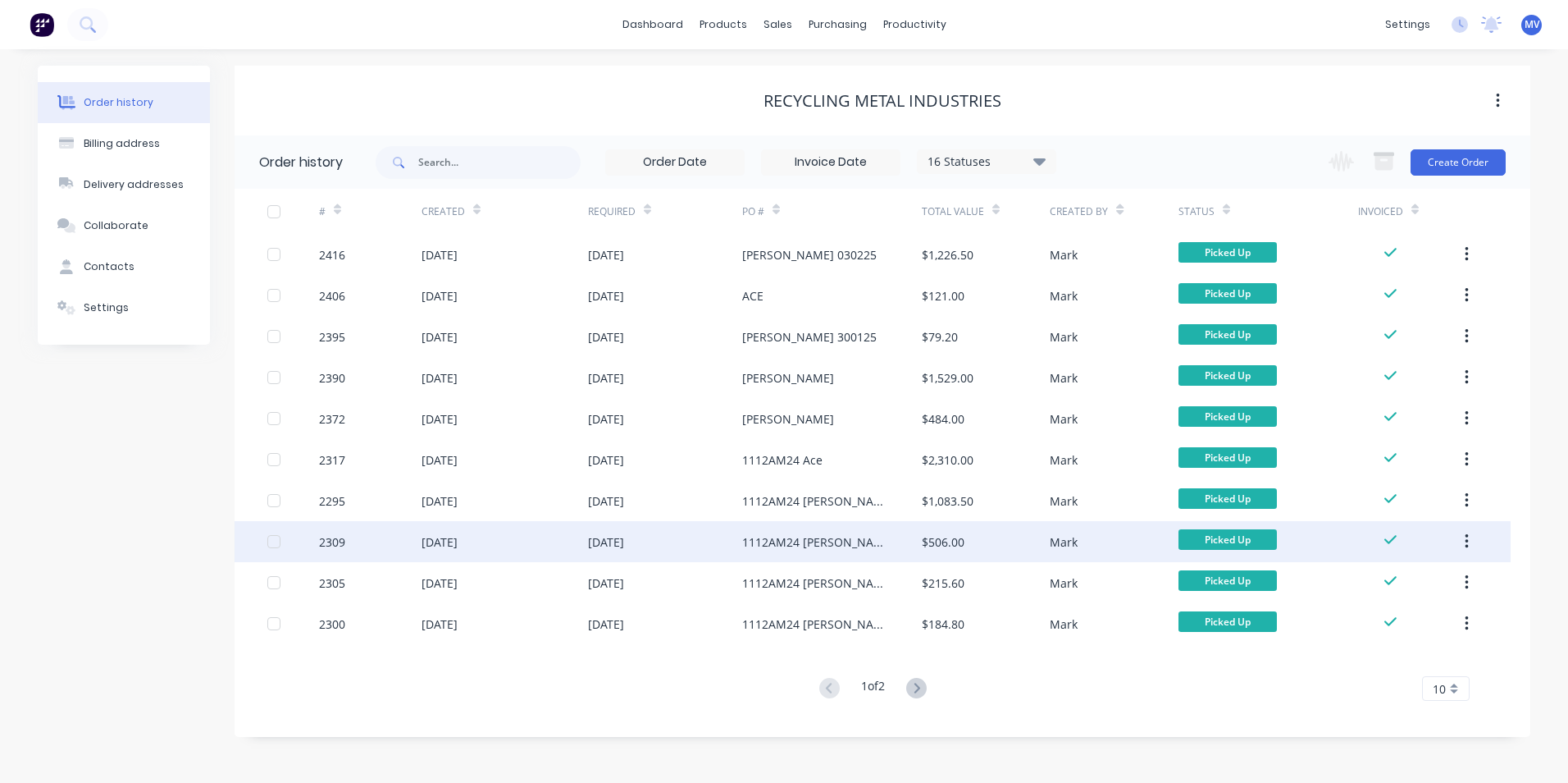
click at [458, 539] on div "[DATE]" at bounding box center [439, 542] width 36 height 17
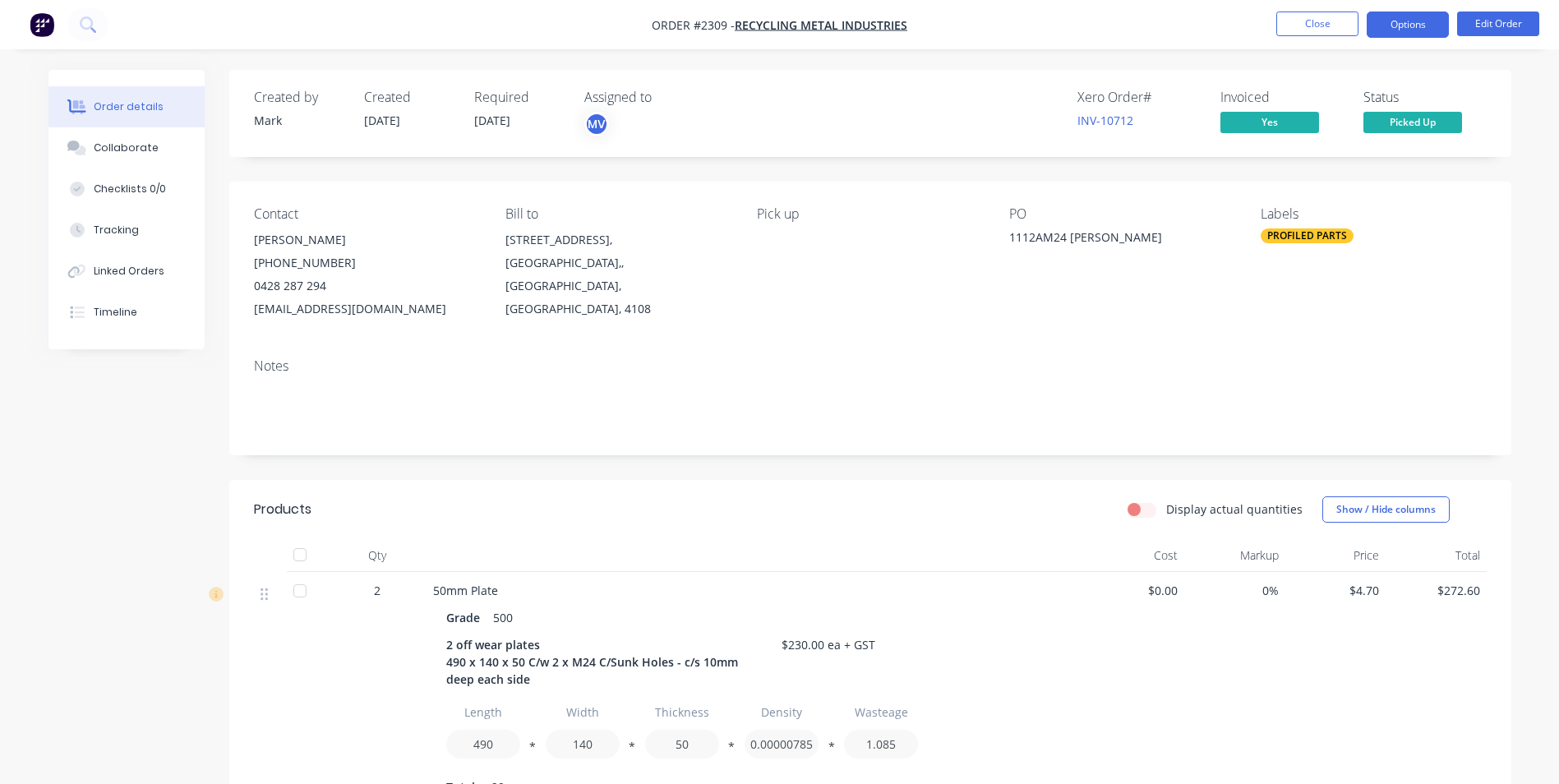
click at [1433, 24] on button "Options" at bounding box center [1408, 24] width 82 height 26
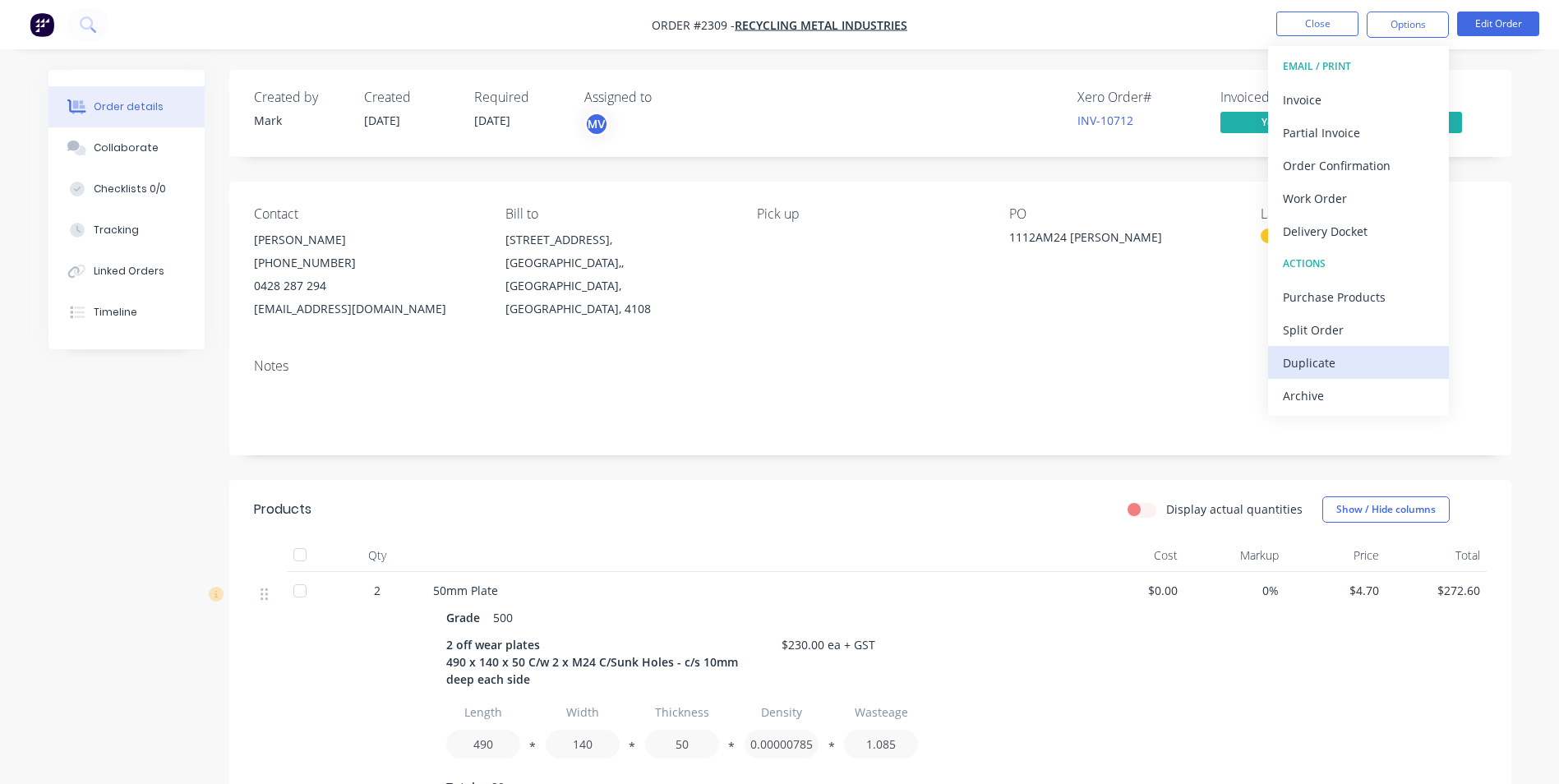
click at [1338, 357] on div "Duplicate" at bounding box center [1358, 362] width 151 height 24
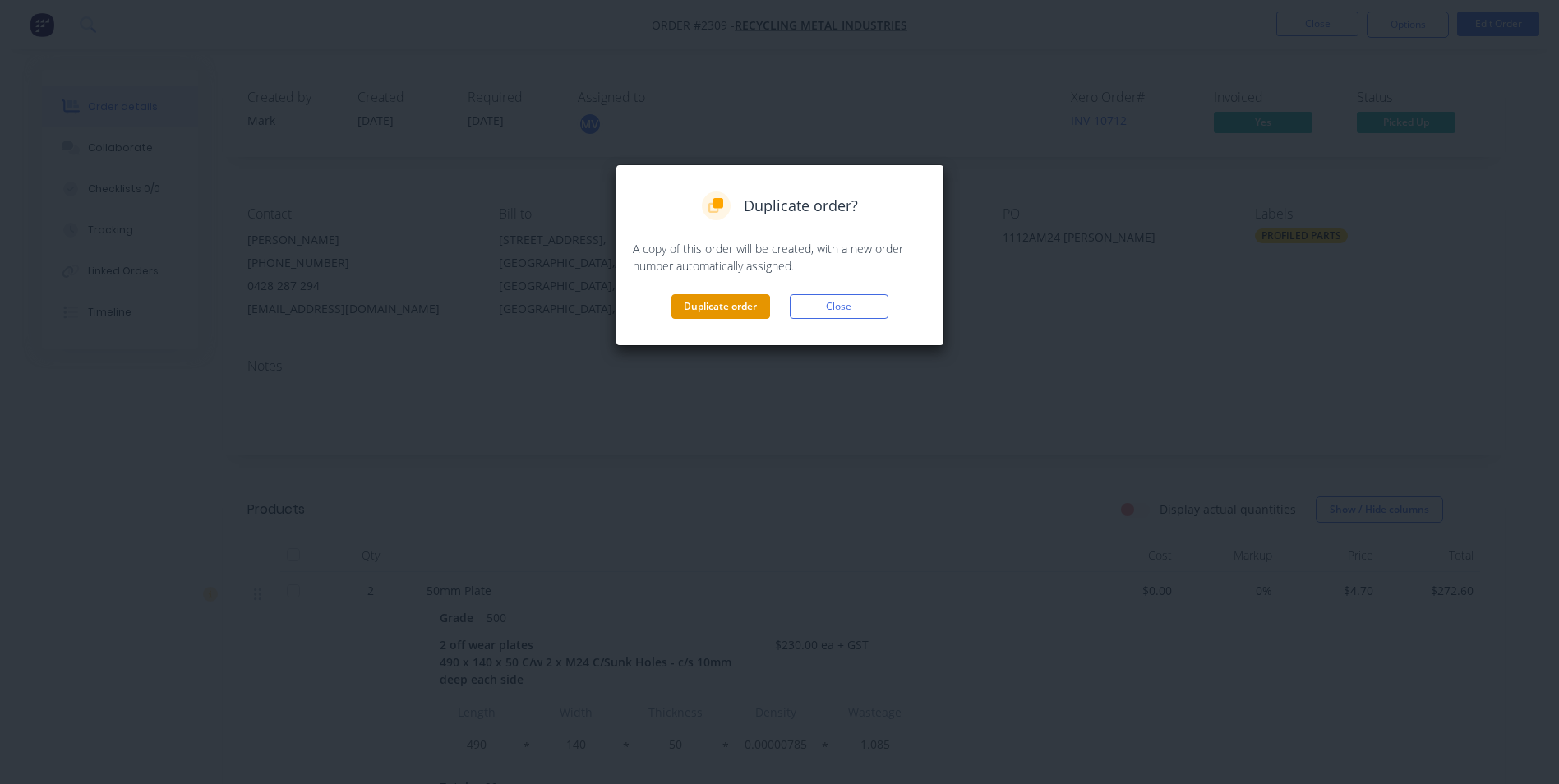
click at [716, 305] on button "Duplicate order" at bounding box center [720, 307] width 99 height 24
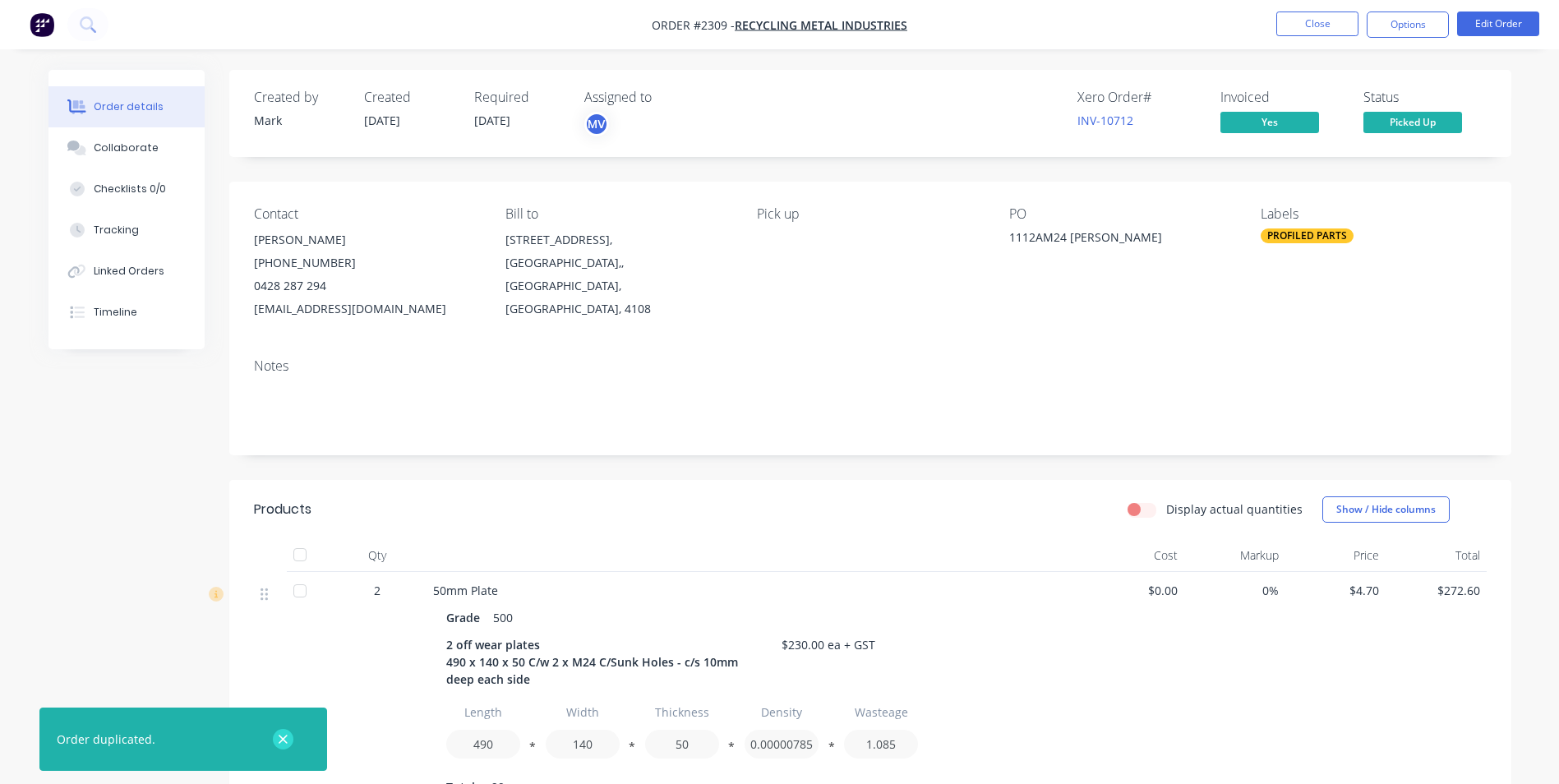
click at [283, 739] on icon "button" at bounding box center [283, 739] width 9 height 9
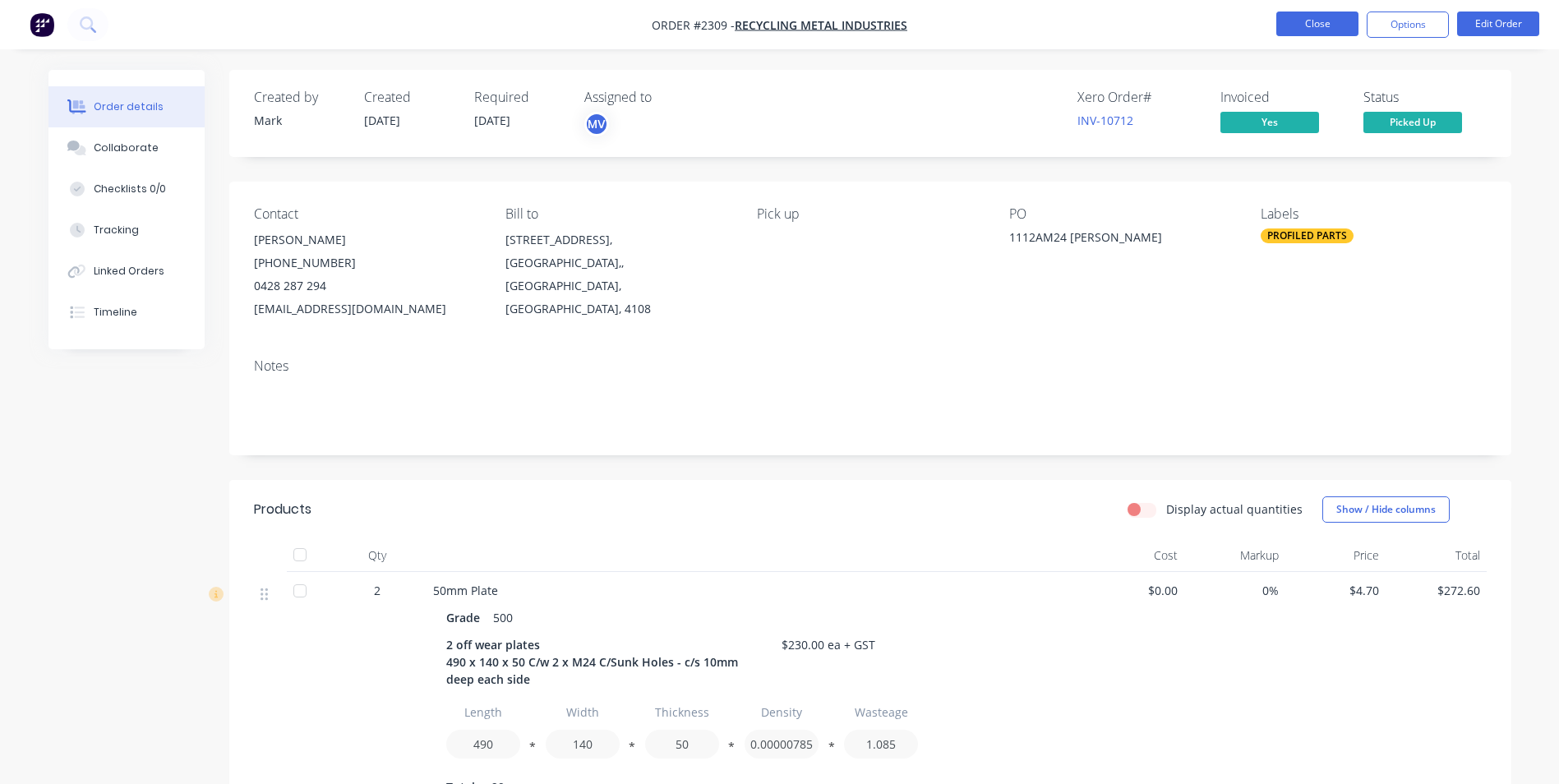
click at [1299, 21] on button "Close" at bounding box center [1318, 24] width 82 height 24
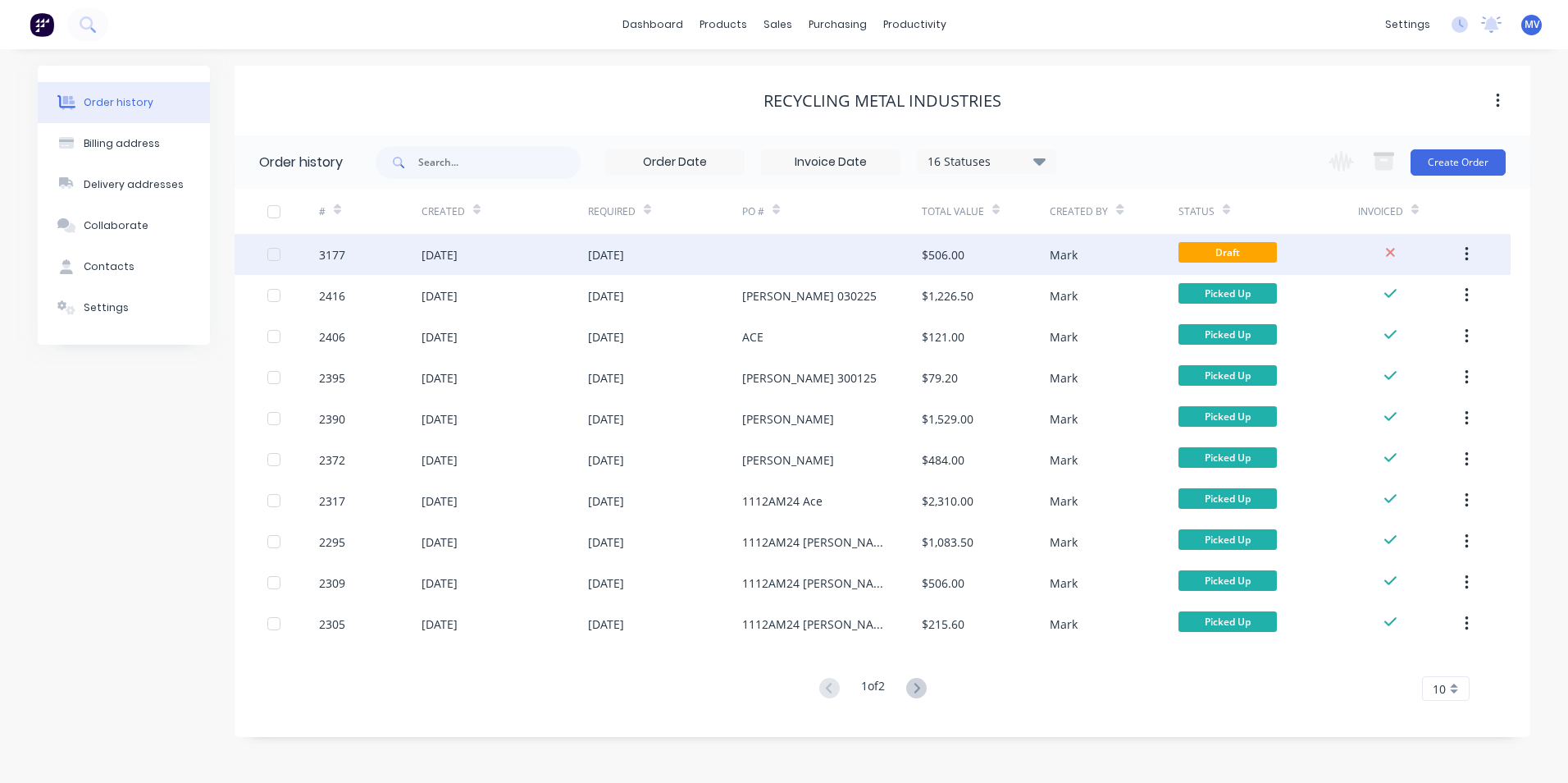
click at [598, 255] on div "[DATE]" at bounding box center [606, 255] width 36 height 17
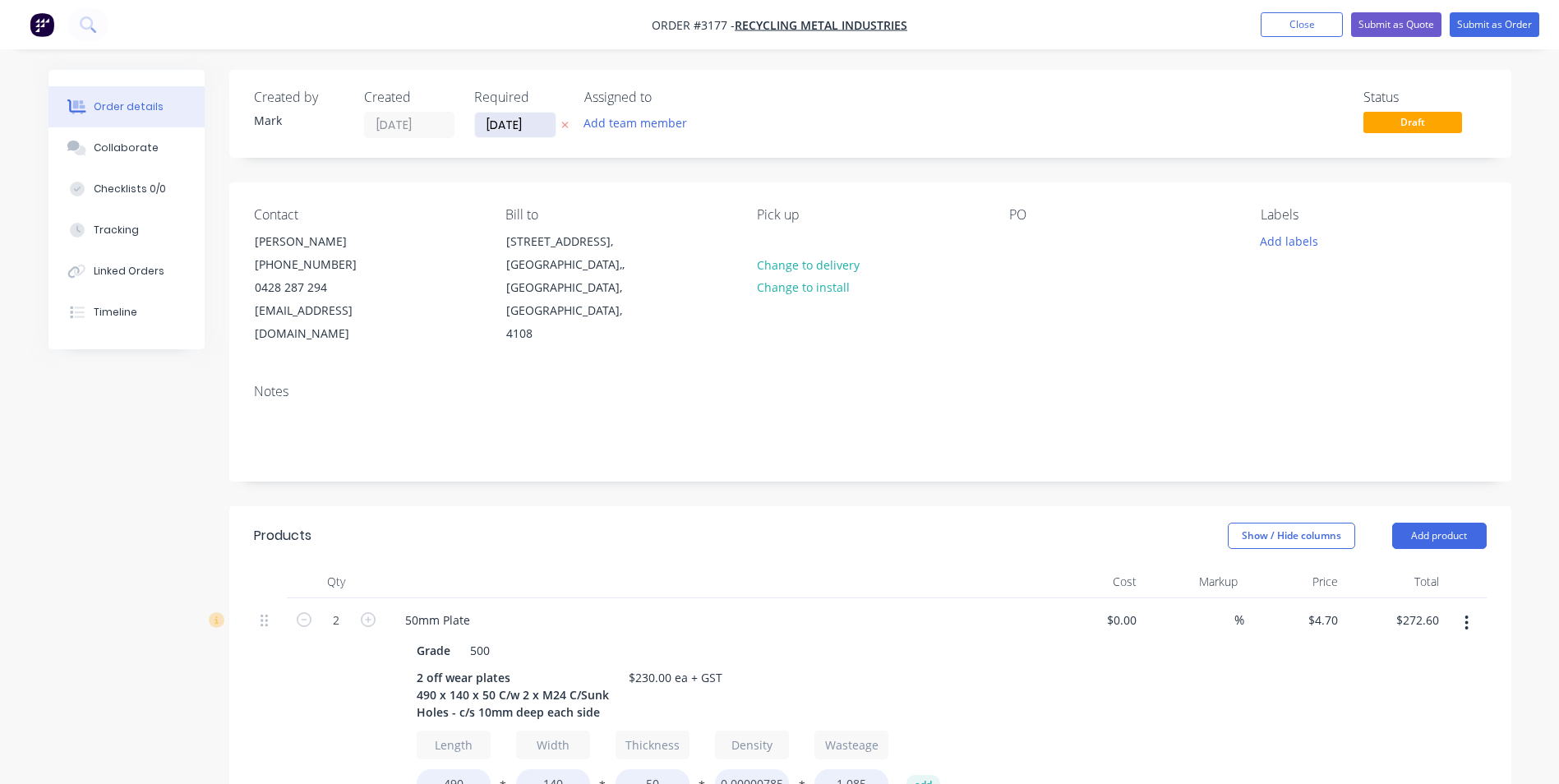
click at [513, 127] on input "[DATE]" at bounding box center [515, 125] width 80 height 24
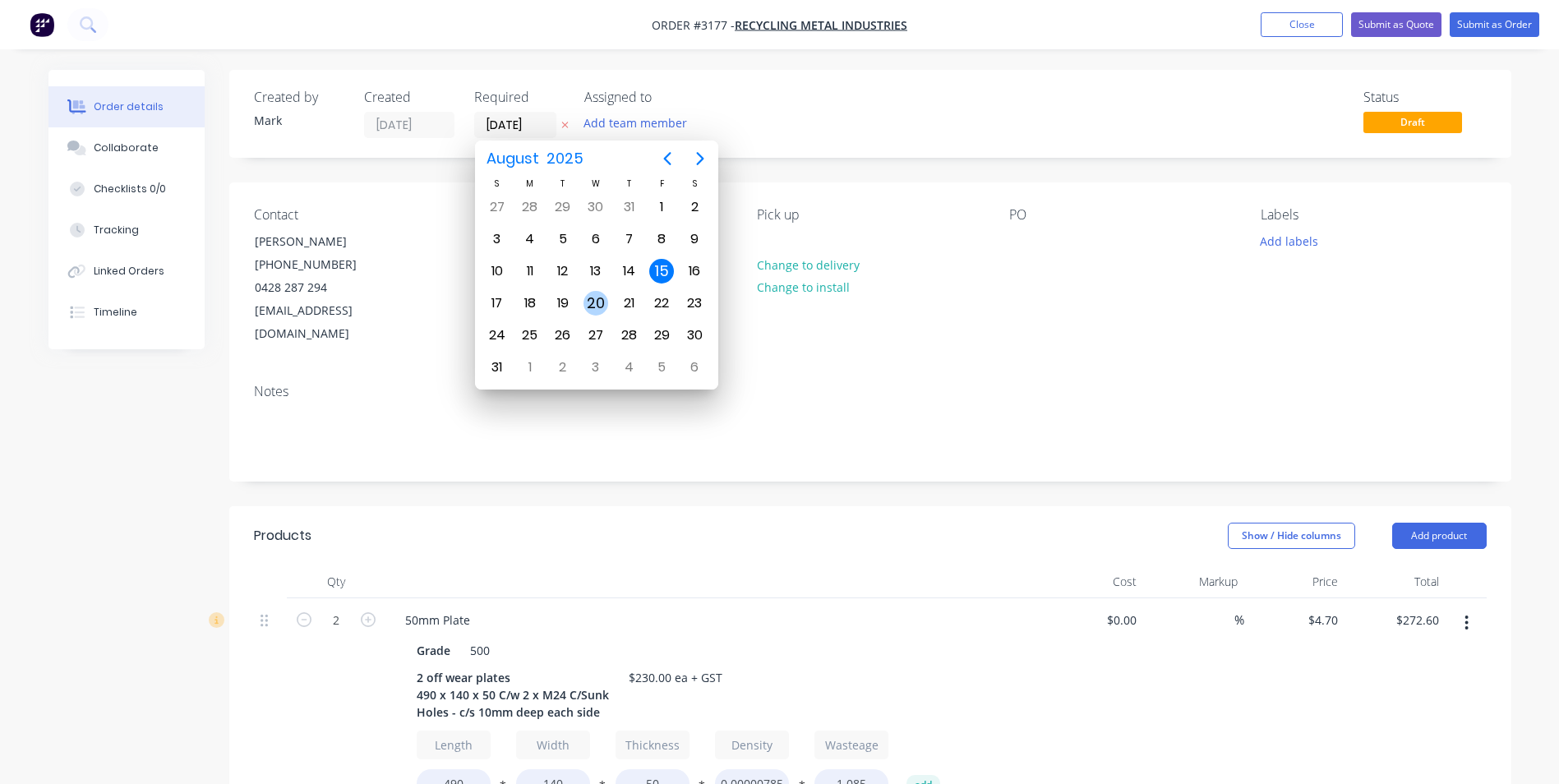
click at [592, 302] on div "20" at bounding box center [595, 303] width 24 height 24
type input "[DATE]"
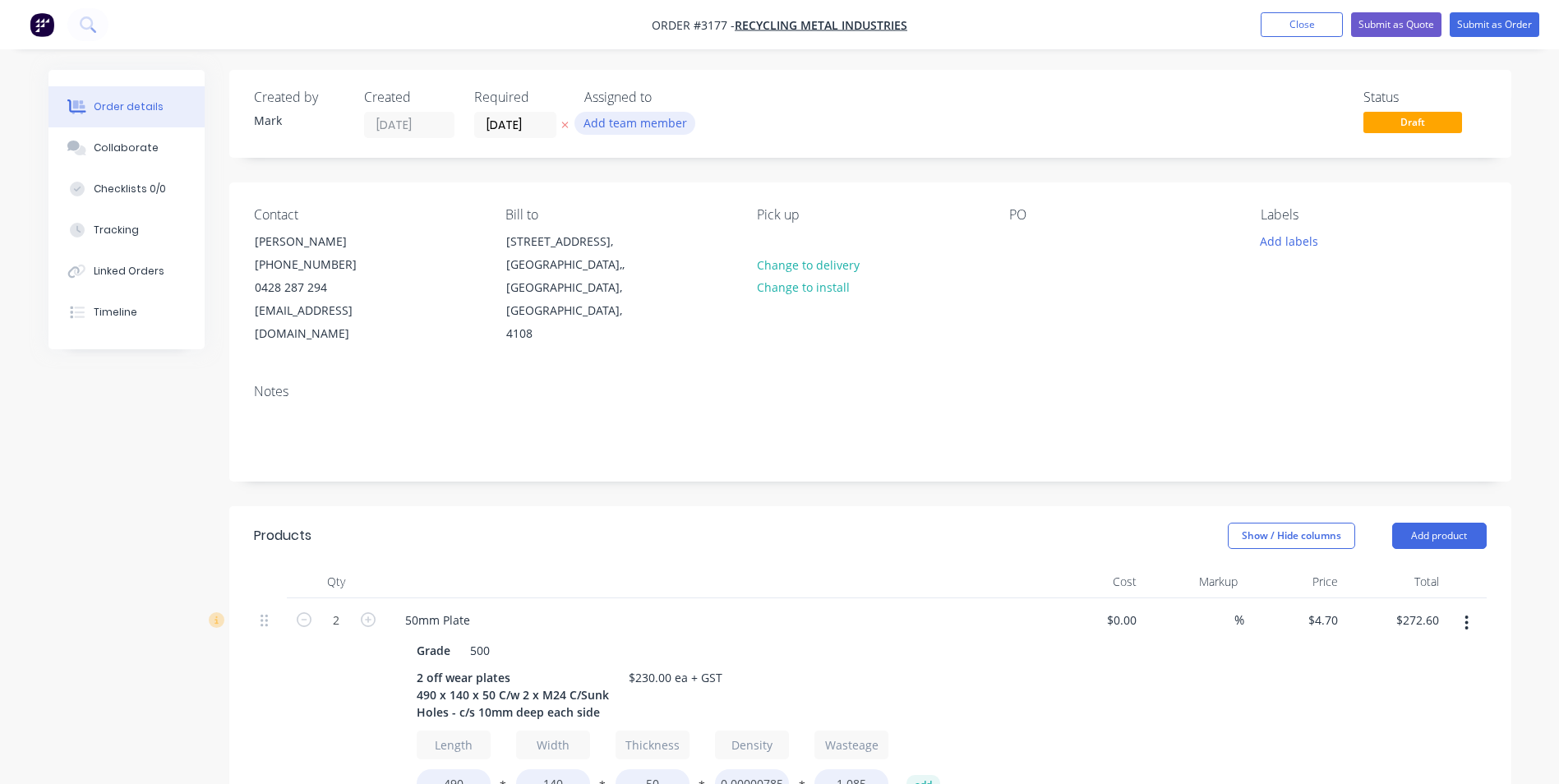
click at [634, 119] on button "Add team member" at bounding box center [635, 122] width 121 height 22
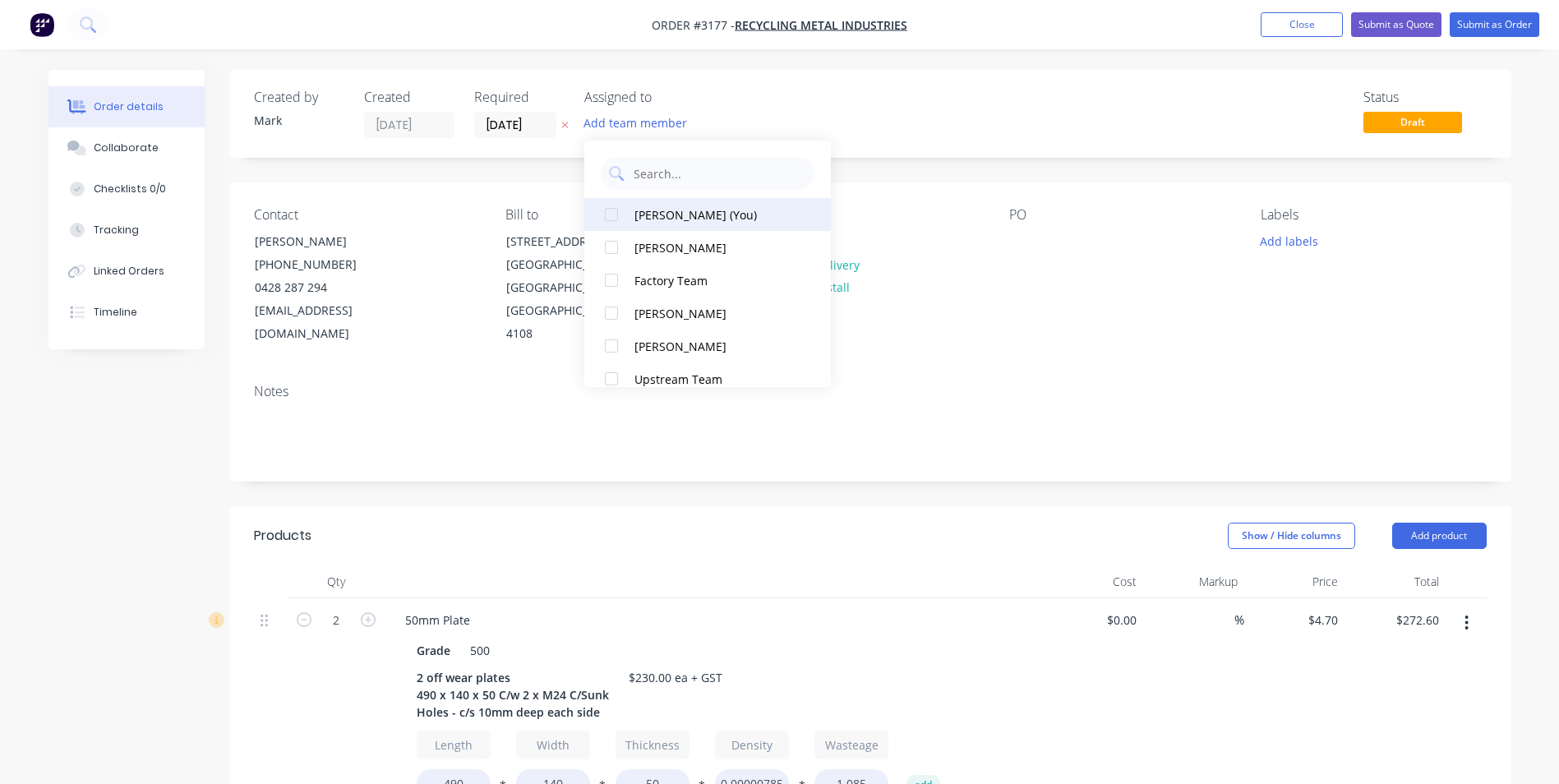
click at [651, 209] on div "[PERSON_NAME] (You)" at bounding box center [717, 215] width 164 height 17
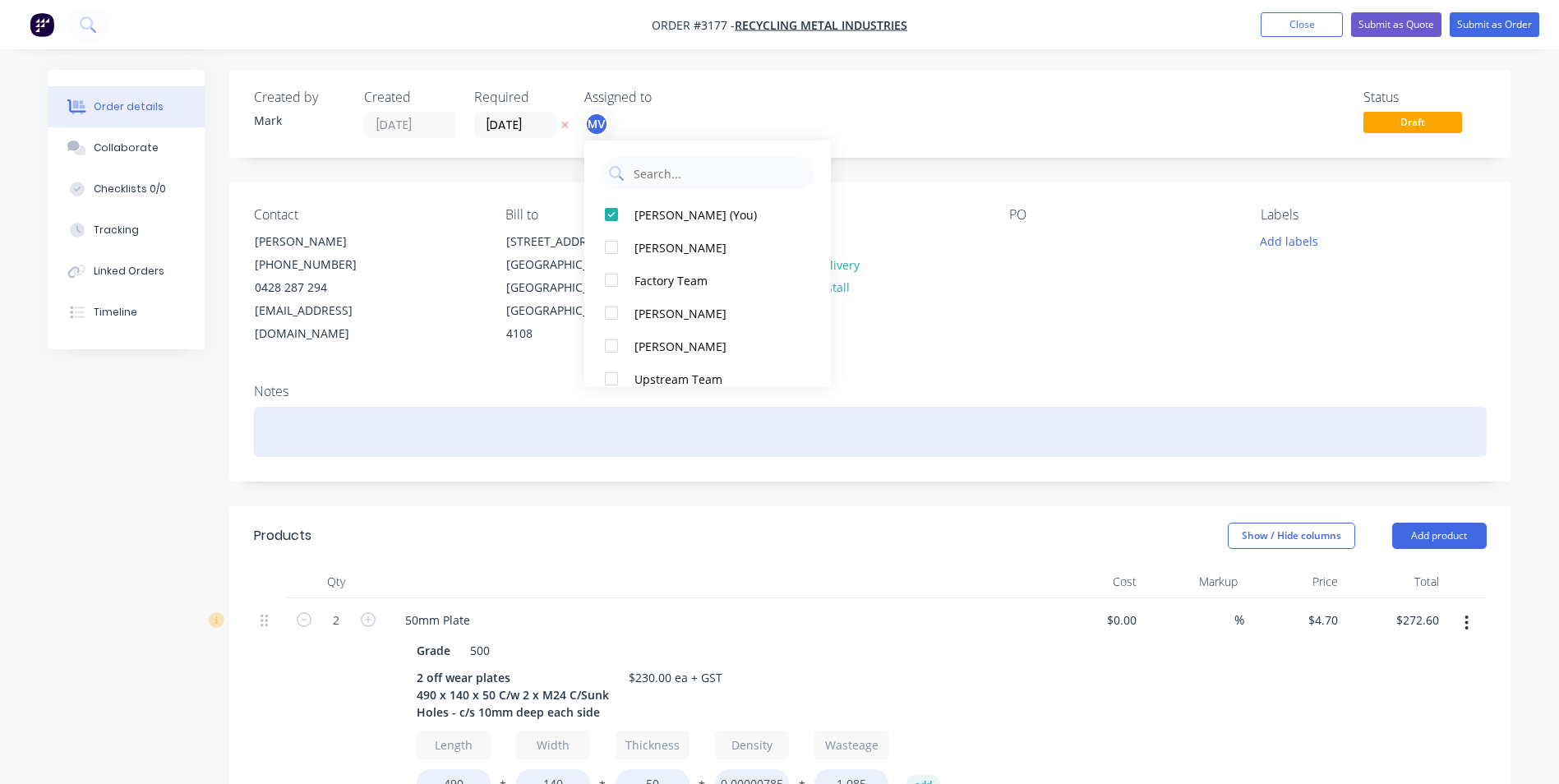
click at [487, 406] on div at bounding box center [870, 431] width 1233 height 50
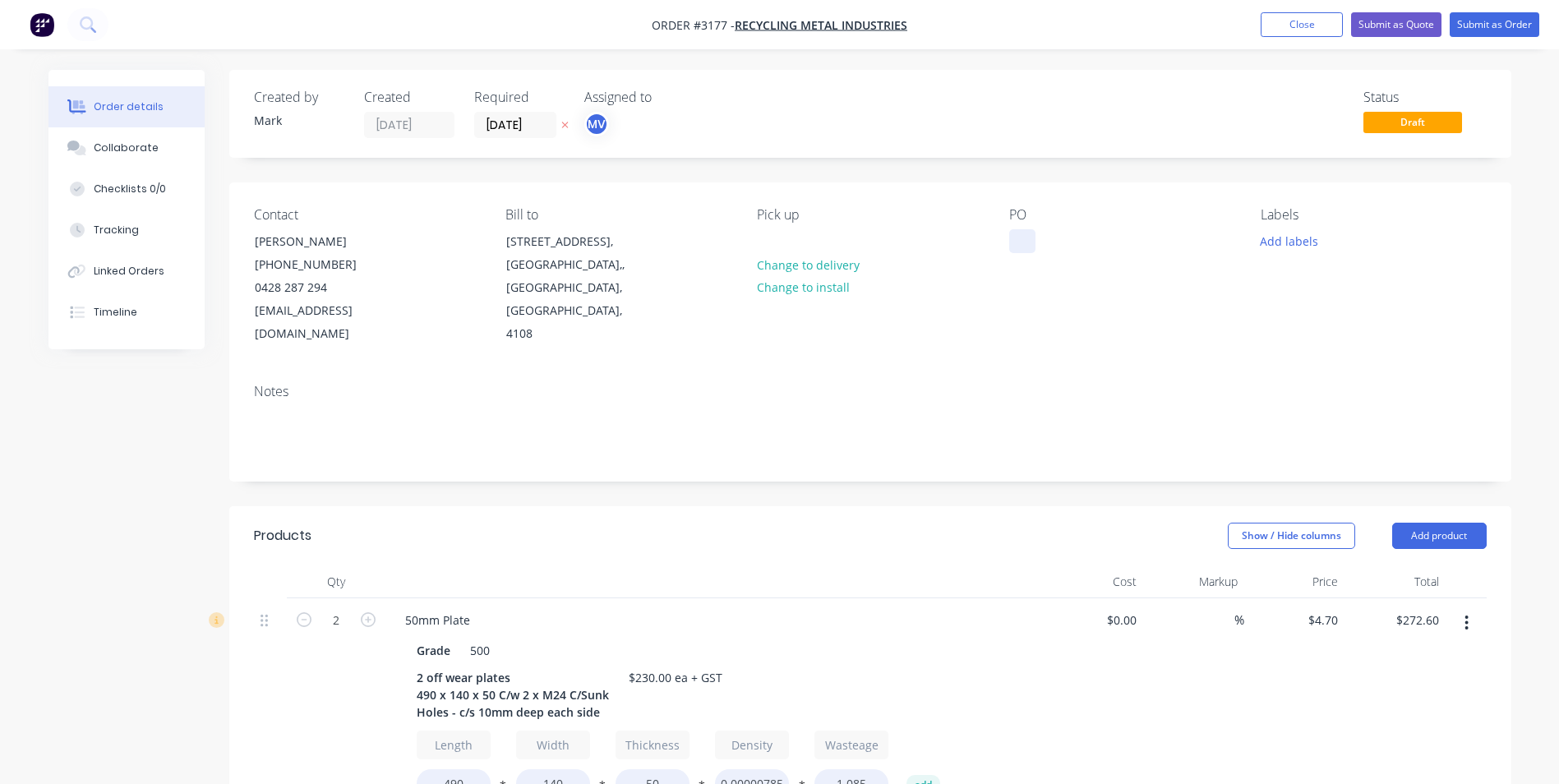
click at [1025, 233] on div at bounding box center [1022, 240] width 26 height 24
click at [1298, 236] on button "Add labels" at bounding box center [1290, 239] width 75 height 22
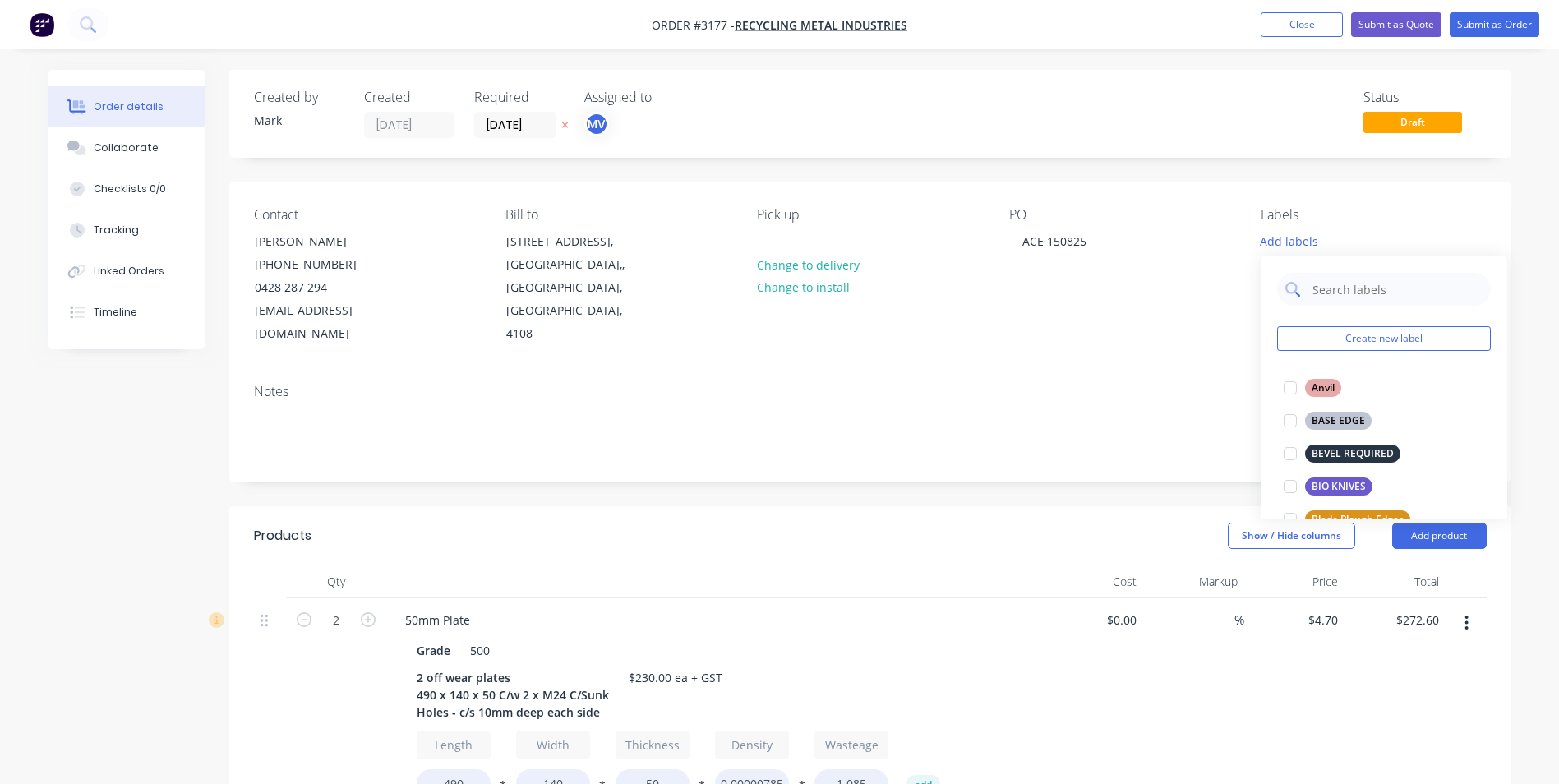
click at [1341, 292] on input "text" at bounding box center [1396, 289] width 171 height 33
type input "Liner"
click at [1294, 454] on div at bounding box center [1291, 454] width 33 height 33
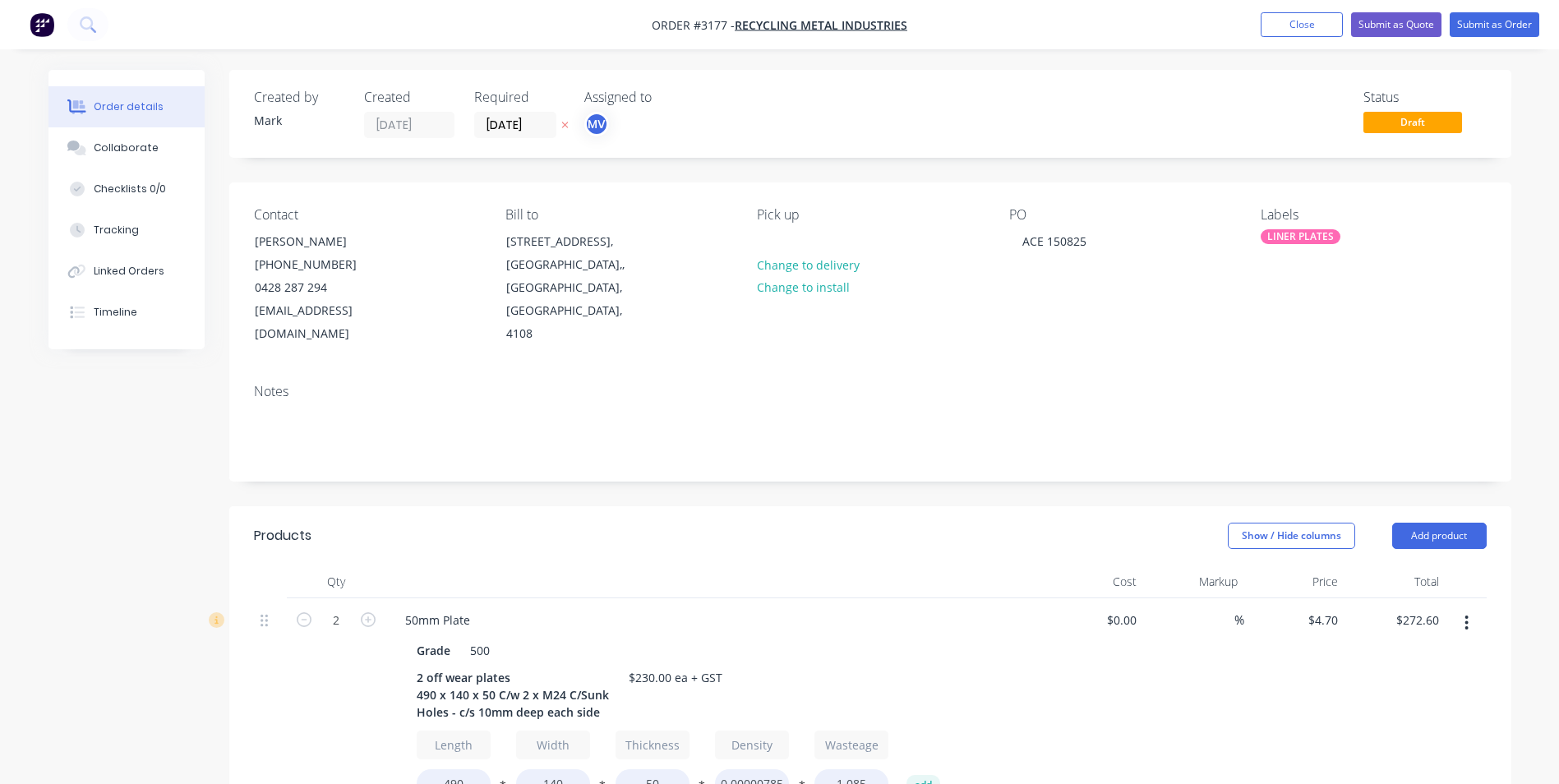
click at [1408, 697] on div "$272.60 $272.60" at bounding box center [1395, 724] width 101 height 252
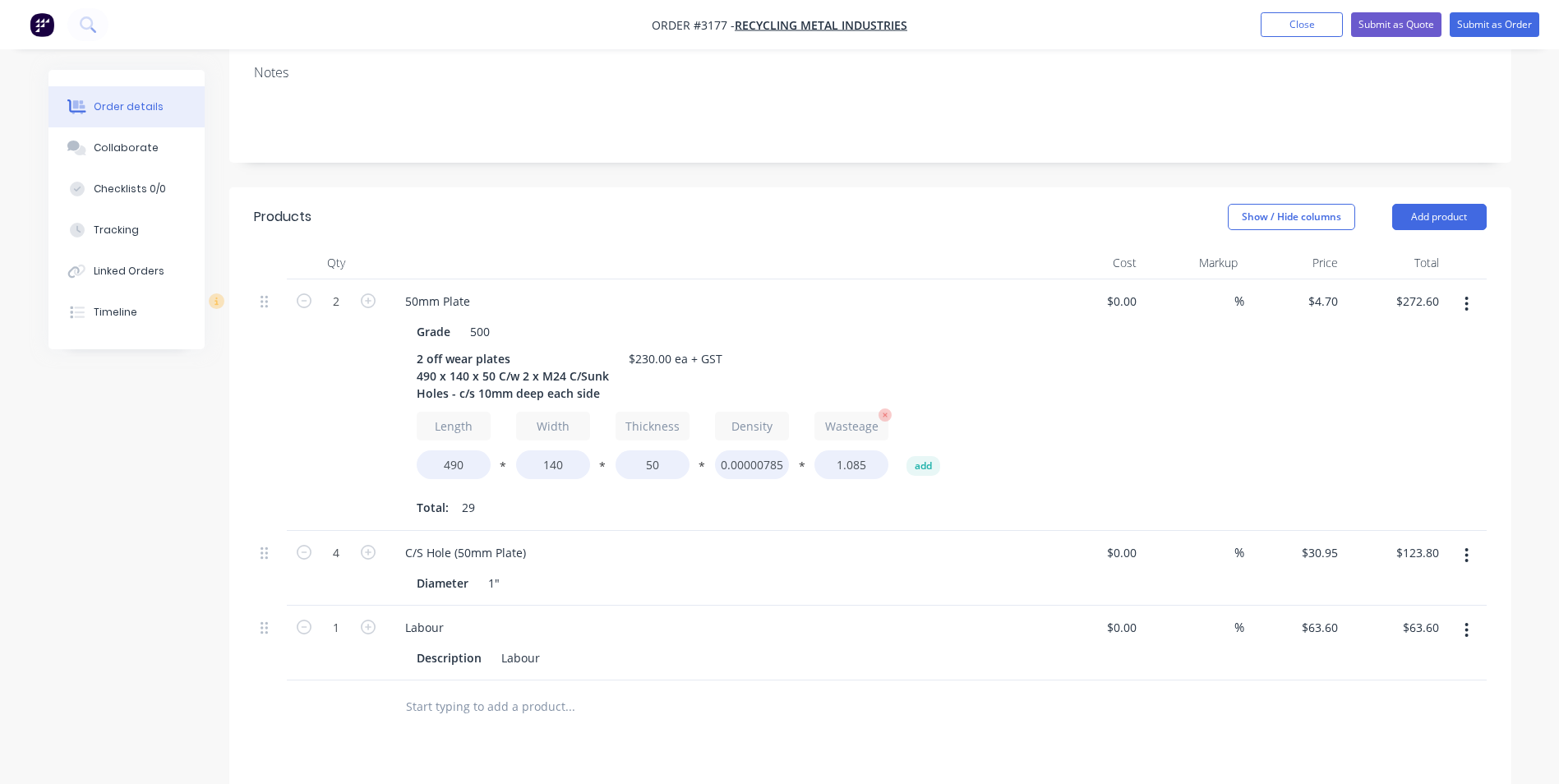
scroll to position [329, 0]
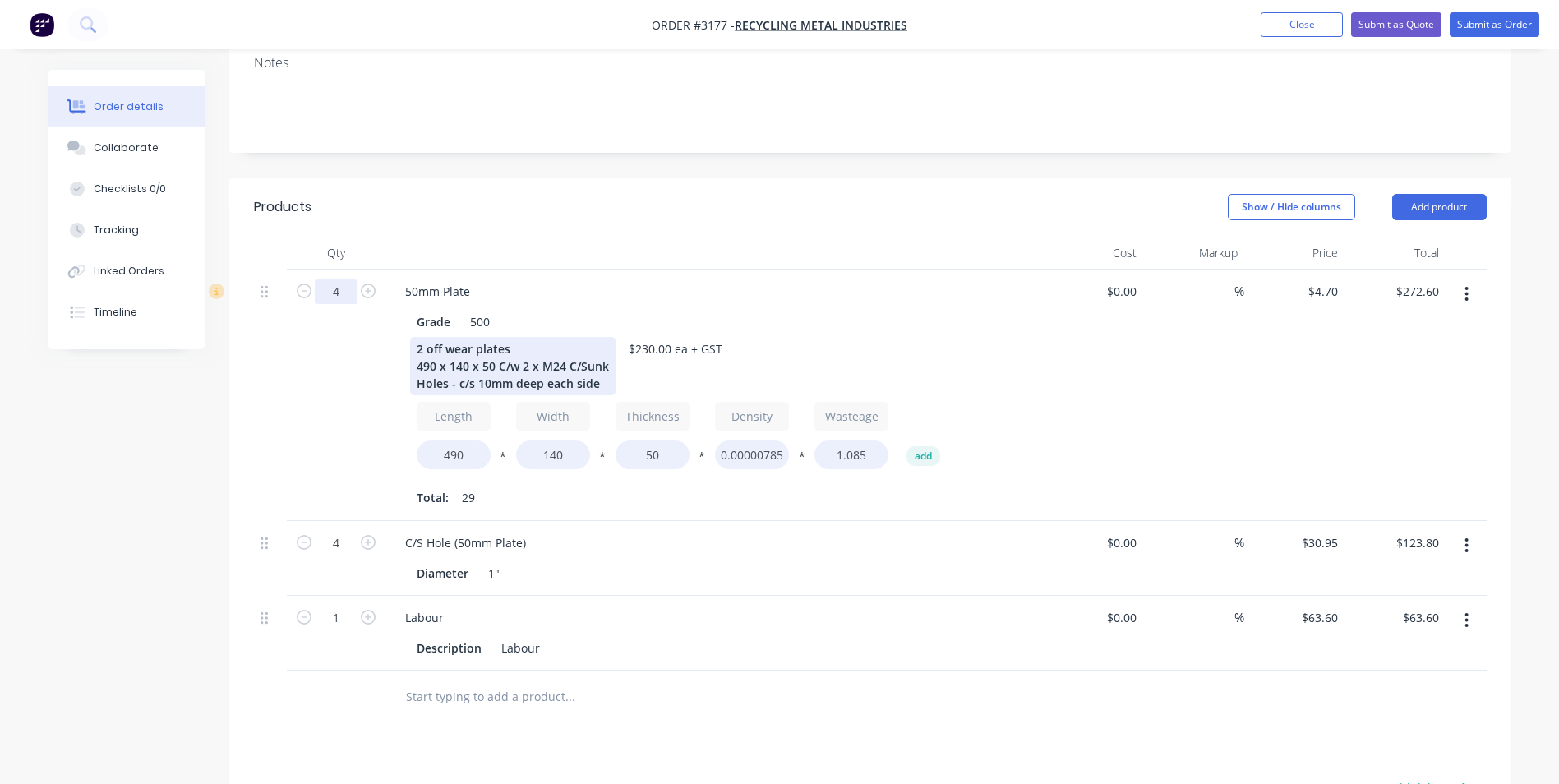
type input "4"
type input "$545.20"
click at [421, 336] on div "2 off wear plates 490 x 140 x 50 C/w 2 x M24 C/Sunk Holes - c/s 10mm deep each …" at bounding box center [512, 365] width 205 height 59
click at [1297, 336] on div "$4.70 $4.70" at bounding box center [1295, 395] width 101 height 252
click at [331, 304] on input "4" at bounding box center [336, 292] width 43 height 24
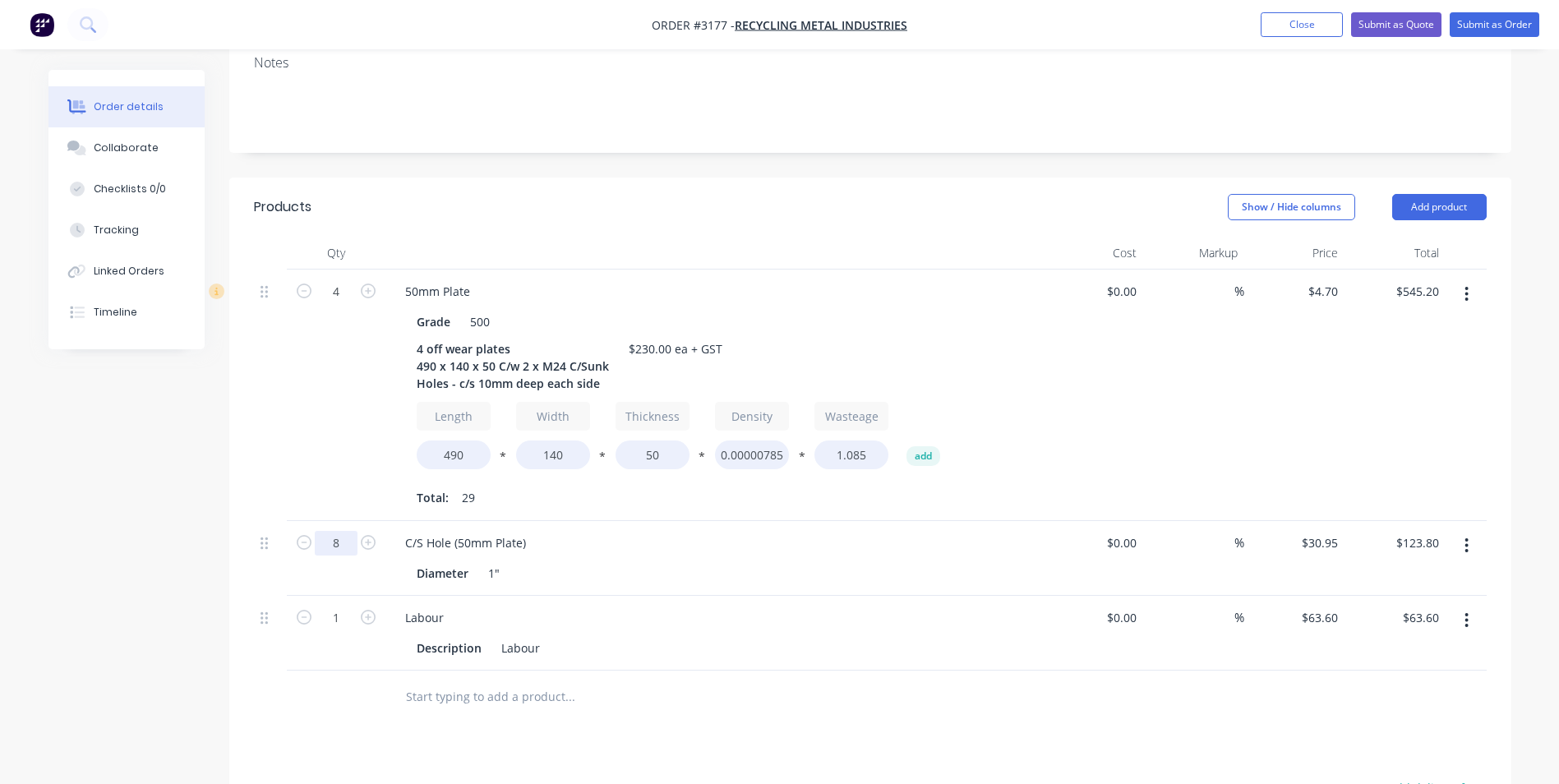
type input "8"
type input "$247.60"
click at [341, 722] on div "Products Show / Hide columns Add product Qty Cost Markup Price Total 4 50mm Pla…" at bounding box center [870, 648] width 1283 height 940
type input "63.6"
click at [1331, 606] on input "63.6" at bounding box center [1322, 617] width 45 height 24
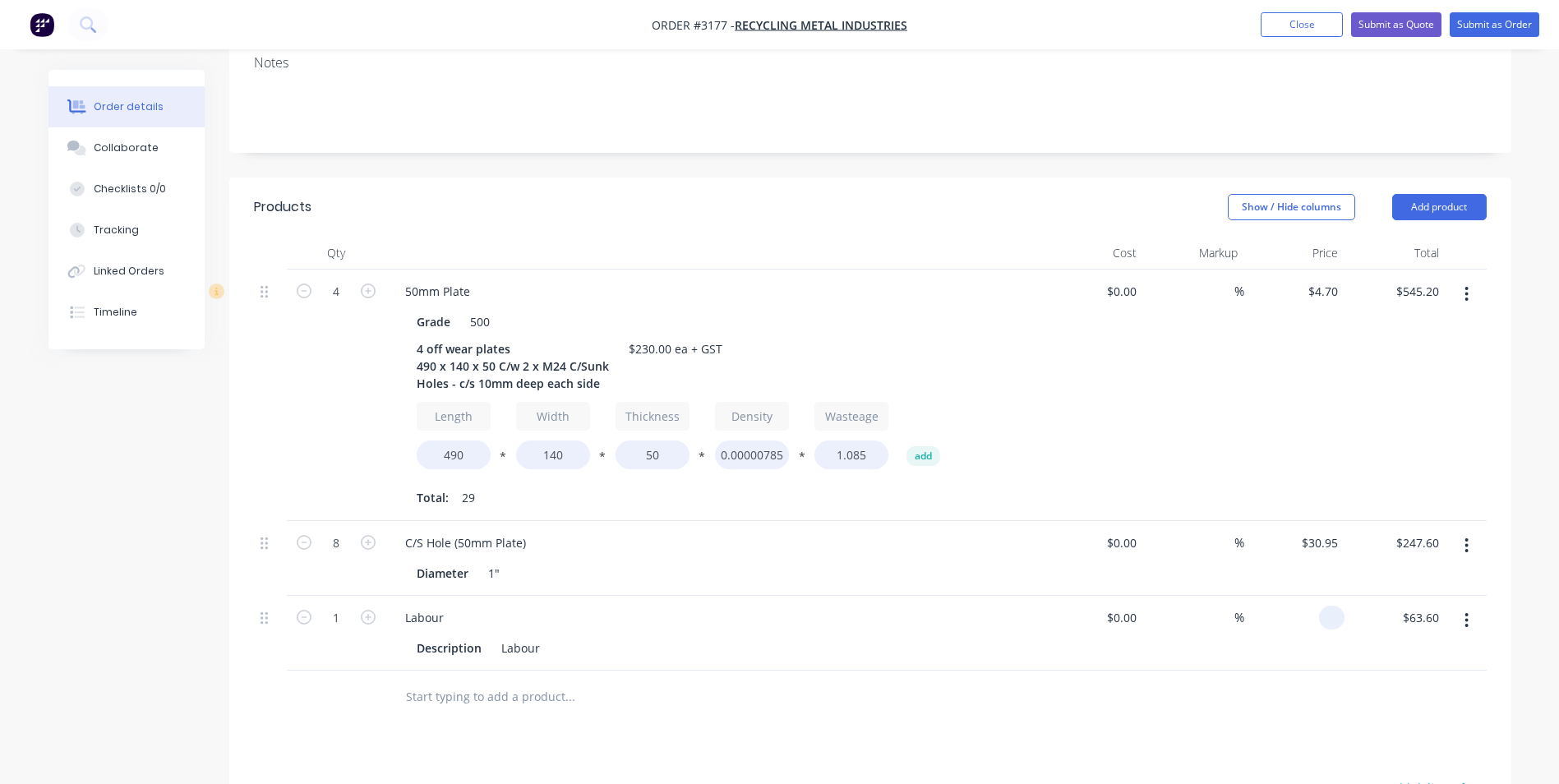
type input "$0.00"
click at [1294, 675] on div at bounding box center [870, 697] width 1233 height 53
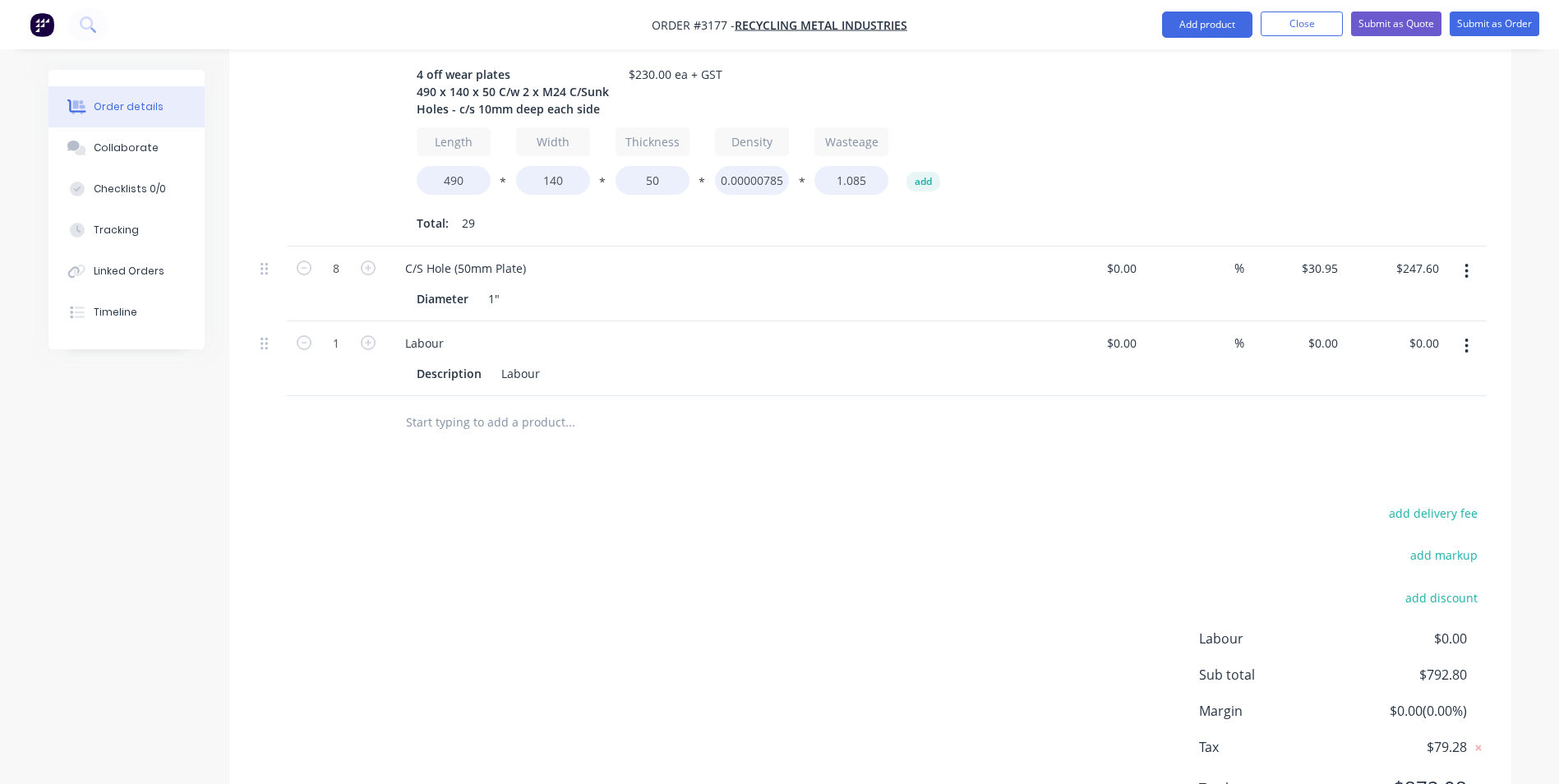
scroll to position [657, 0]
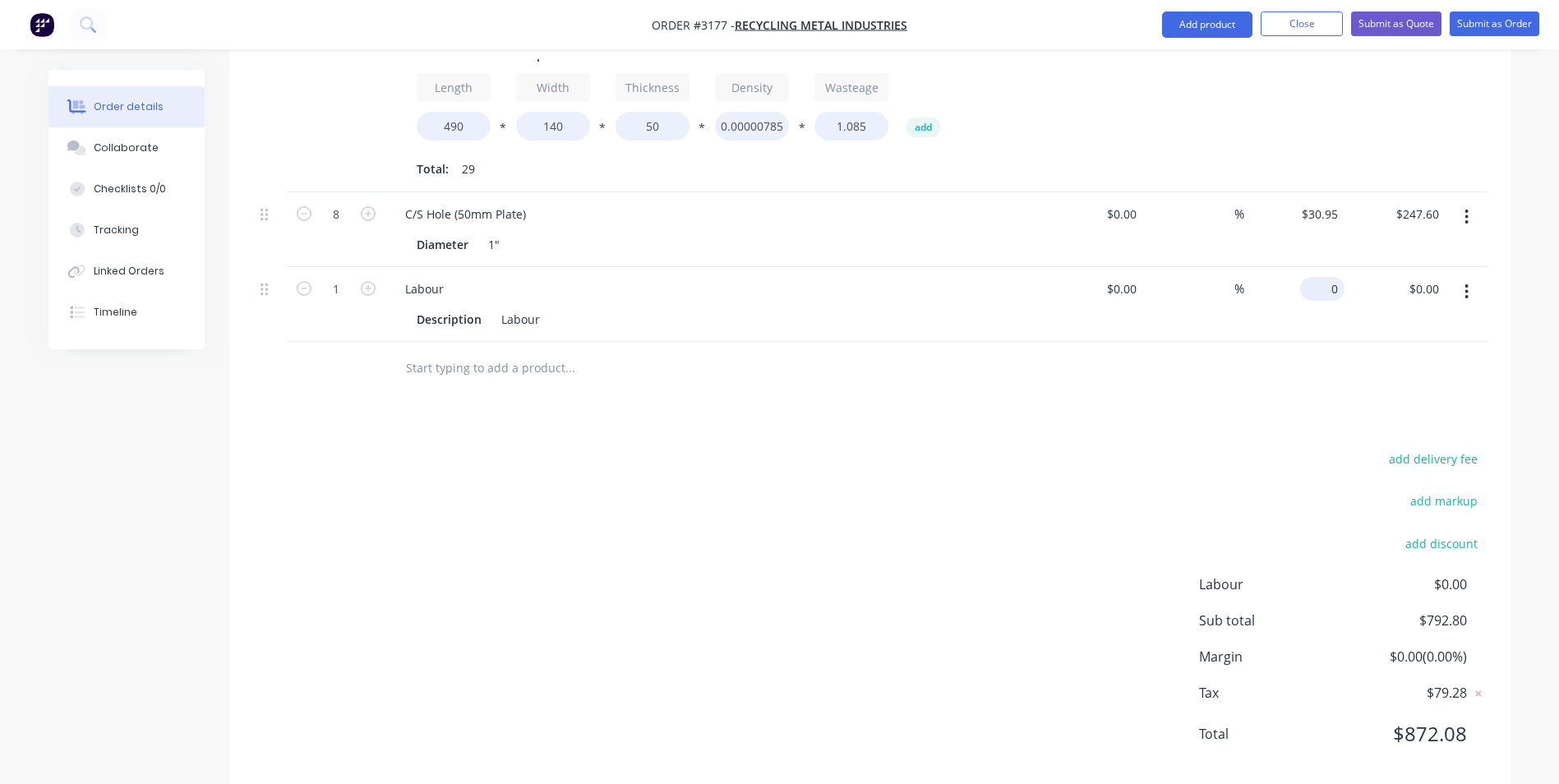
click at [1324, 277] on div "0 $0.00" at bounding box center [1322, 288] width 45 height 24
type input "$127.20"
click at [1292, 388] on div "Products Show / Hide columns Add product Qty Cost Markup Price Total 4 50mm Pla…" at bounding box center [870, 319] width 1283 height 940
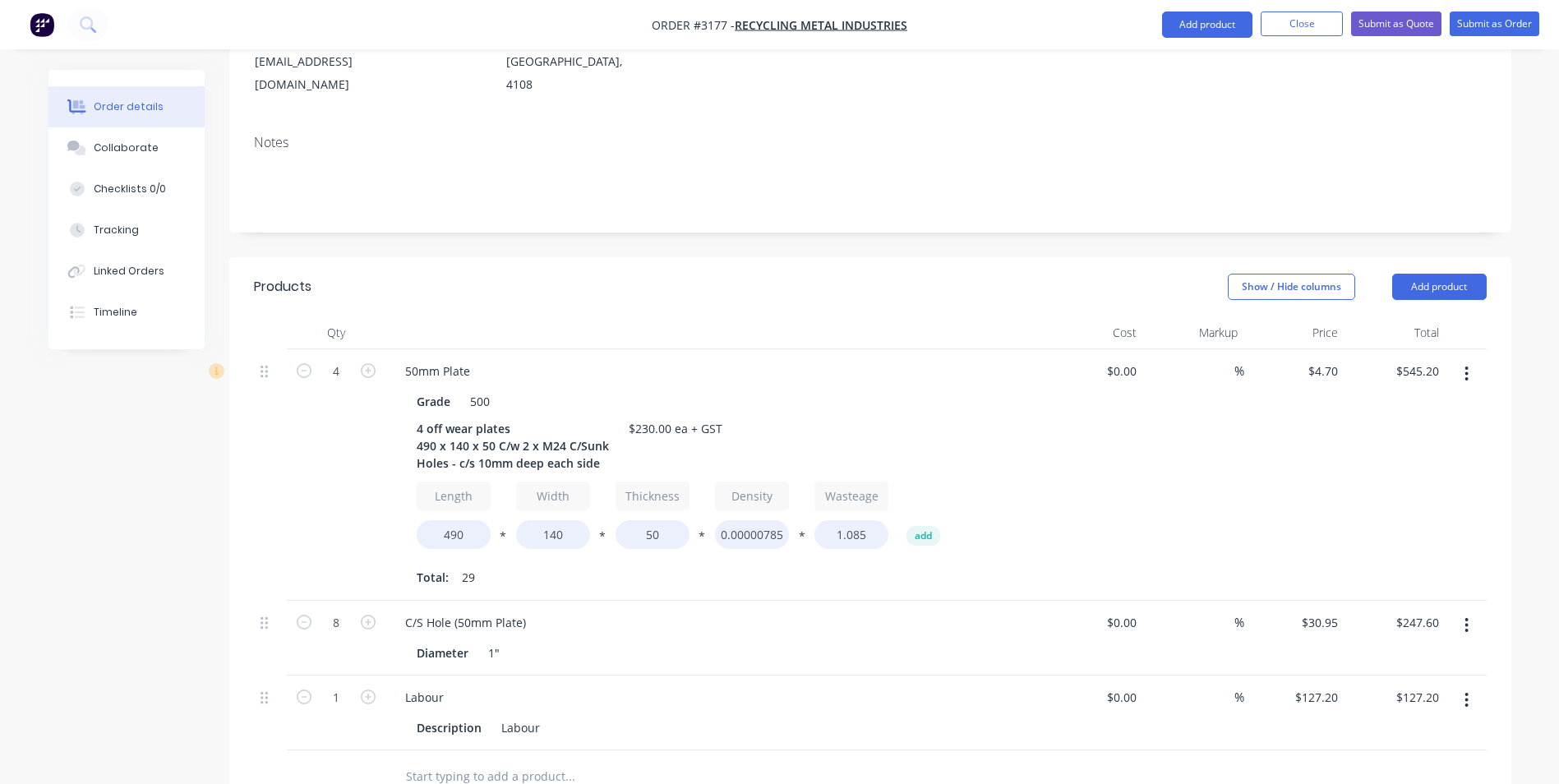
scroll to position [246, 0]
click at [643, 419] on div "$230.00 ea + GST" at bounding box center [676, 430] width 107 height 24
click at [925, 319] on div at bounding box center [714, 336] width 658 height 33
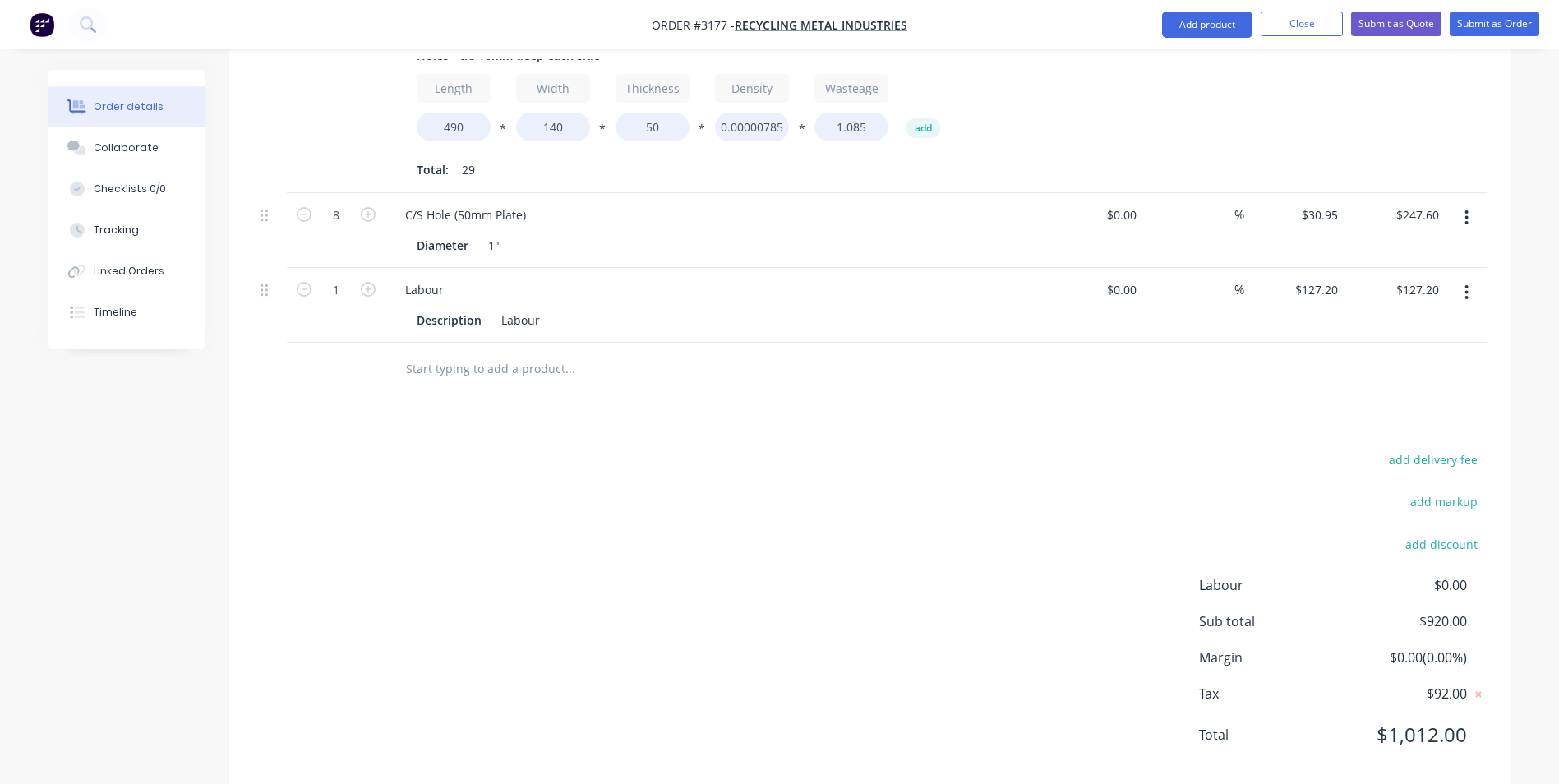
scroll to position [657, 0]
click at [1315, 277] on input "127.2" at bounding box center [1319, 288] width 51 height 24
click at [1278, 396] on div "Products Show / Hide columns Add product Qty Cost Markup Price Total 4 50mm Pla…" at bounding box center [870, 319] width 1283 height 940
type input "127.2"
click at [1324, 277] on input "127.2" at bounding box center [1319, 288] width 51 height 24
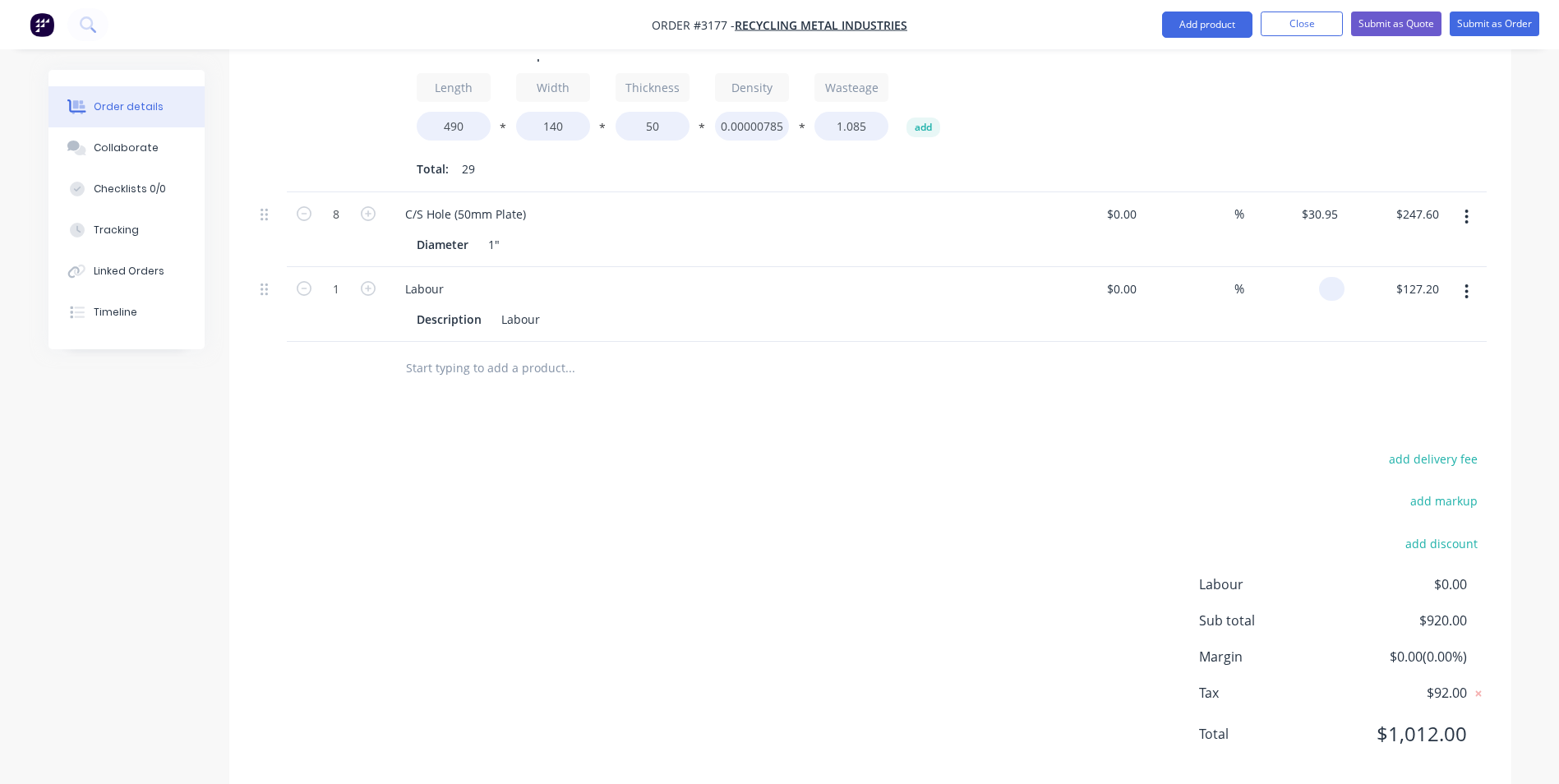
type input "$0.00"
click at [1244, 345] on div at bounding box center [870, 368] width 1233 height 53
click at [1325, 277] on div "0 0" at bounding box center [1332, 288] width 25 height 24
type input "$167.20"
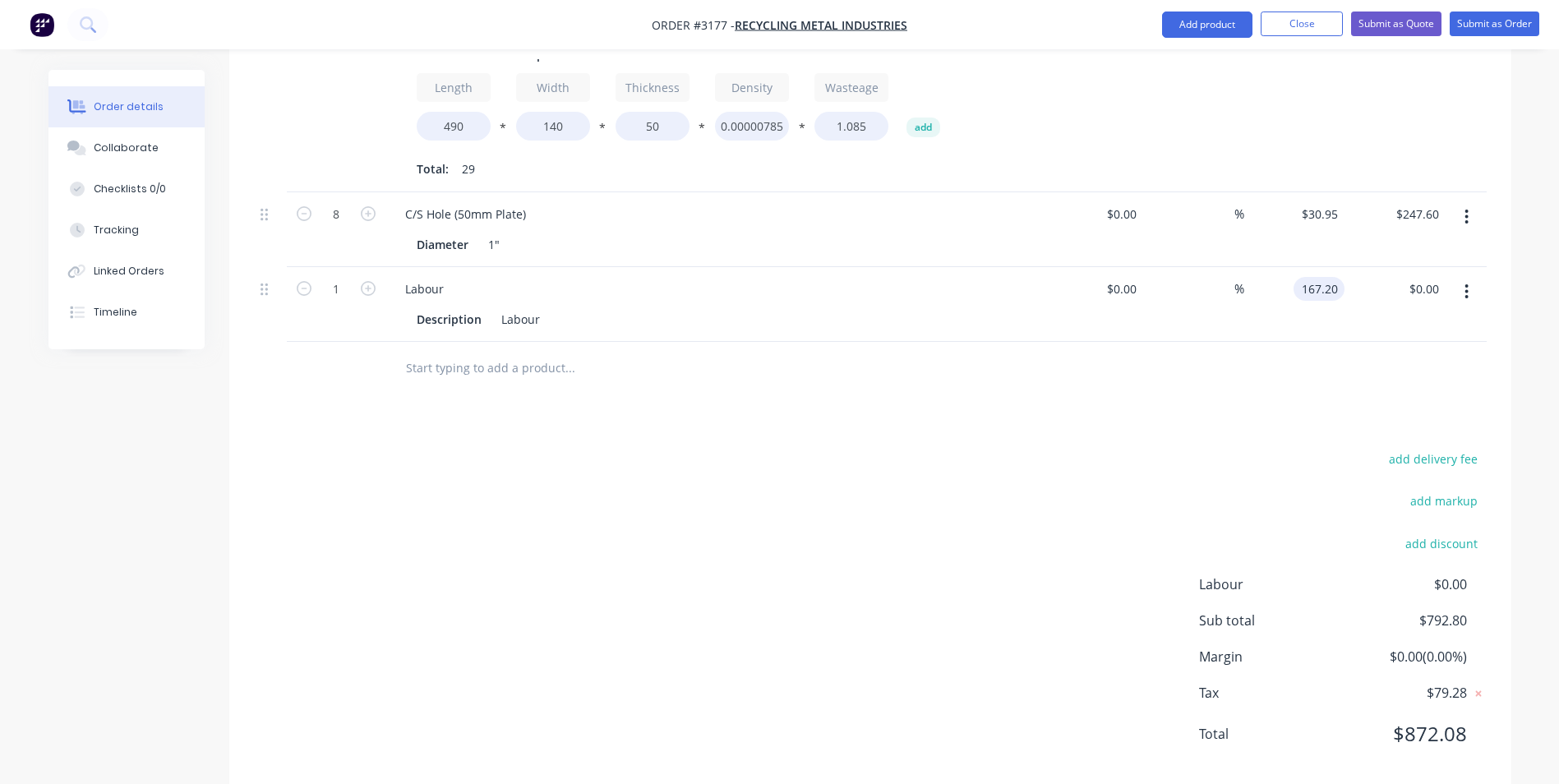
type input "$167.20"
click at [1150, 448] on div "add delivery fee add markup add discount Labour $0.00 Sub total $960.00 Margin …" at bounding box center [870, 606] width 1233 height 317
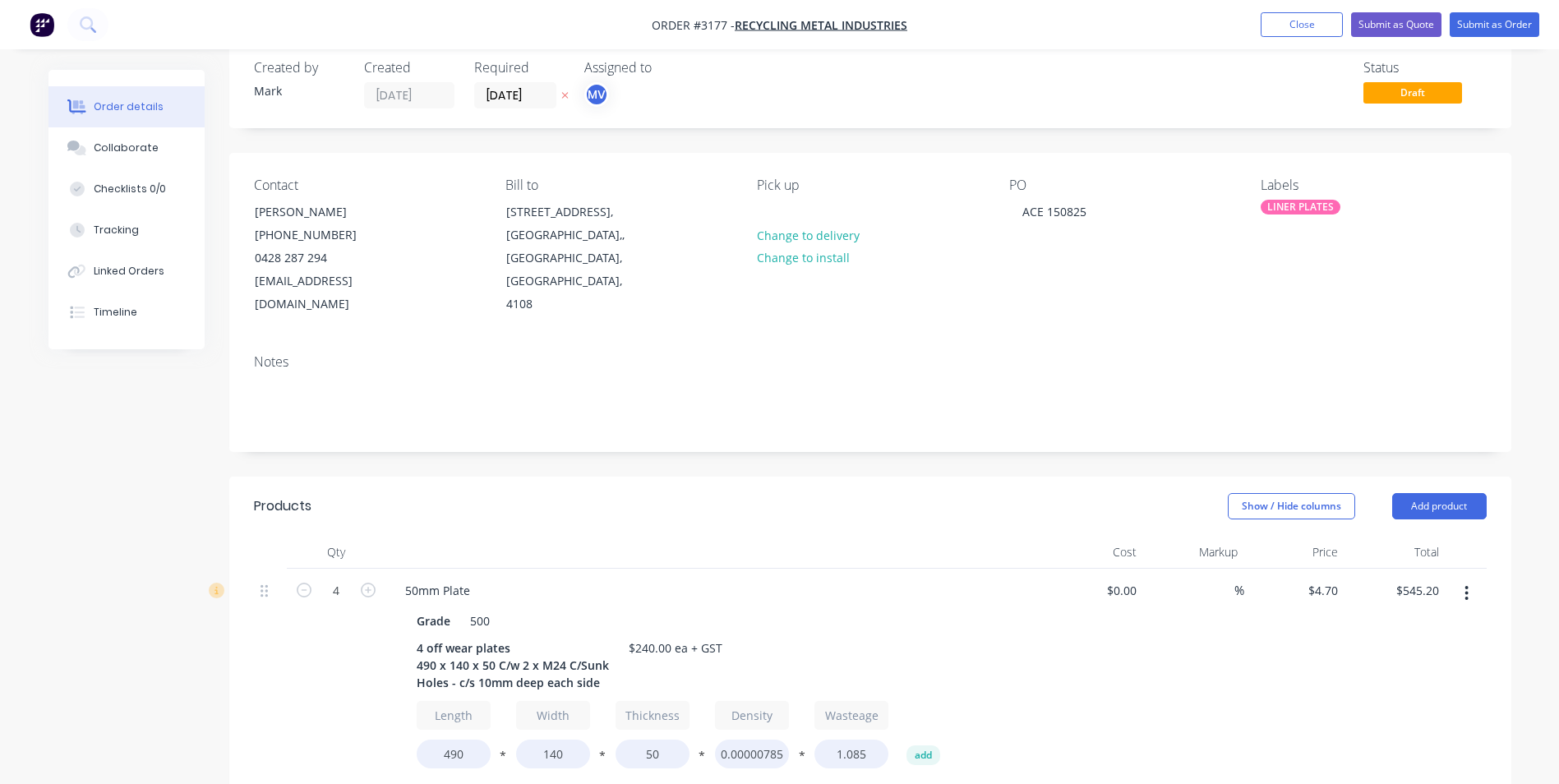
scroll to position [0, 0]
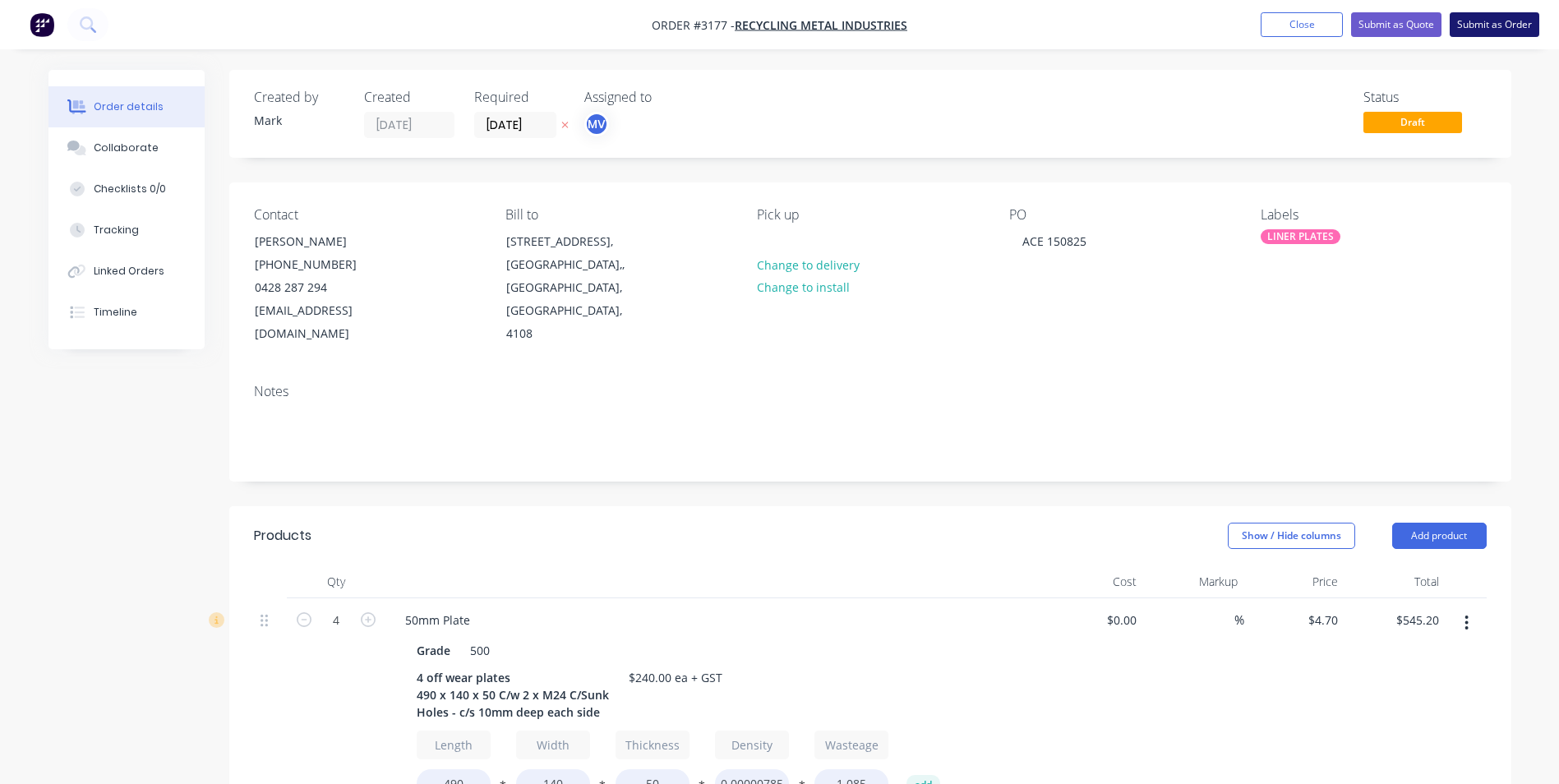
click at [1485, 19] on button "Submit as Order" at bounding box center [1494, 24] width 89 height 24
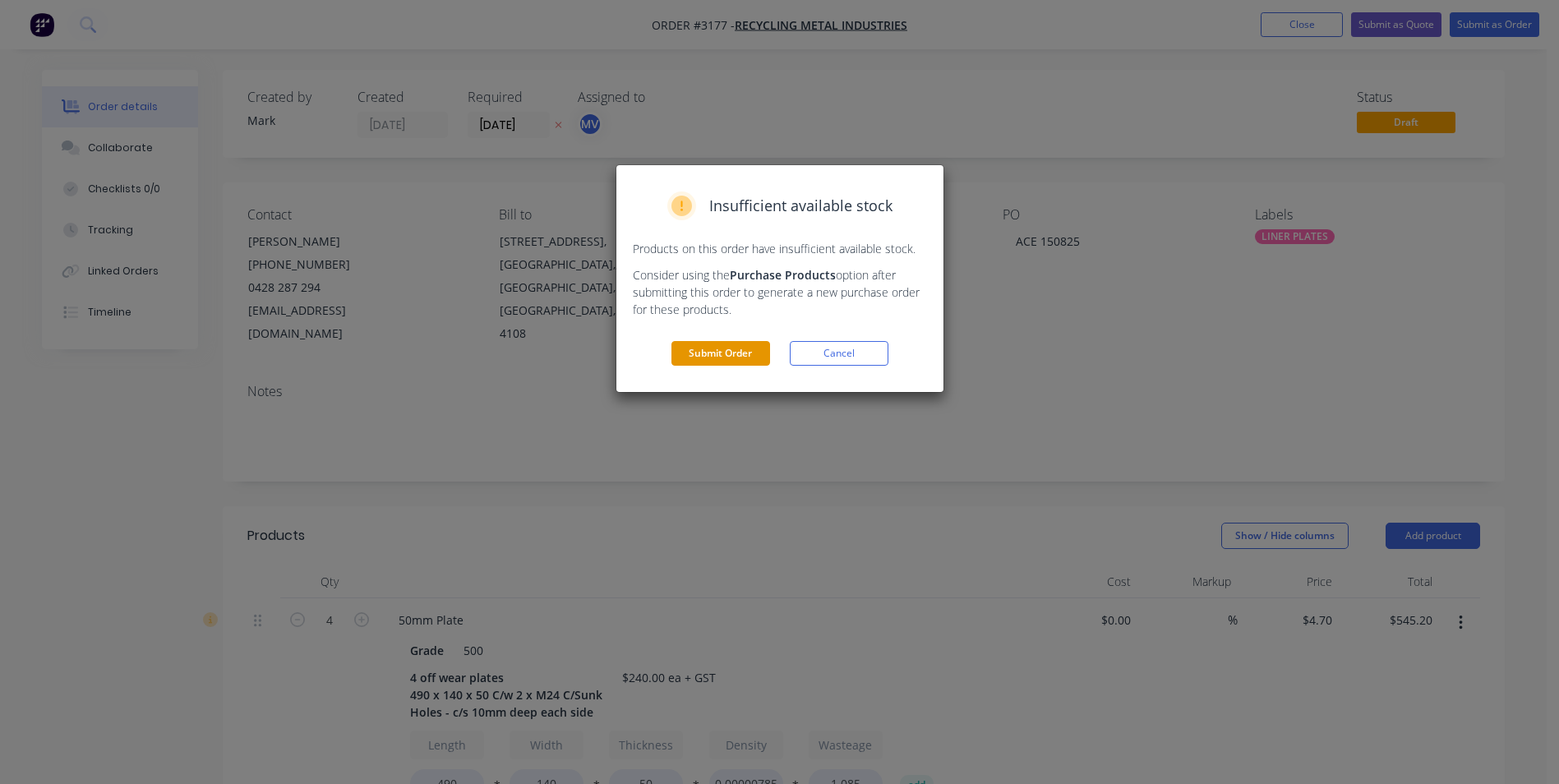
click at [706, 349] on button "Submit Order" at bounding box center [720, 353] width 99 height 24
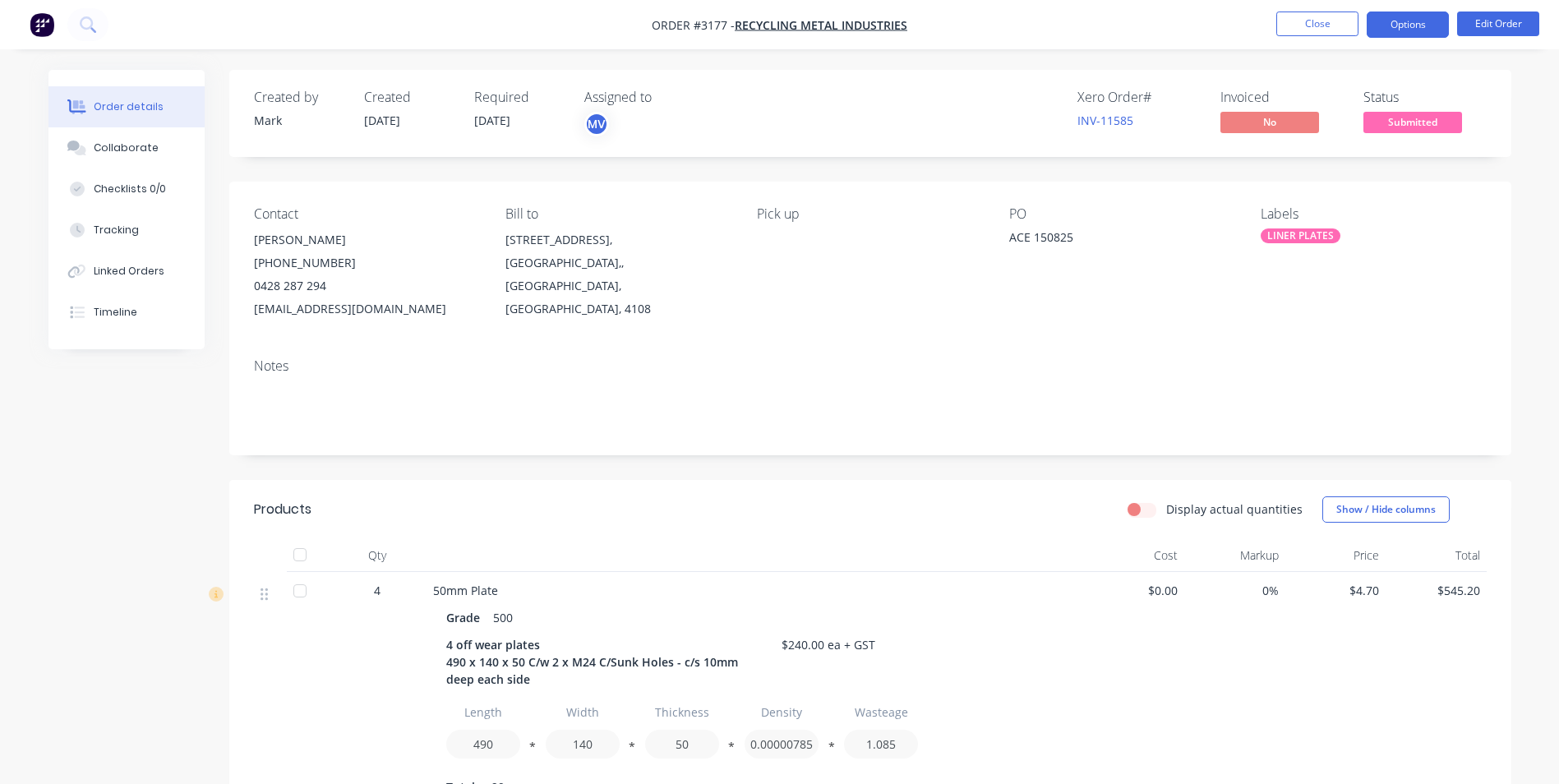
click at [1406, 21] on button "Options" at bounding box center [1408, 24] width 82 height 26
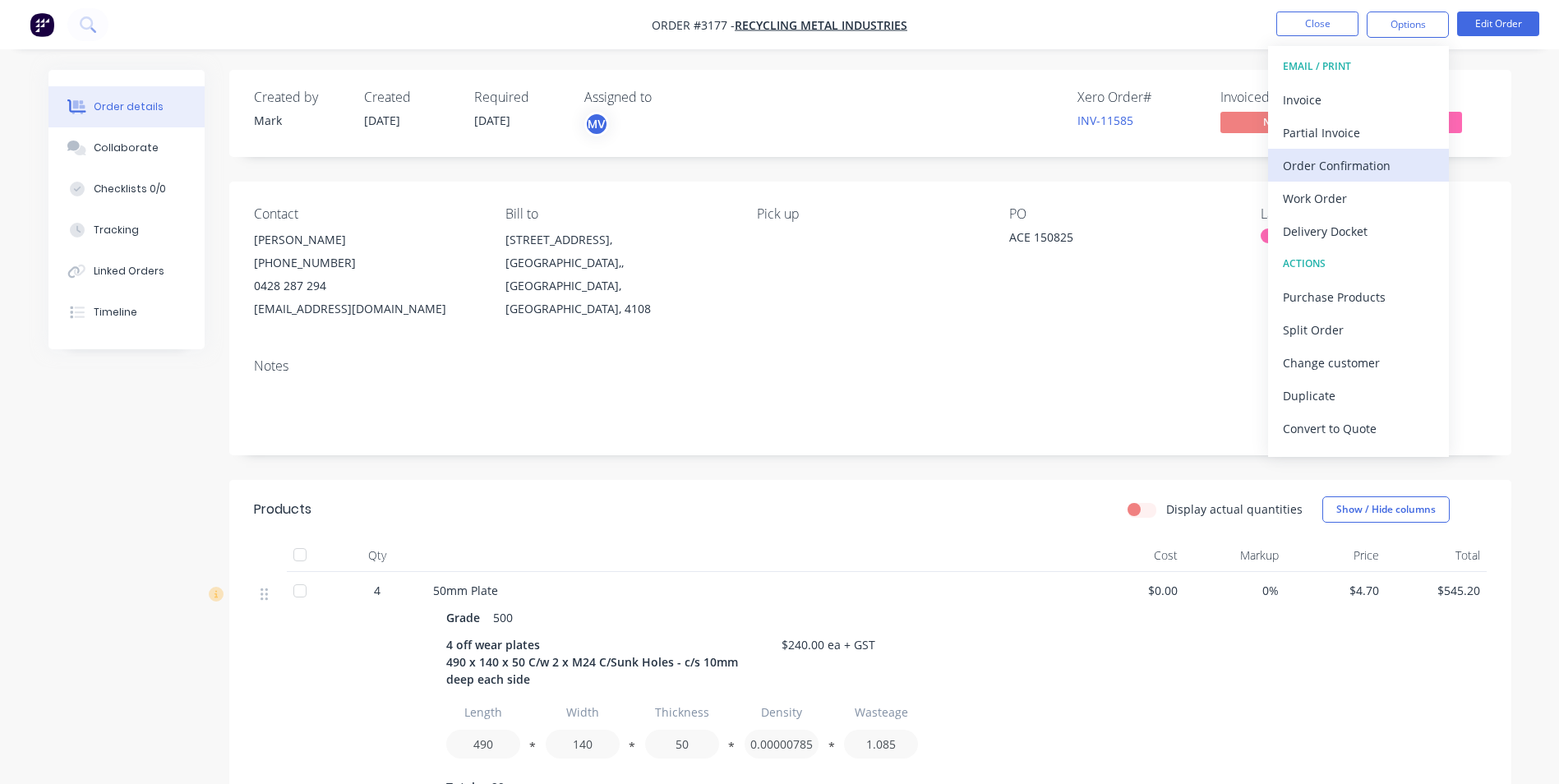
click at [1316, 163] on div "Order Confirmation" at bounding box center [1358, 165] width 151 height 24
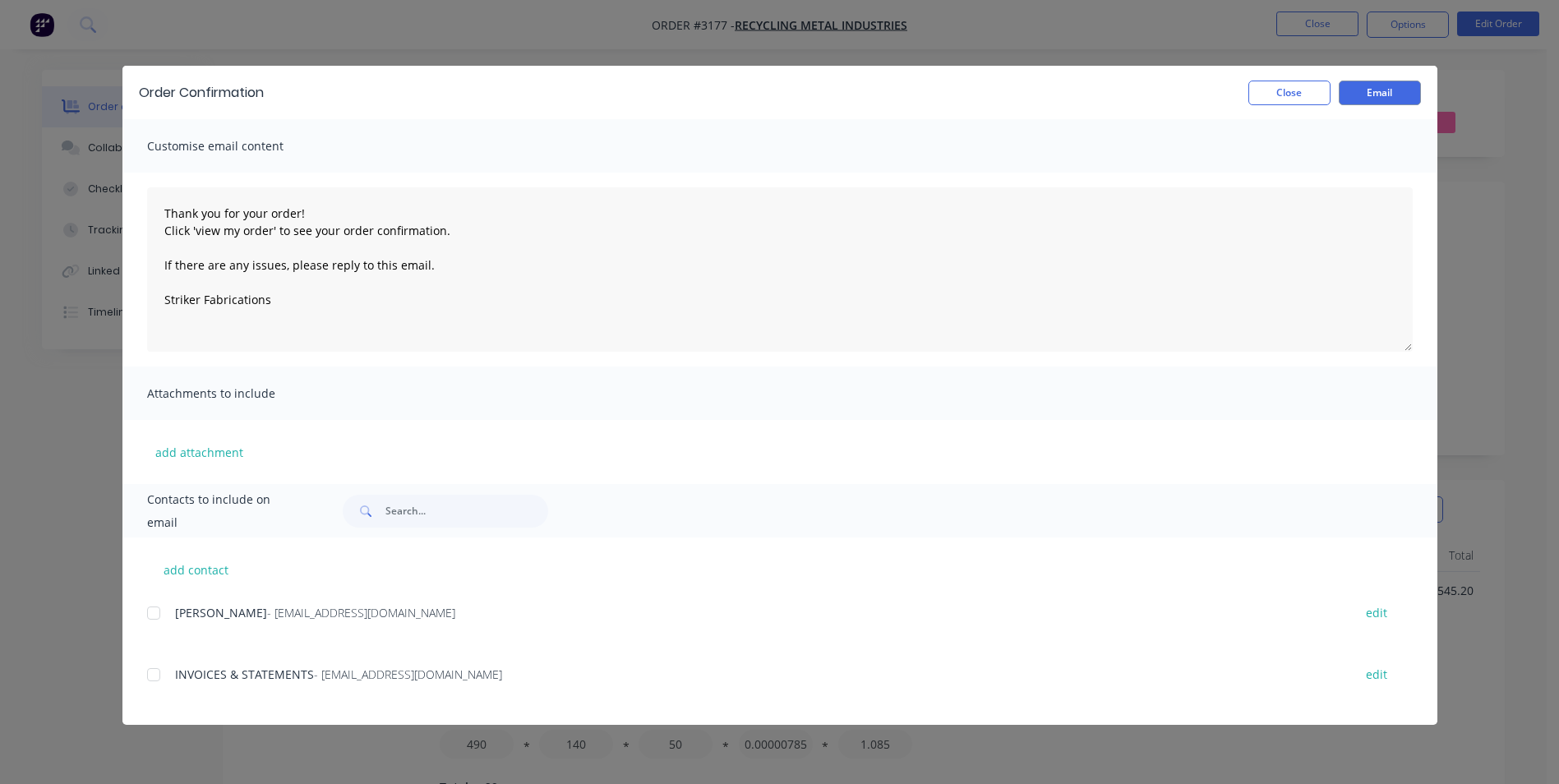
click at [150, 611] on div at bounding box center [154, 614] width 33 height 33
type textarea "Thank you for your order! Click 'view my order' to see your order confirmation.…"
click at [1375, 89] on button "Email" at bounding box center [1380, 93] width 82 height 24
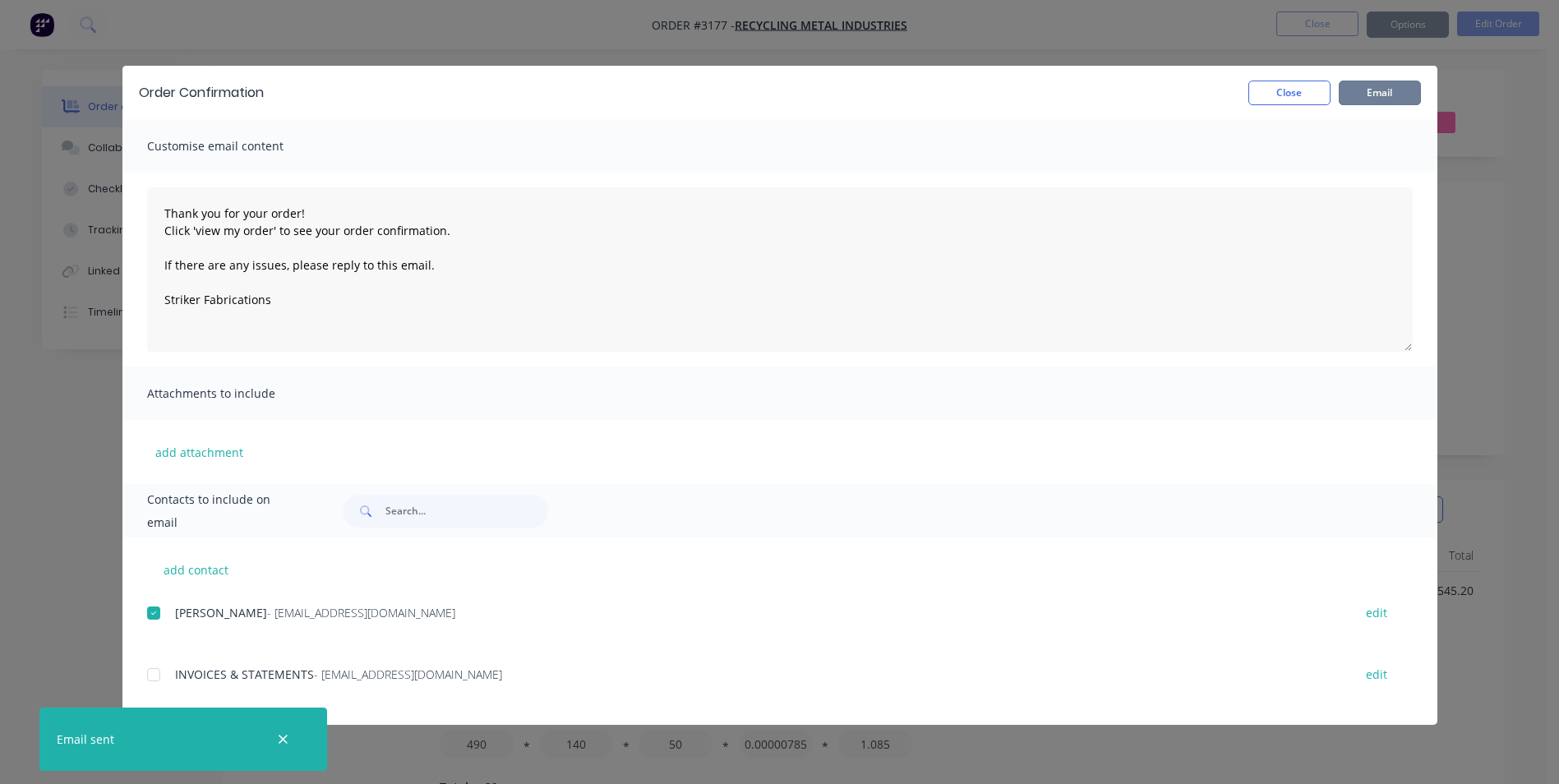
type textarea "Thank you for your order! Click 'view my order' to see your order confirmation.…"
click at [1284, 90] on button "Close" at bounding box center [1290, 93] width 82 height 24
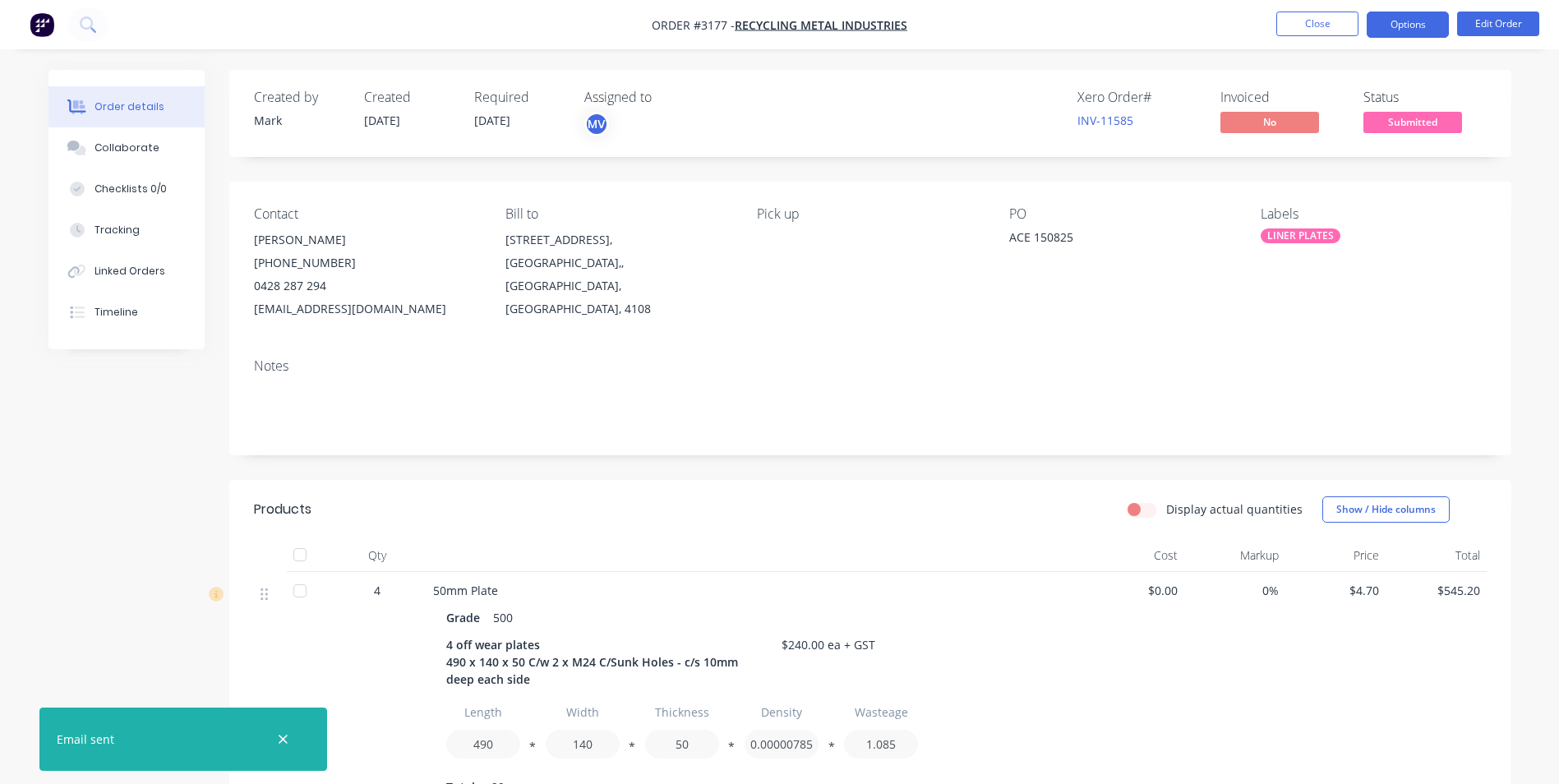
click at [1404, 24] on button "Options" at bounding box center [1408, 24] width 82 height 26
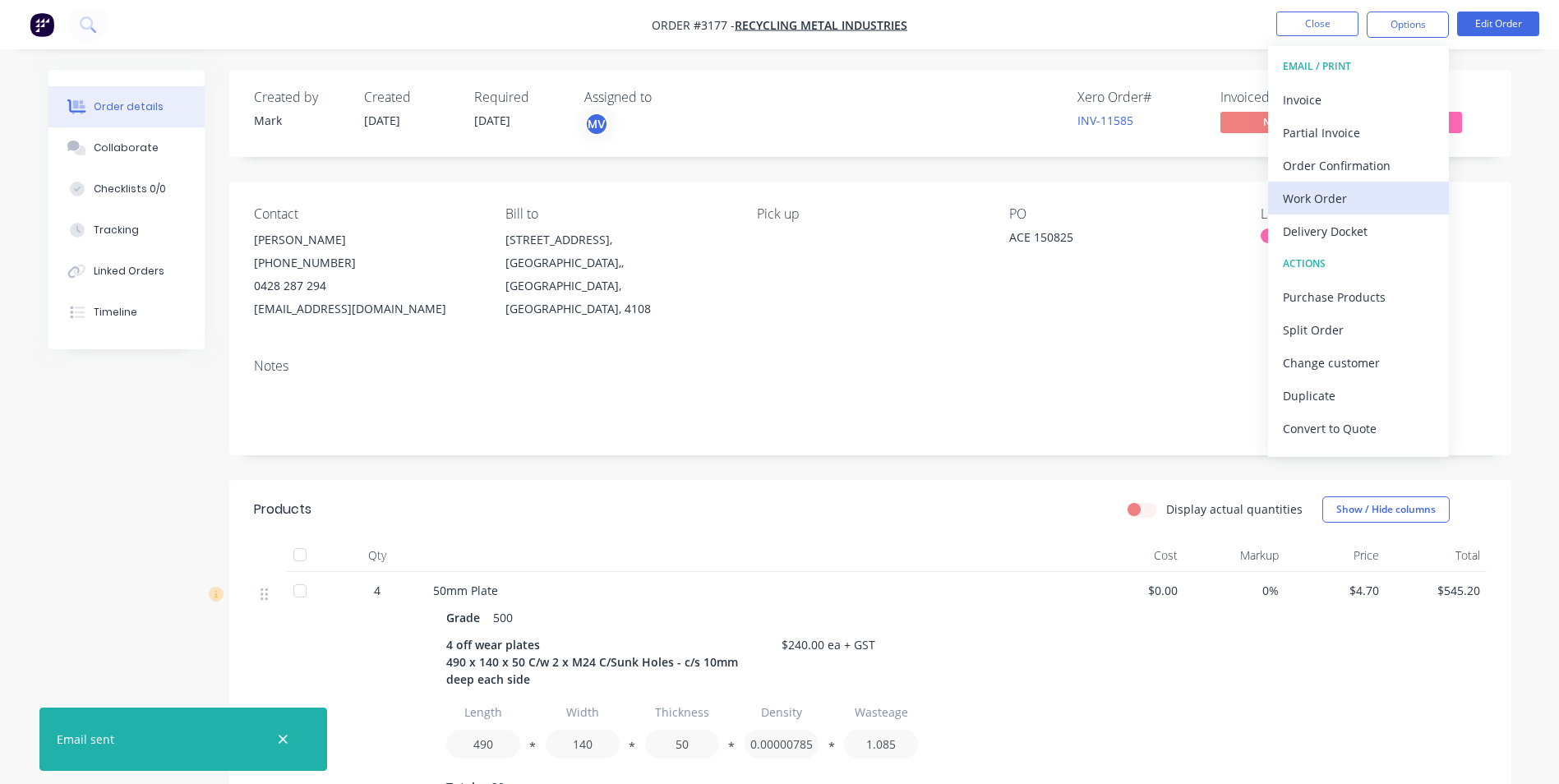
click at [1320, 191] on div "Work Order" at bounding box center [1358, 198] width 151 height 24
click at [1338, 195] on div "Custom" at bounding box center [1358, 198] width 151 height 24
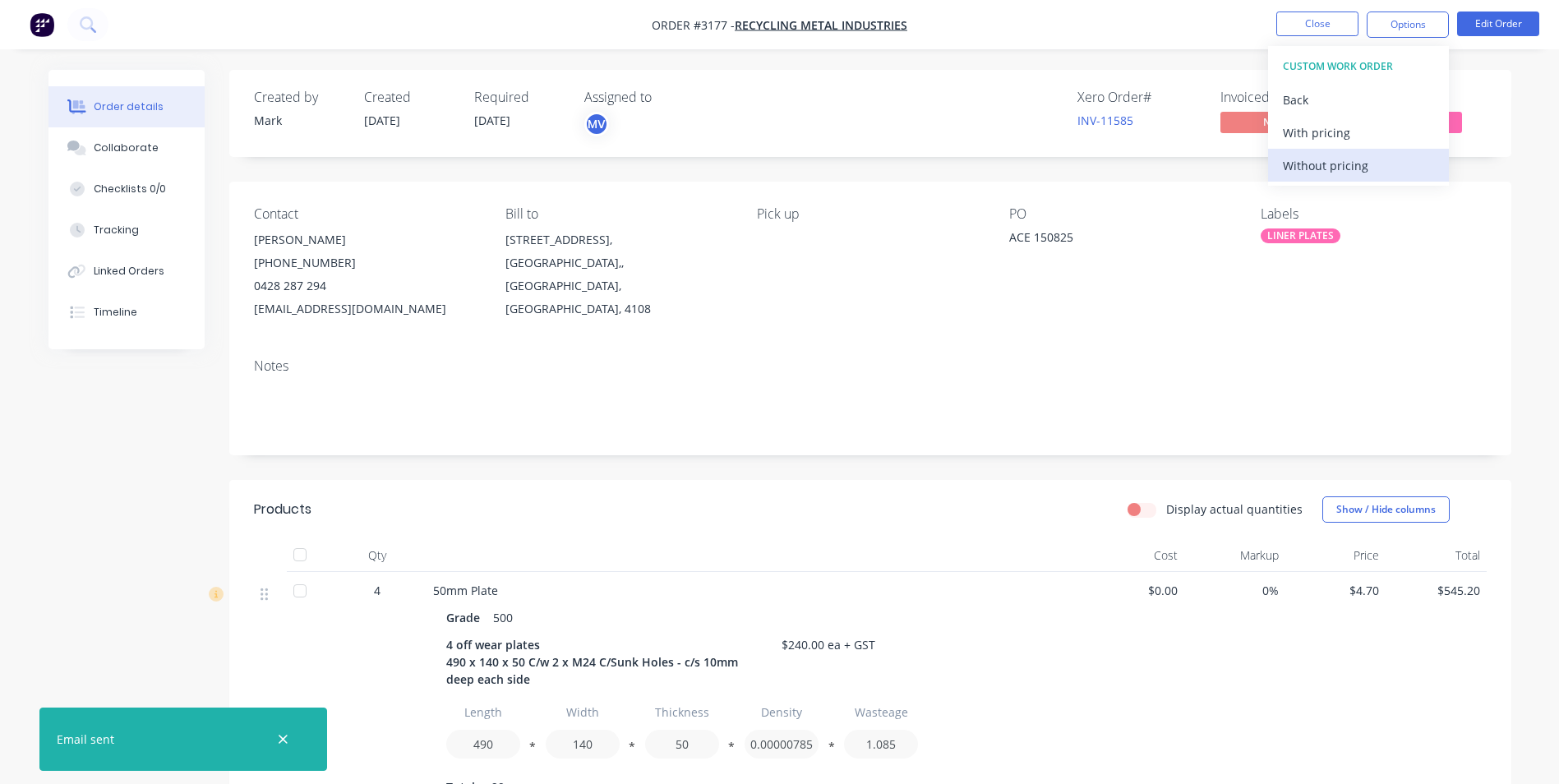
click at [1338, 164] on div "Without pricing" at bounding box center [1358, 165] width 151 height 24
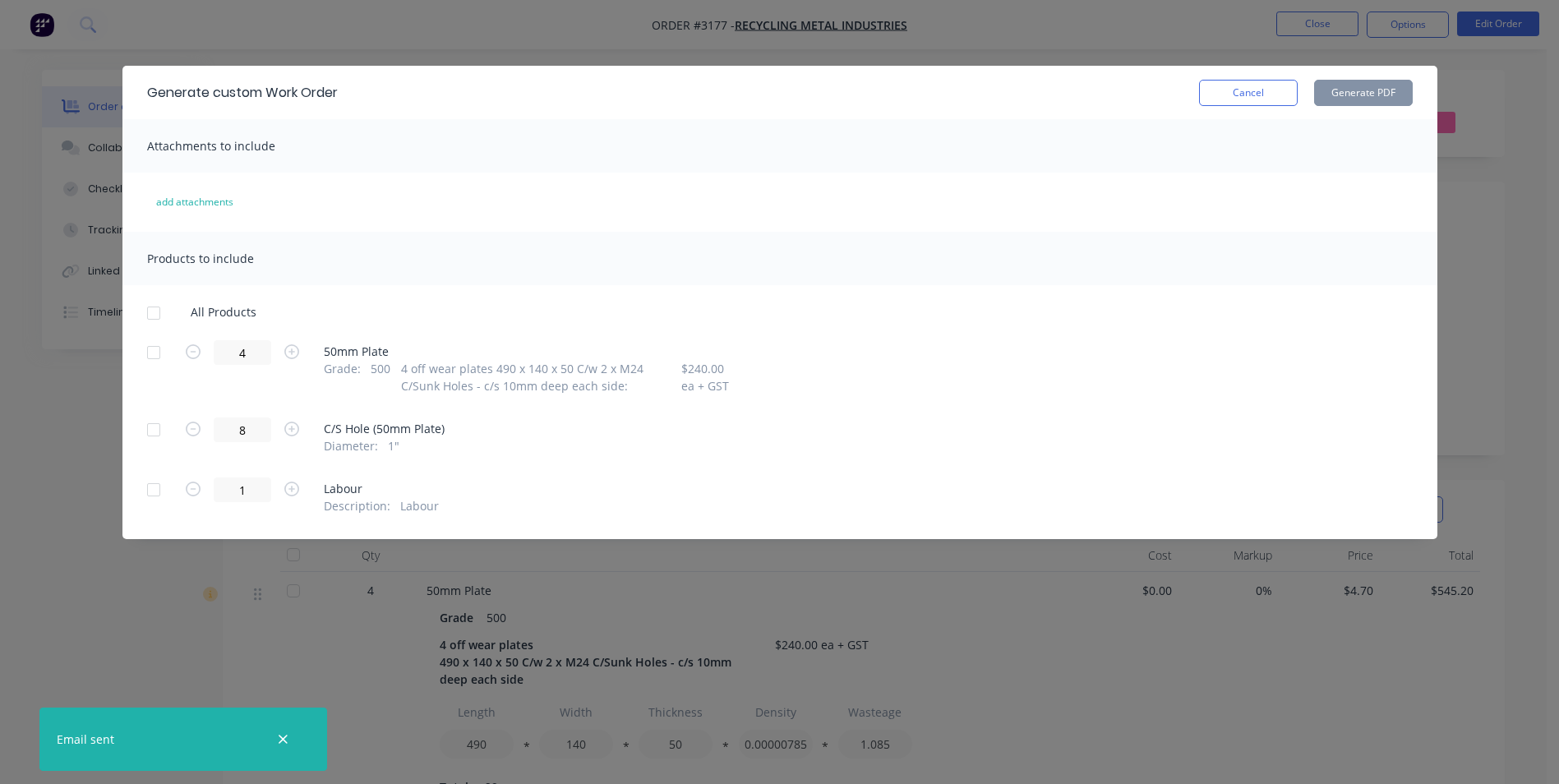
click at [155, 354] on div at bounding box center [154, 352] width 33 height 33
click at [1349, 89] on button "Generate PDF" at bounding box center [1363, 93] width 99 height 26
drag, startPoint x: 1257, startPoint y: 88, endPoint x: 1423, endPoint y: 48, distance: 170.8
click at [1258, 88] on button "Cancel" at bounding box center [1249, 93] width 99 height 26
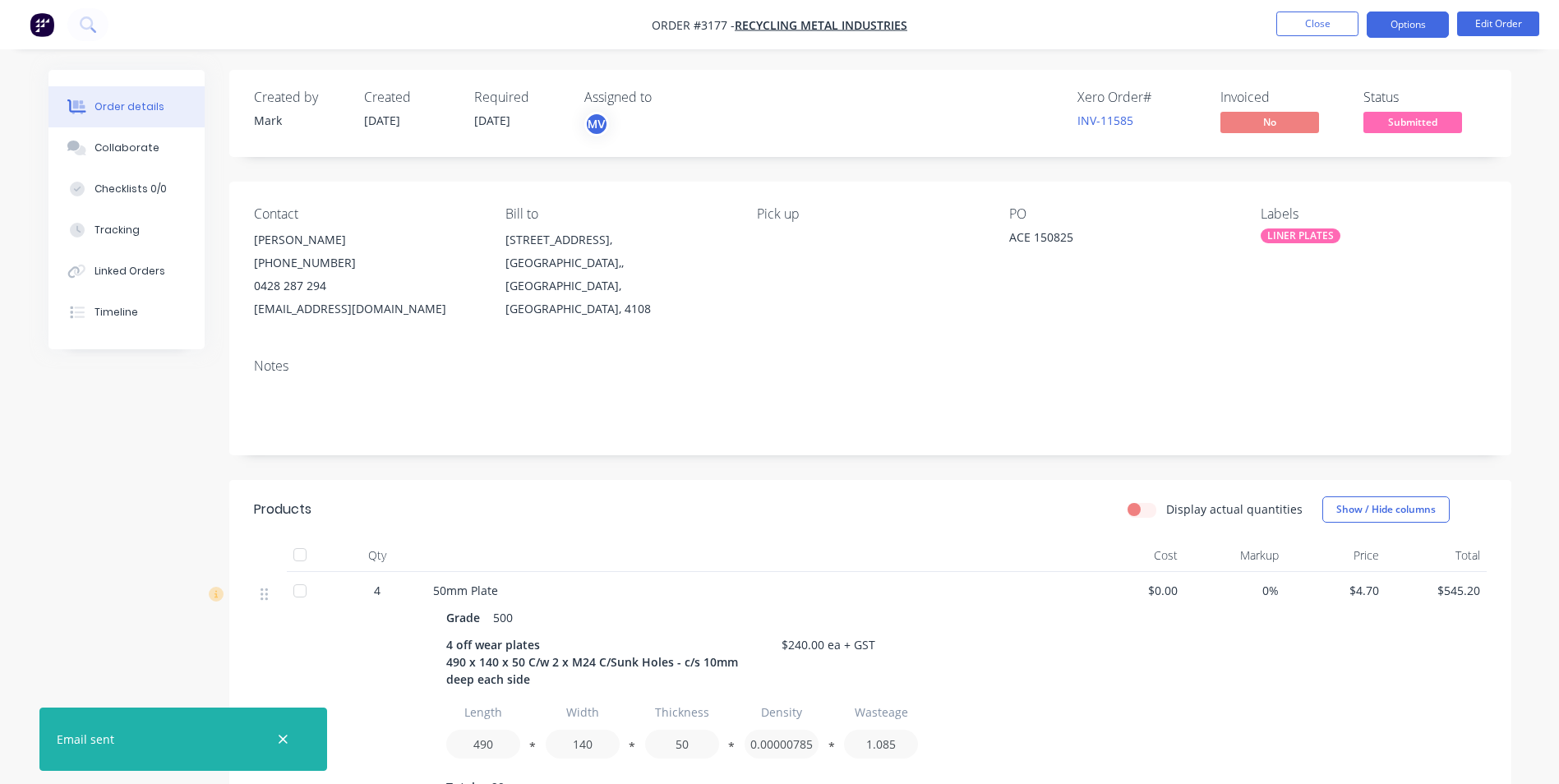
click at [1411, 21] on button "Options" at bounding box center [1408, 24] width 82 height 26
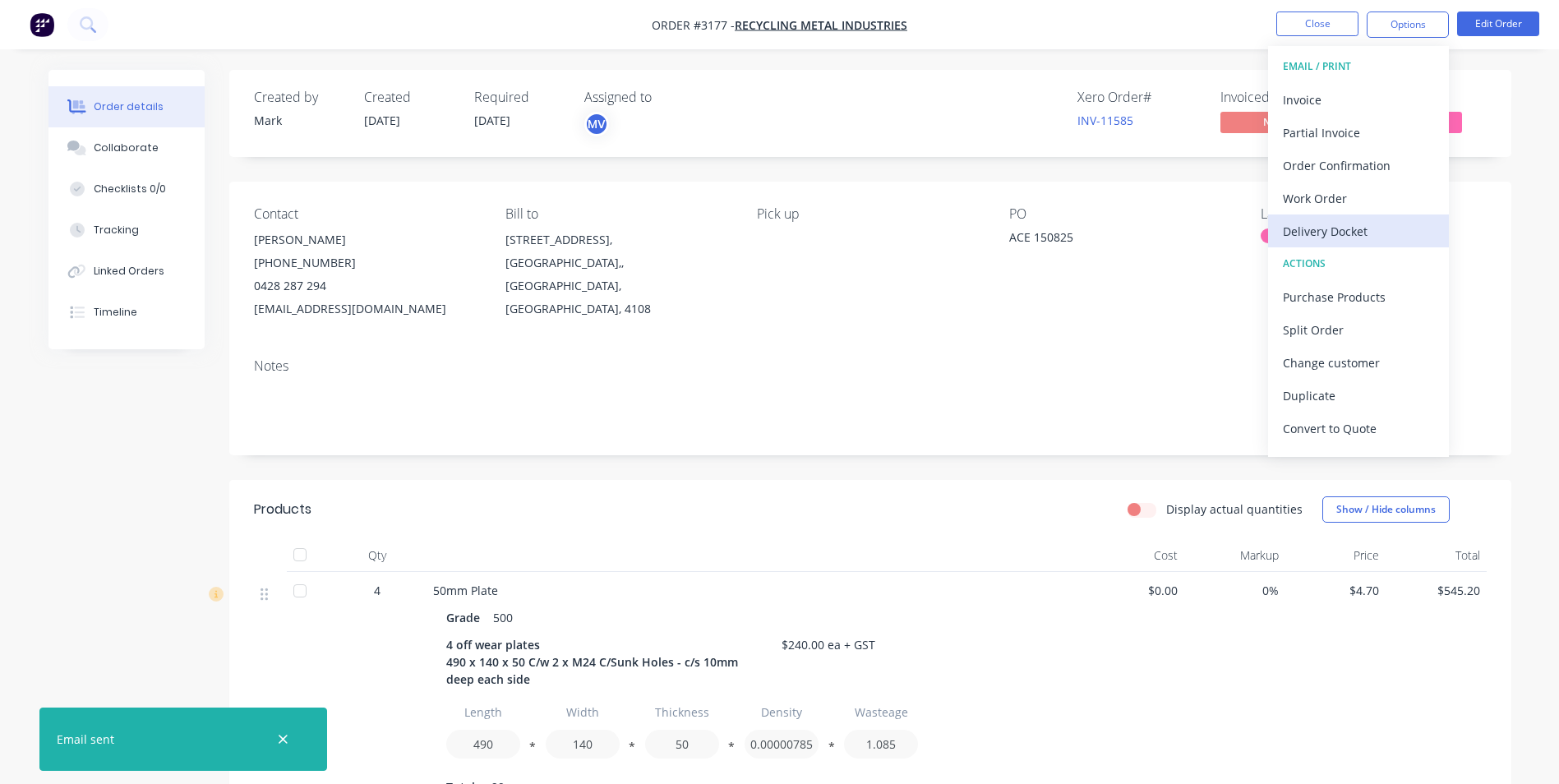
click at [1371, 233] on div "Delivery Docket" at bounding box center [1358, 231] width 151 height 24
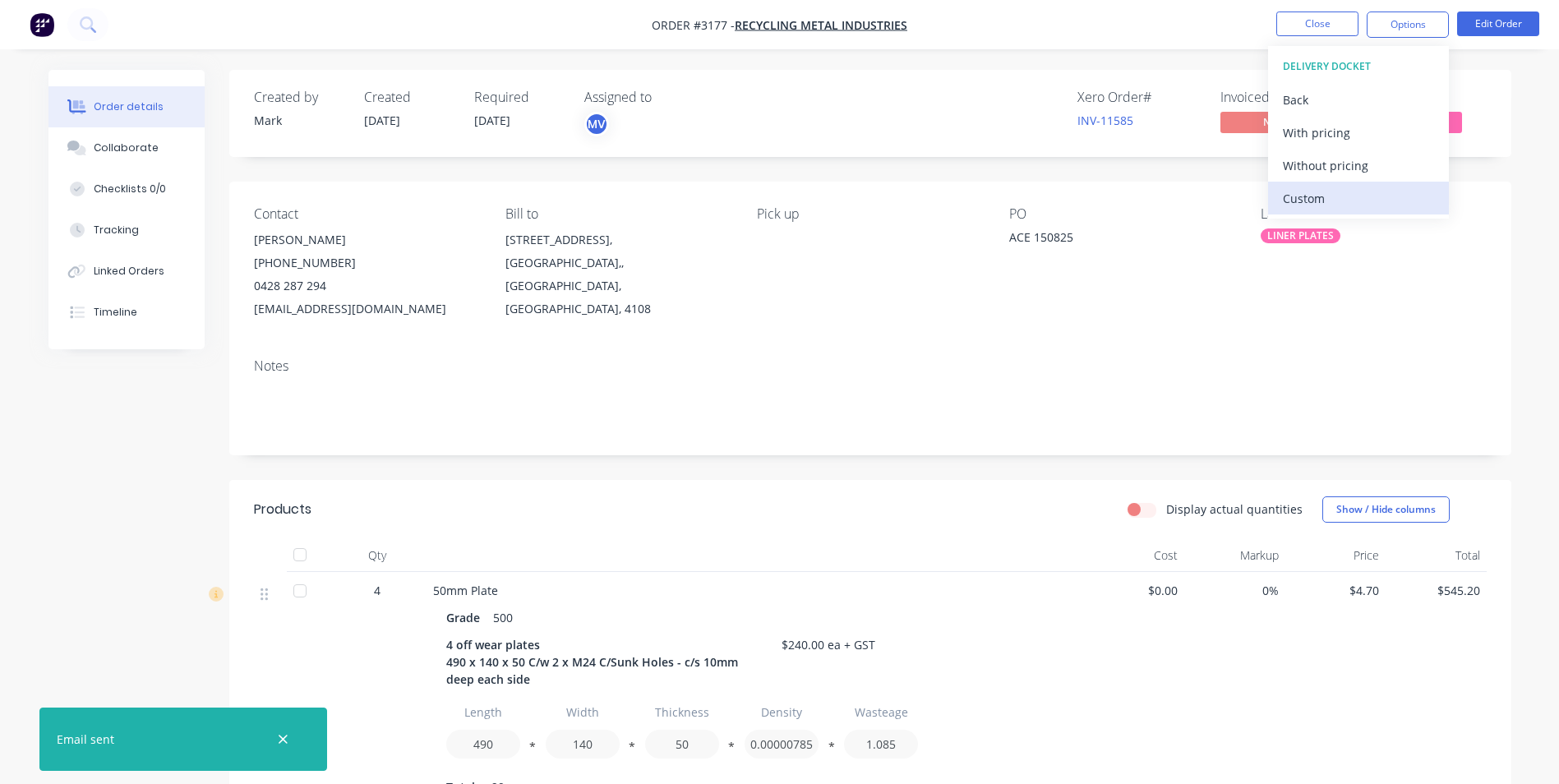
click at [1305, 196] on div "Custom" at bounding box center [1358, 198] width 151 height 24
click at [1312, 158] on div "Without pricing" at bounding box center [1358, 165] width 151 height 24
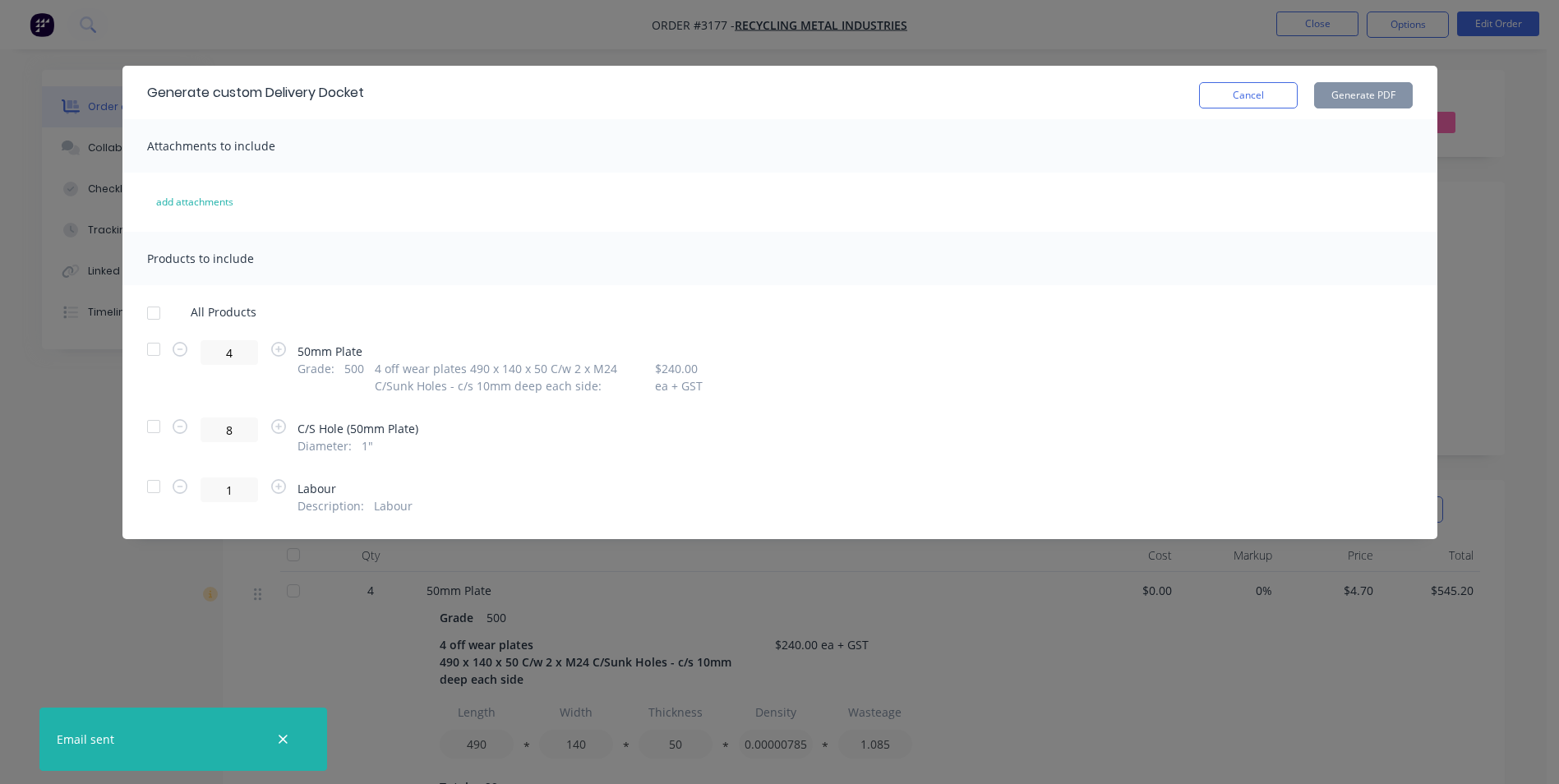
click at [154, 352] on div at bounding box center [154, 350] width 33 height 33
click at [1364, 90] on button "Generate PDF" at bounding box center [1363, 95] width 99 height 26
